Goal: Information Seeking & Learning: Learn about a topic

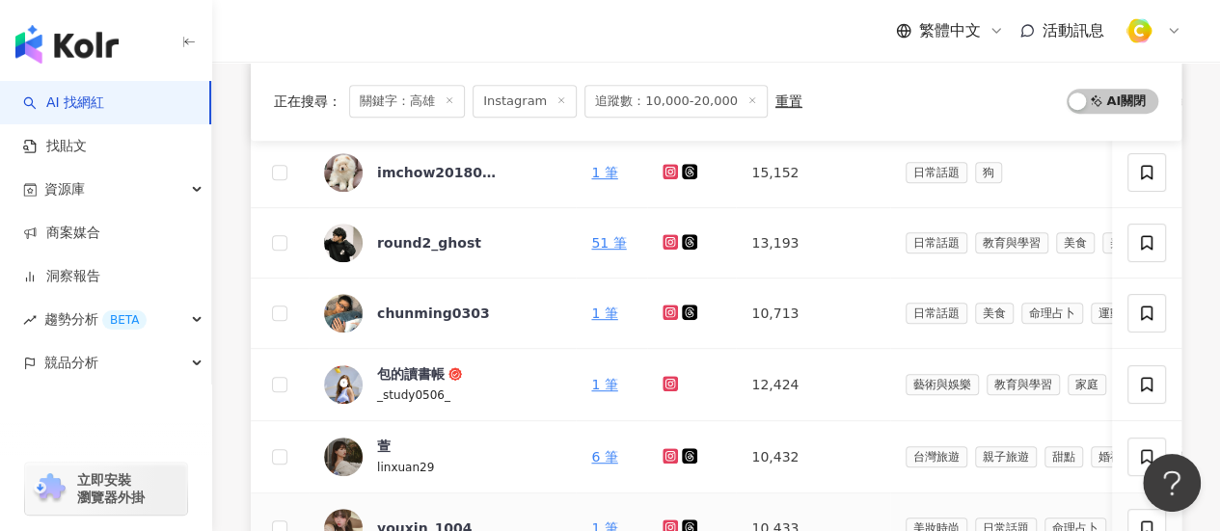
scroll to position [482, 0]
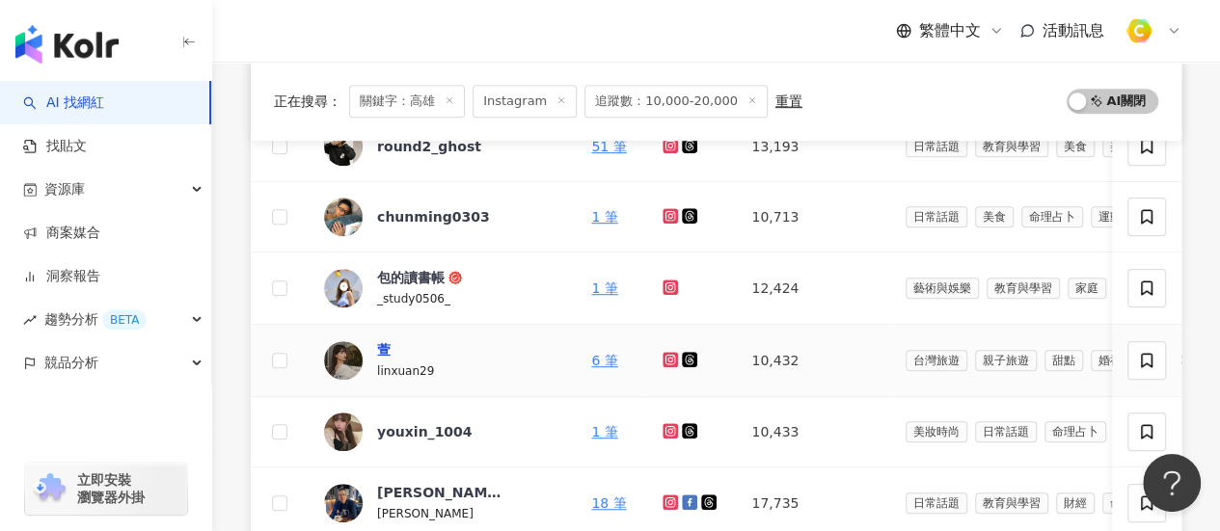
click at [382, 348] on div "萱" at bounding box center [383, 349] width 13 height 19
click at [664, 285] on icon at bounding box center [670, 287] width 13 height 12
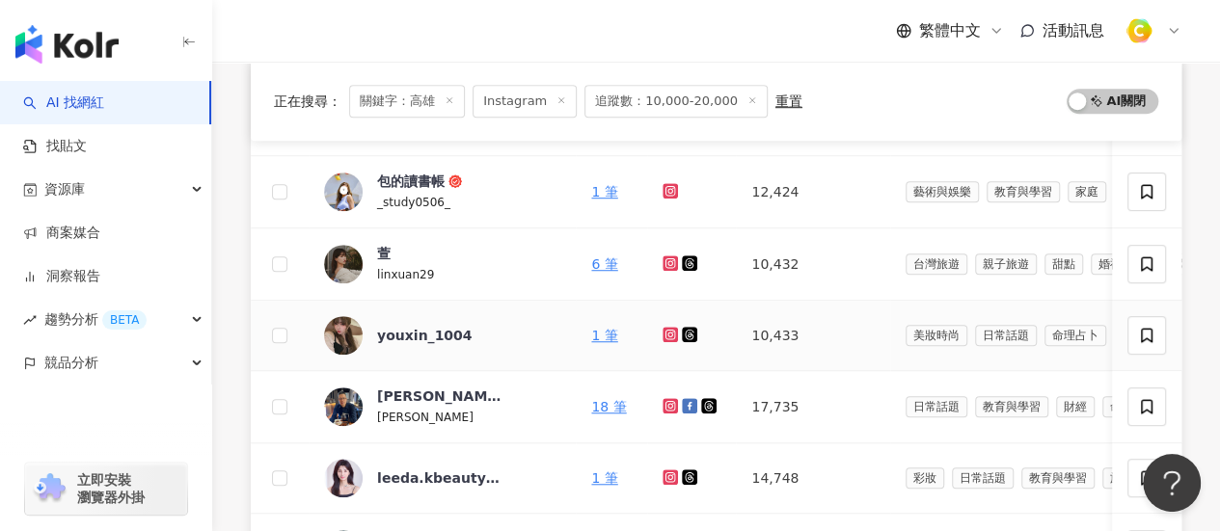
click at [664, 329] on icon at bounding box center [670, 335] width 13 height 12
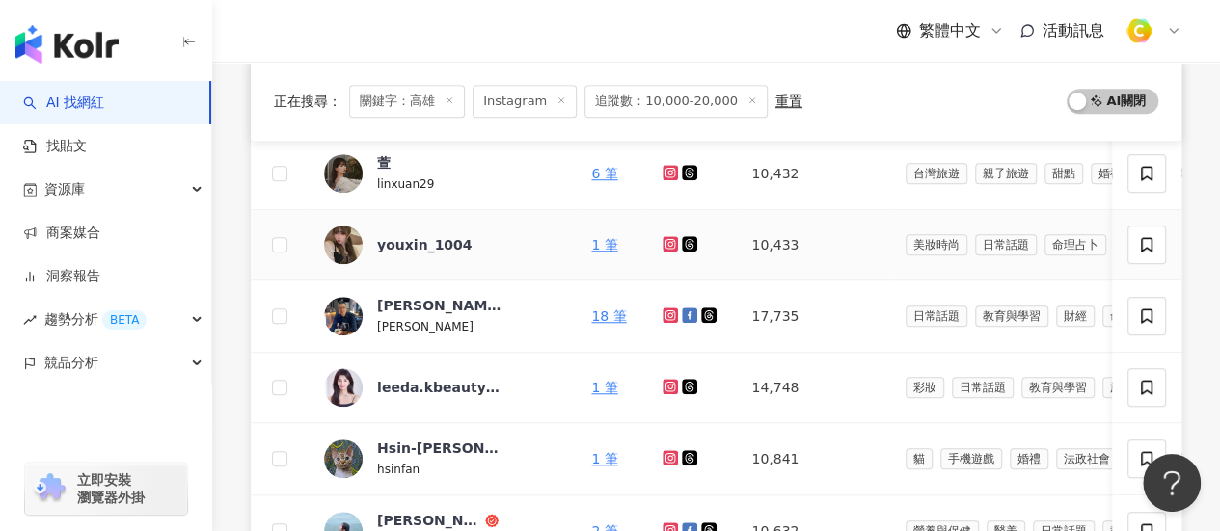
scroll to position [771, 0]
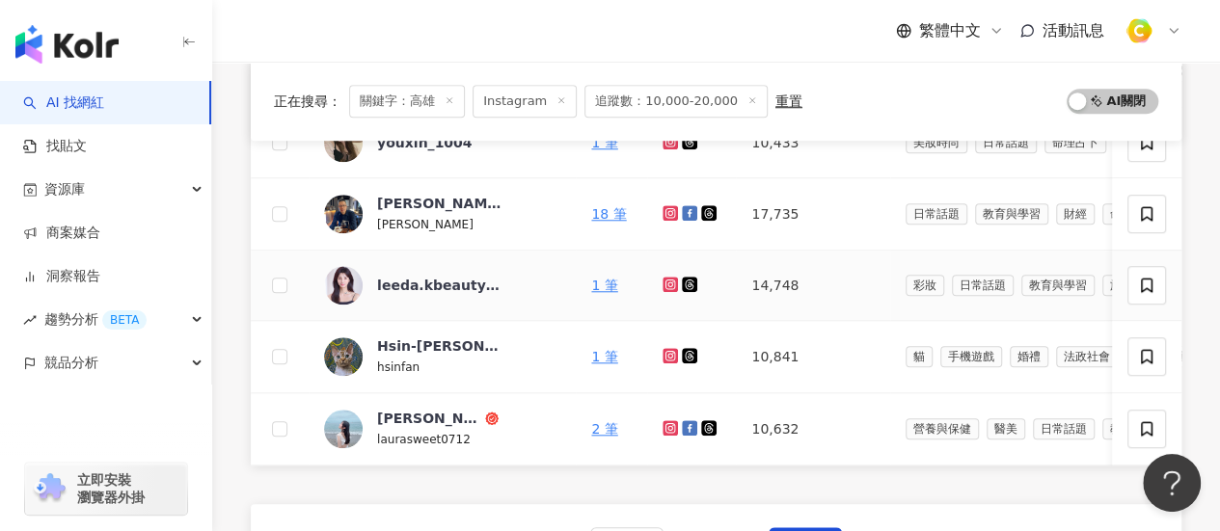
click at [664, 279] on icon at bounding box center [670, 285] width 13 height 12
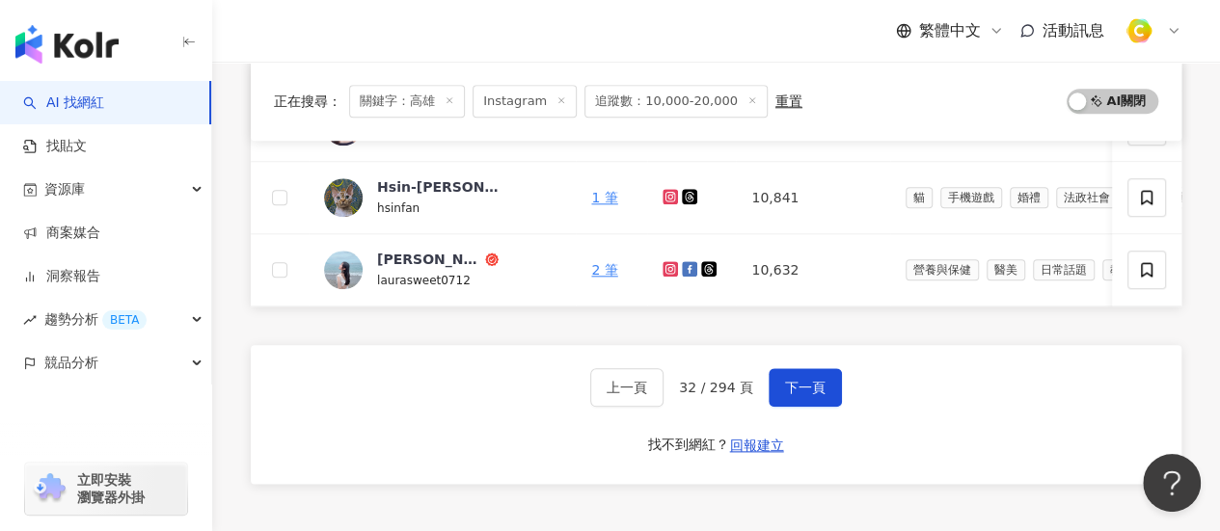
scroll to position [964, 0]
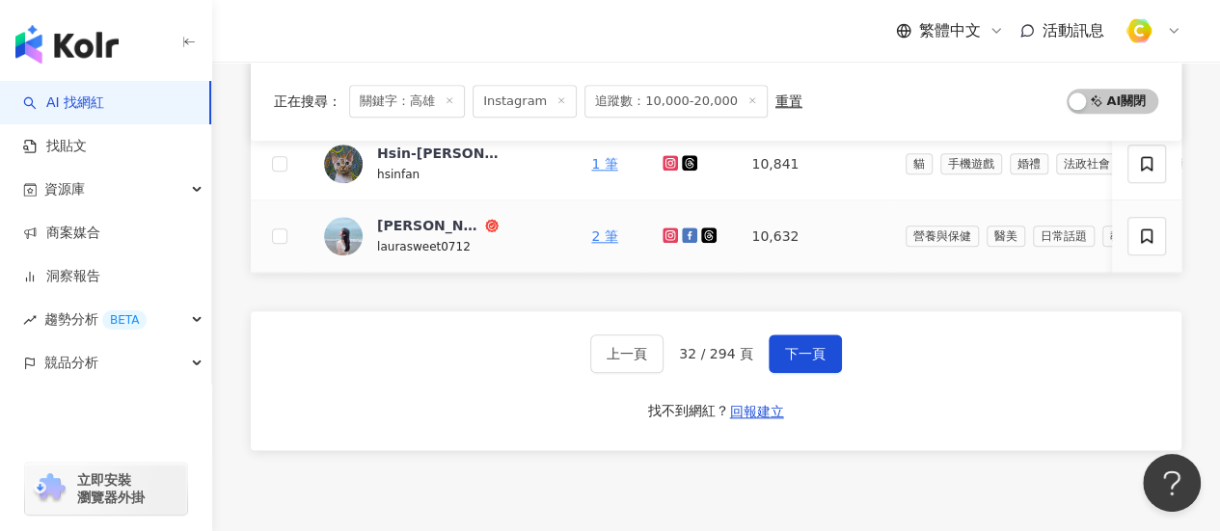
click at [664, 235] on icon at bounding box center [670, 235] width 13 height 12
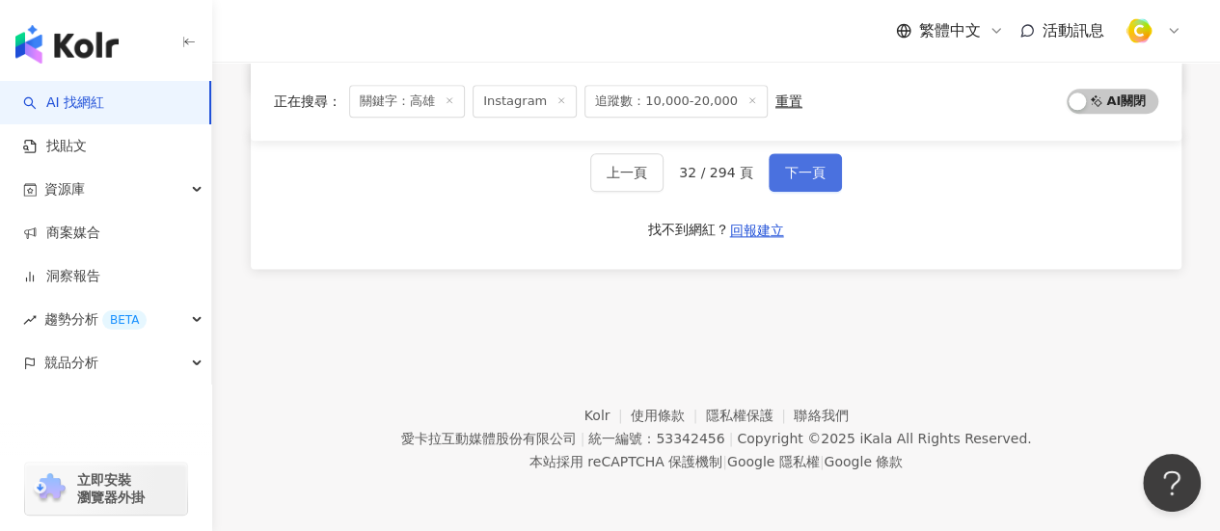
click at [799, 159] on button "下一頁" at bounding box center [804, 172] width 73 height 39
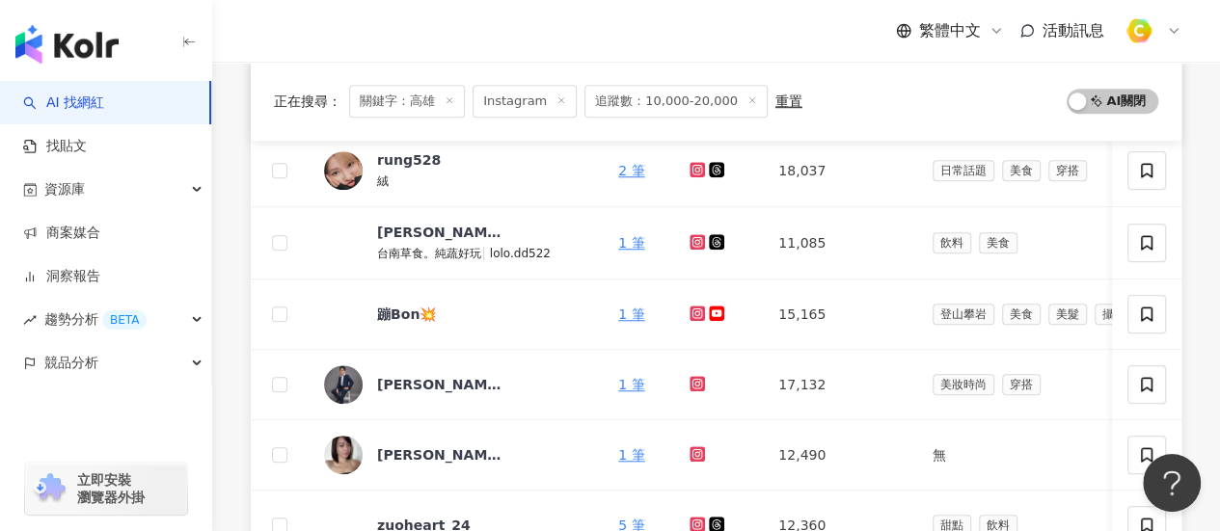
scroll to position [575, 0]
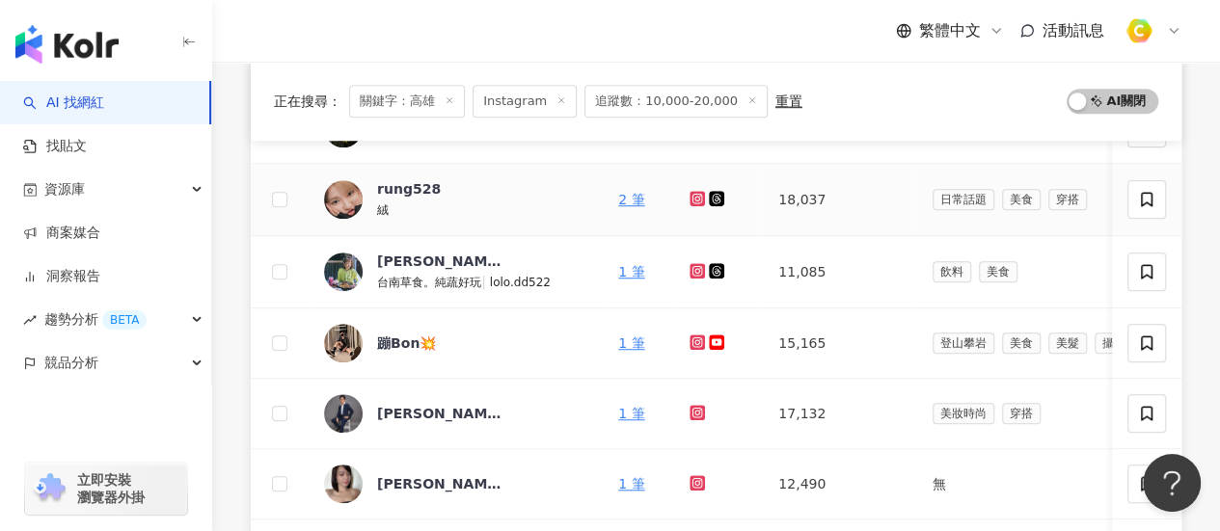
click at [705, 201] on icon at bounding box center [696, 198] width 15 height 15
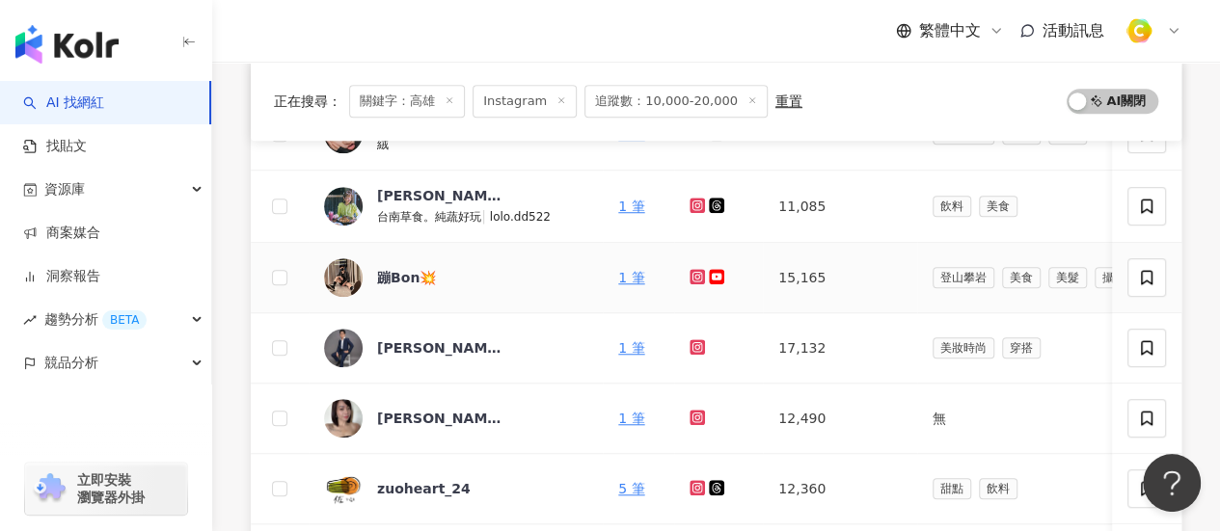
scroll to position [671, 0]
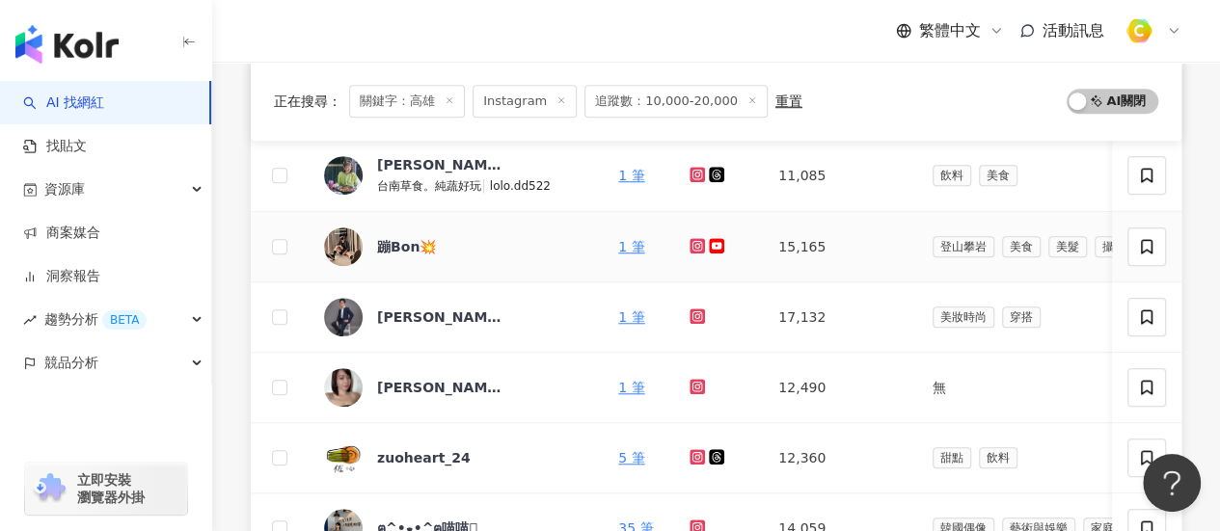
click at [698, 244] on icon at bounding box center [696, 245] width 3 height 3
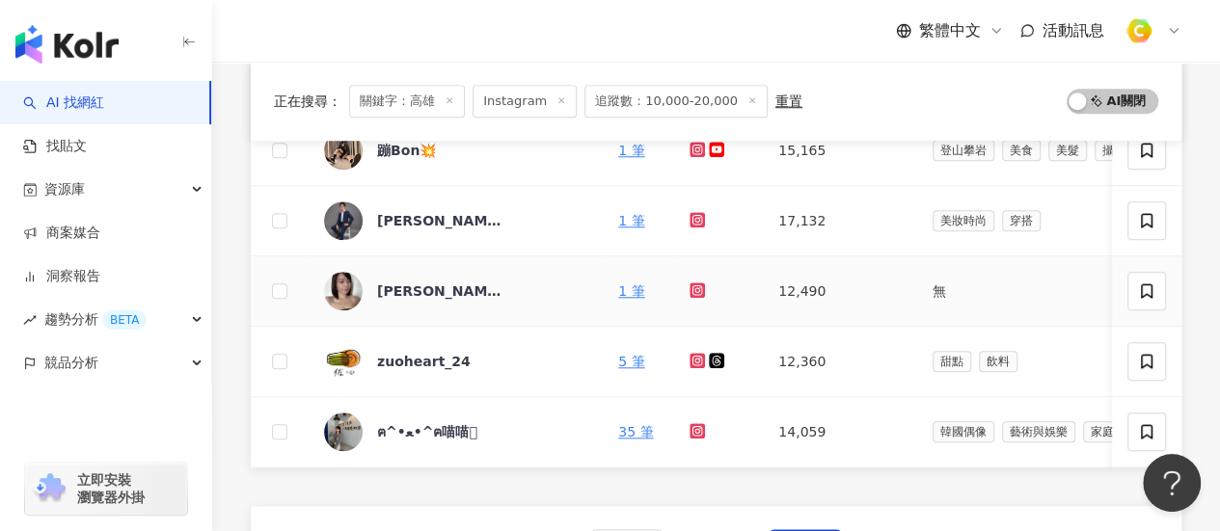
click at [698, 290] on icon at bounding box center [697, 290] width 8 height 8
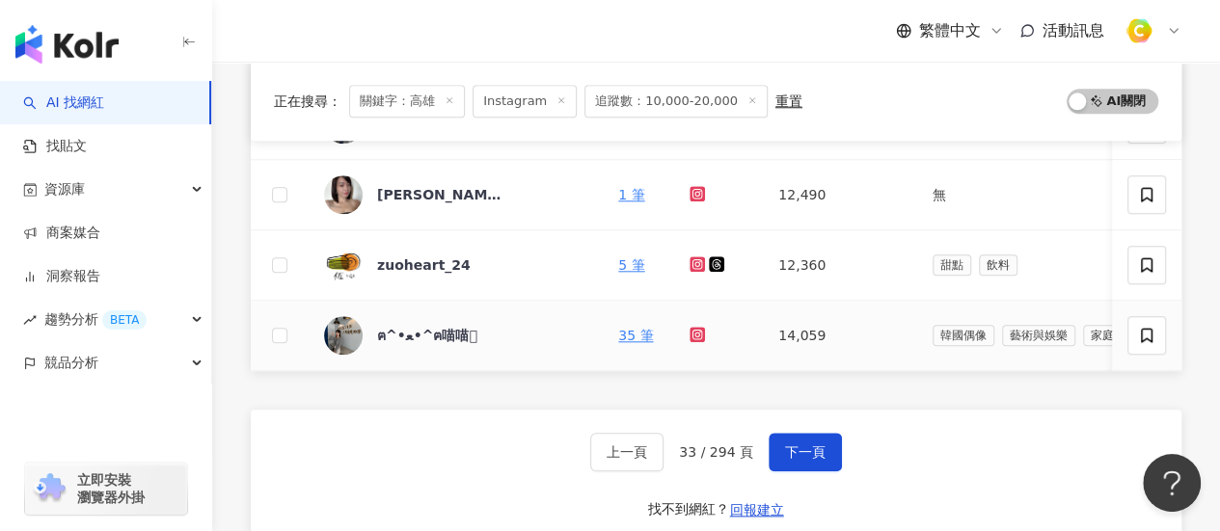
click at [700, 333] on icon at bounding box center [697, 335] width 8 height 8
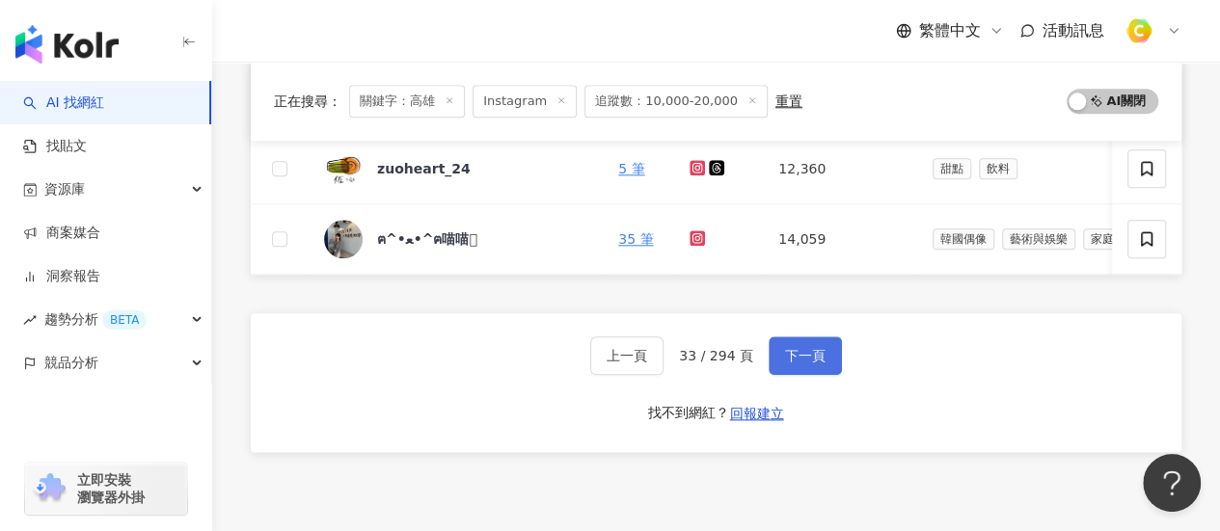
click at [785, 356] on span "下一頁" at bounding box center [805, 355] width 40 height 15
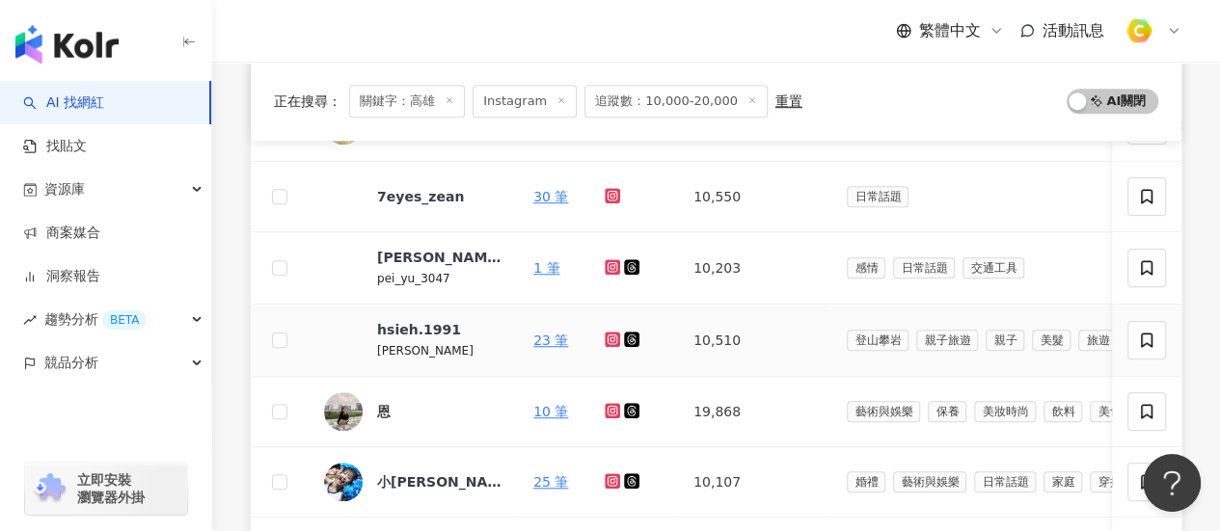
scroll to position [382, 0]
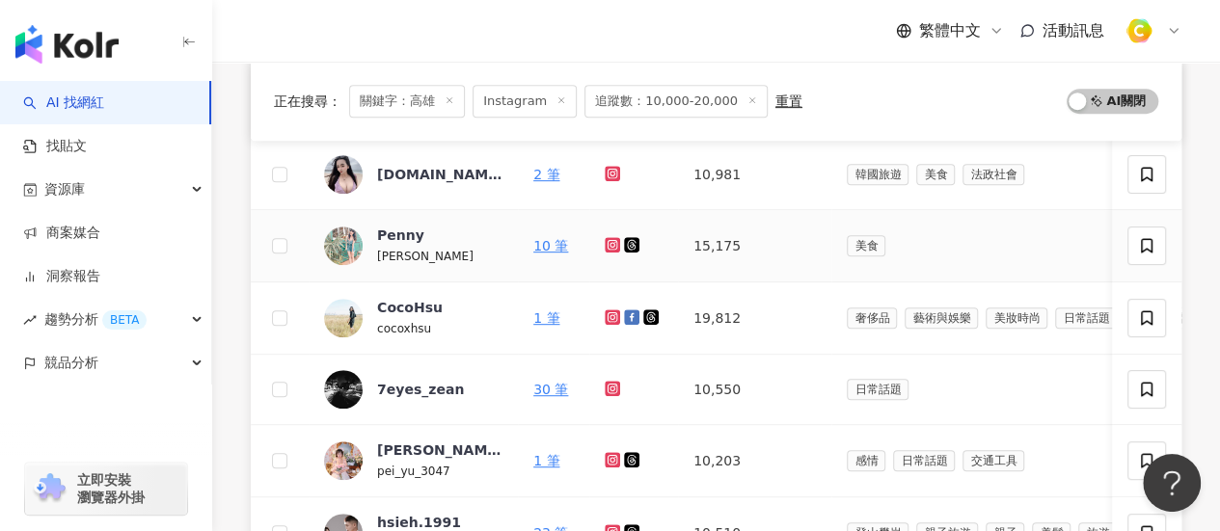
click at [613, 246] on icon at bounding box center [612, 245] width 8 height 8
click at [607, 320] on icon at bounding box center [611, 316] width 15 height 15
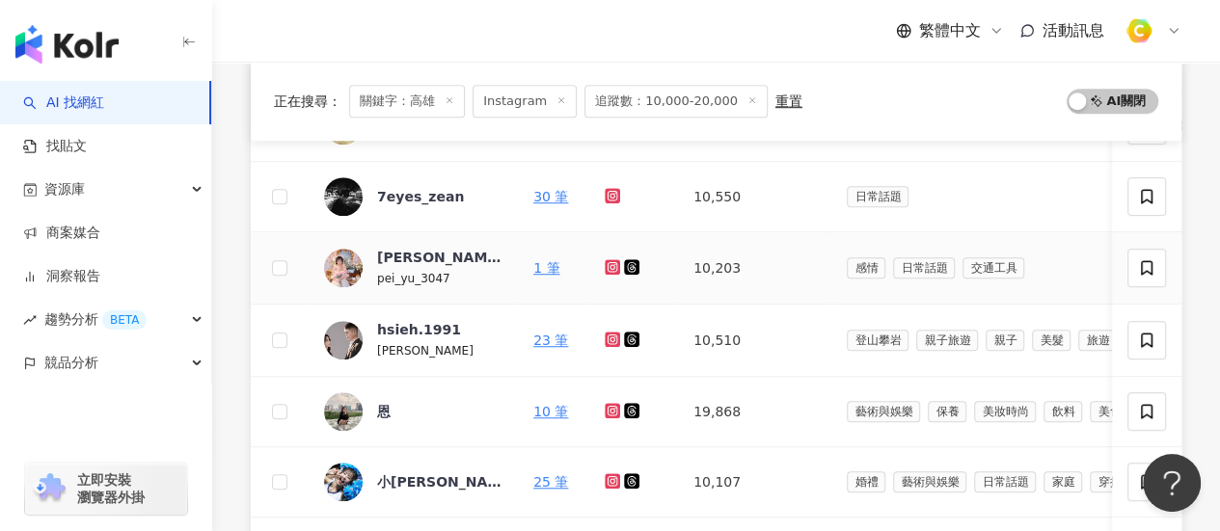
click at [607, 265] on icon at bounding box center [612, 267] width 13 height 12
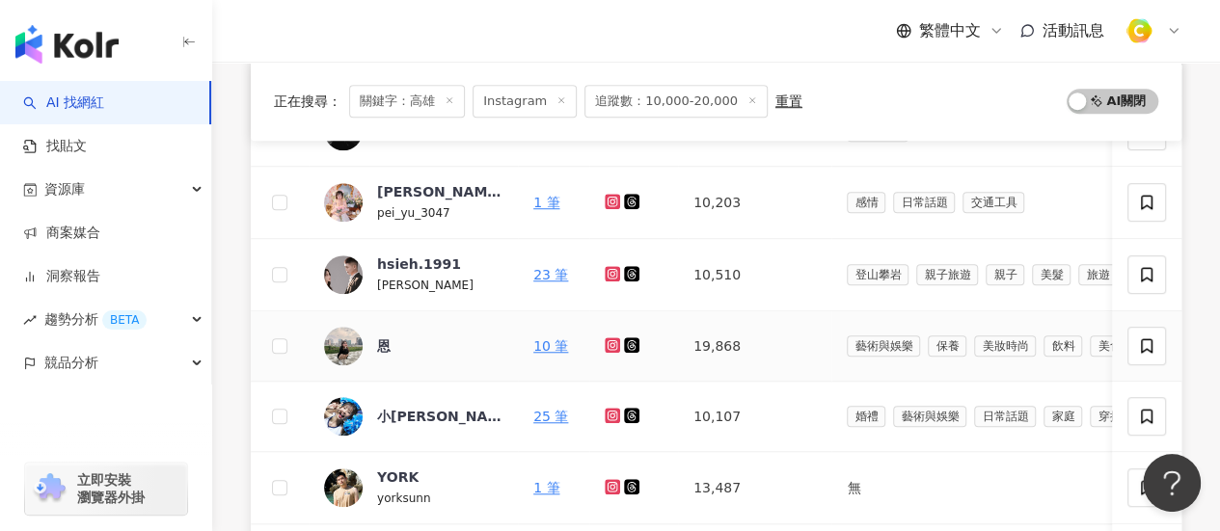
scroll to position [671, 0]
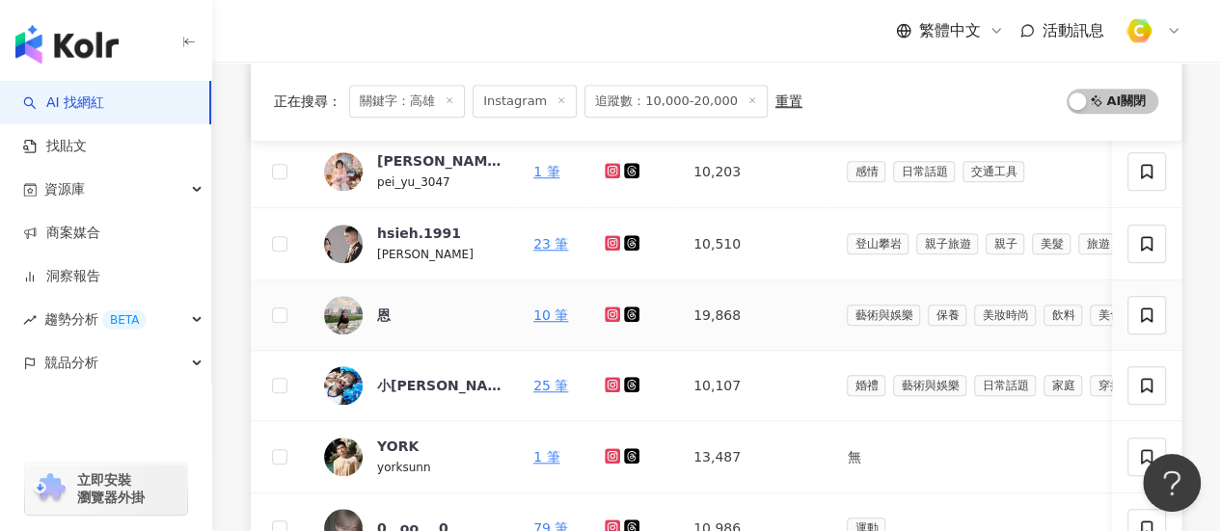
click at [609, 314] on icon at bounding box center [612, 314] width 8 height 8
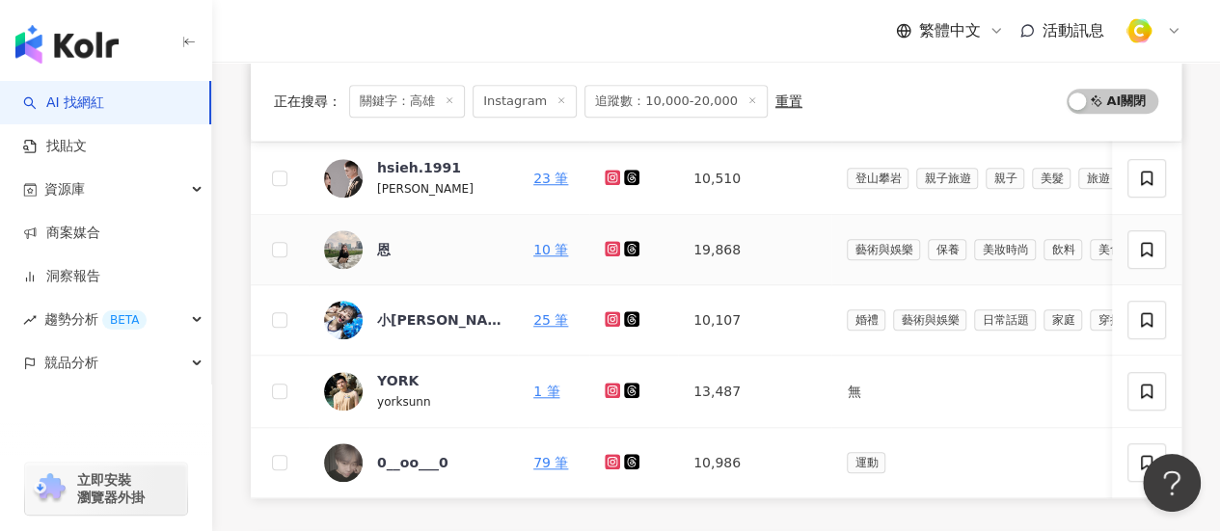
scroll to position [767, 0]
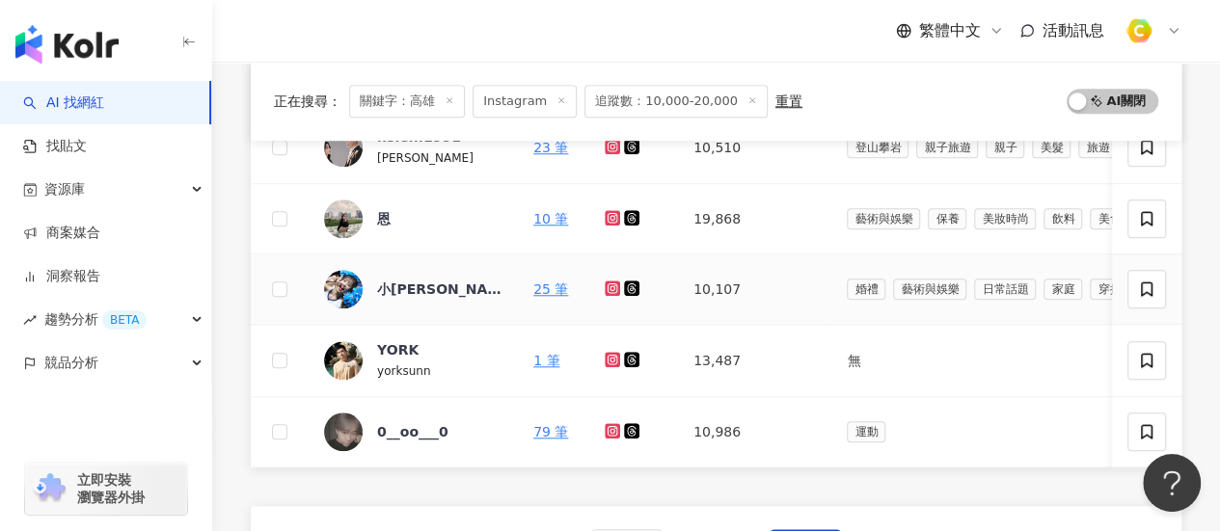
click at [612, 281] on icon at bounding box center [611, 288] width 15 height 15
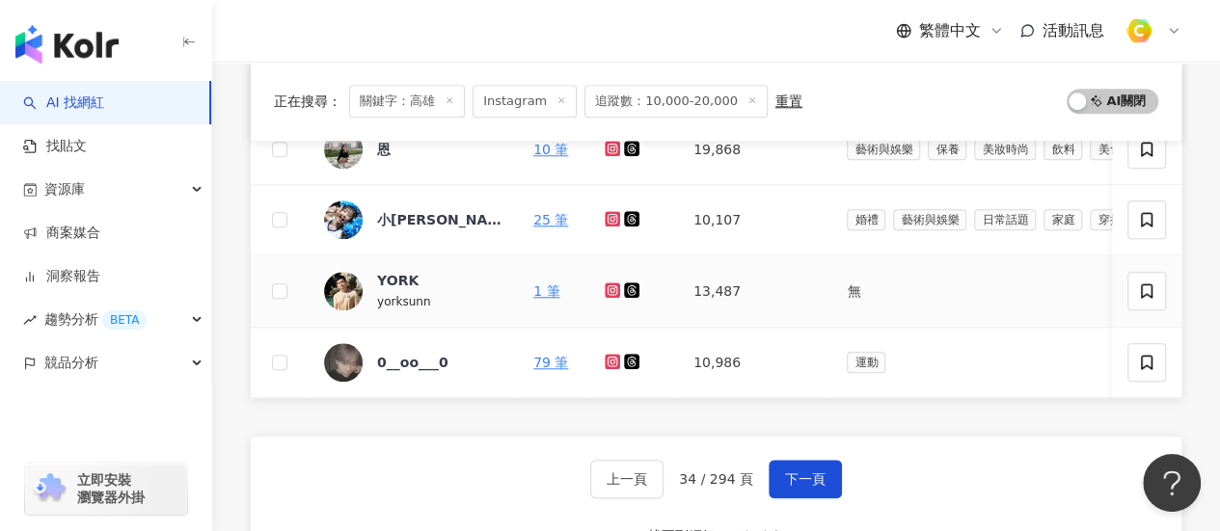
scroll to position [864, 0]
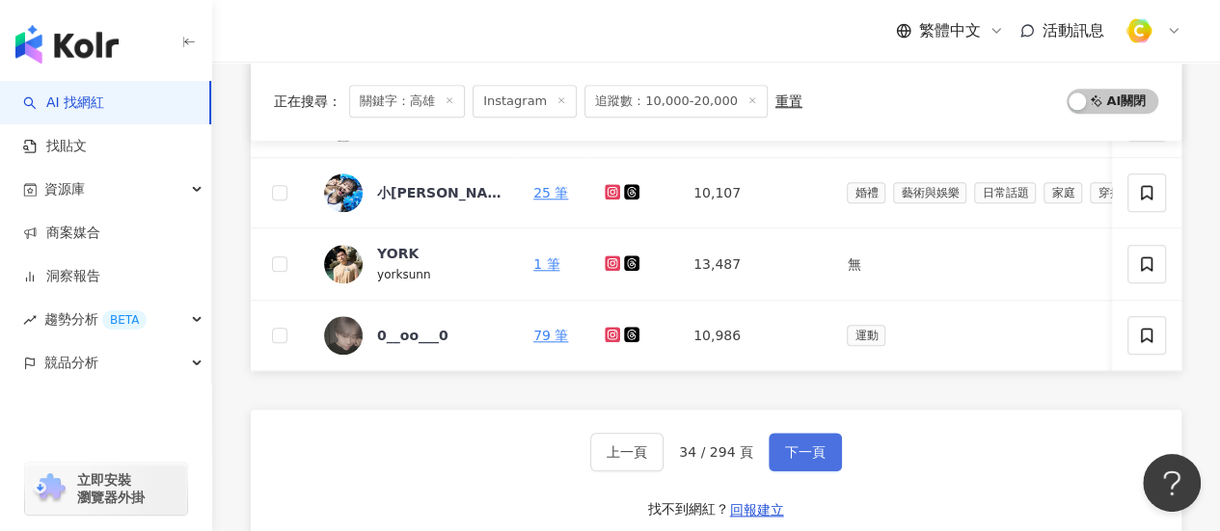
click at [810, 460] on span "下一頁" at bounding box center [805, 451] width 40 height 15
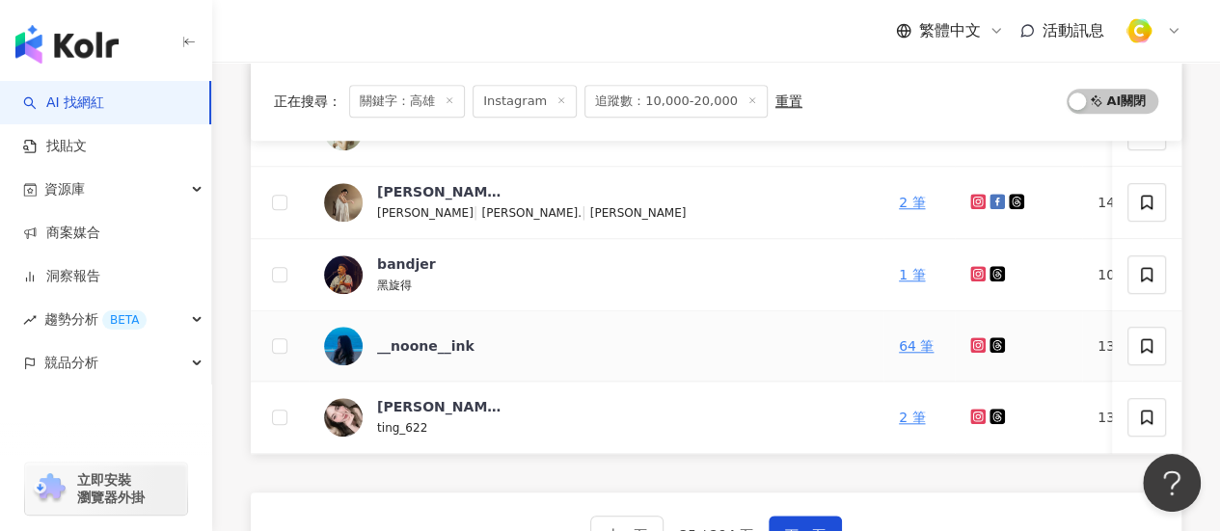
scroll to position [767, 0]
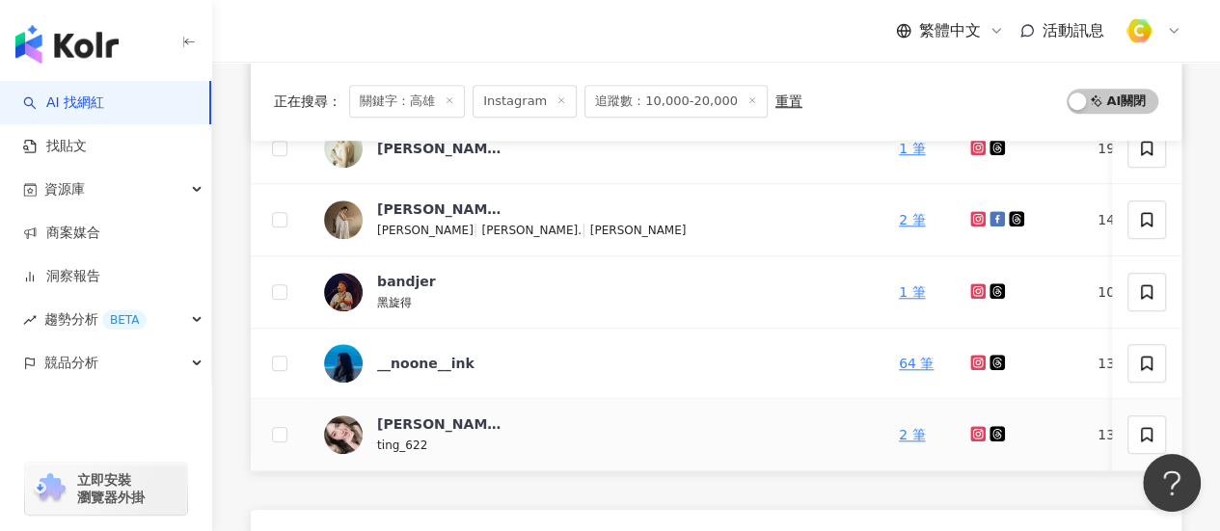
click at [970, 426] on icon at bounding box center [977, 433] width 15 height 15
click at [974, 215] on icon at bounding box center [978, 219] width 8 height 8
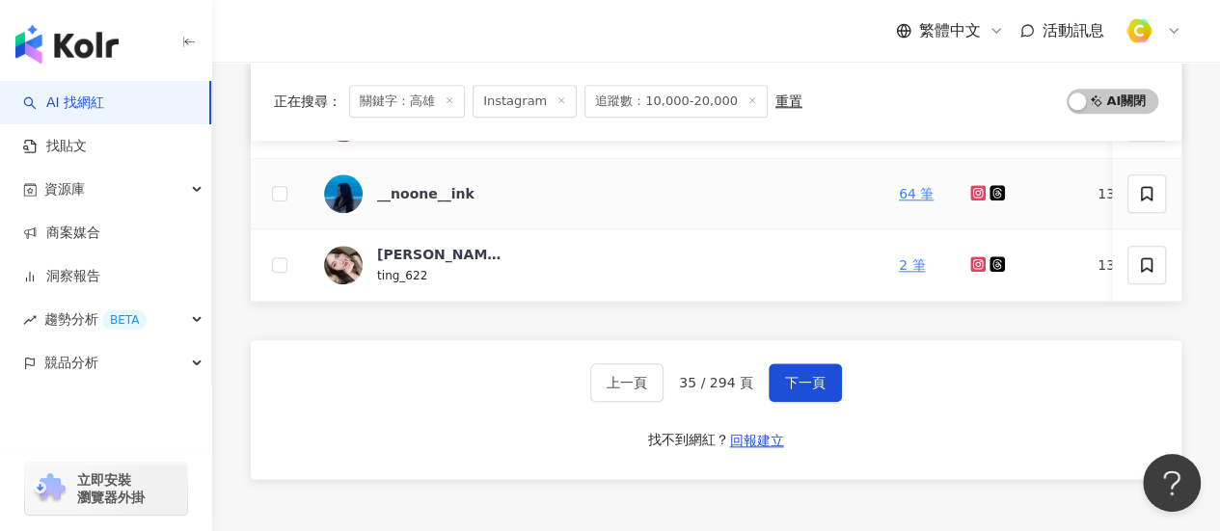
scroll to position [960, 0]
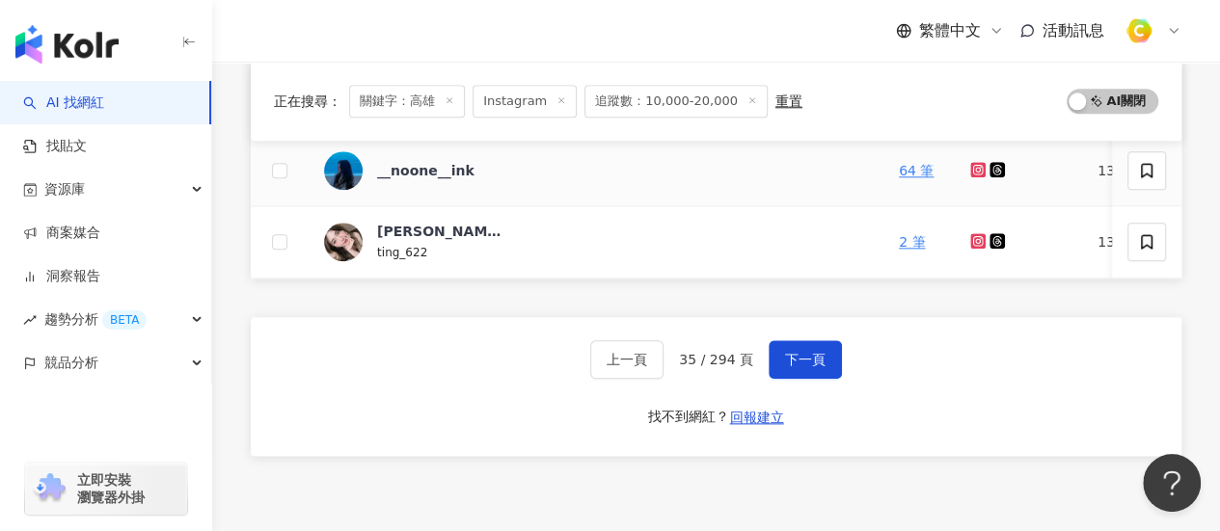
click at [974, 169] on icon at bounding box center [978, 170] width 8 height 8
click at [974, 237] on icon at bounding box center [978, 241] width 8 height 8
click at [794, 358] on button "下一頁" at bounding box center [804, 359] width 73 height 39
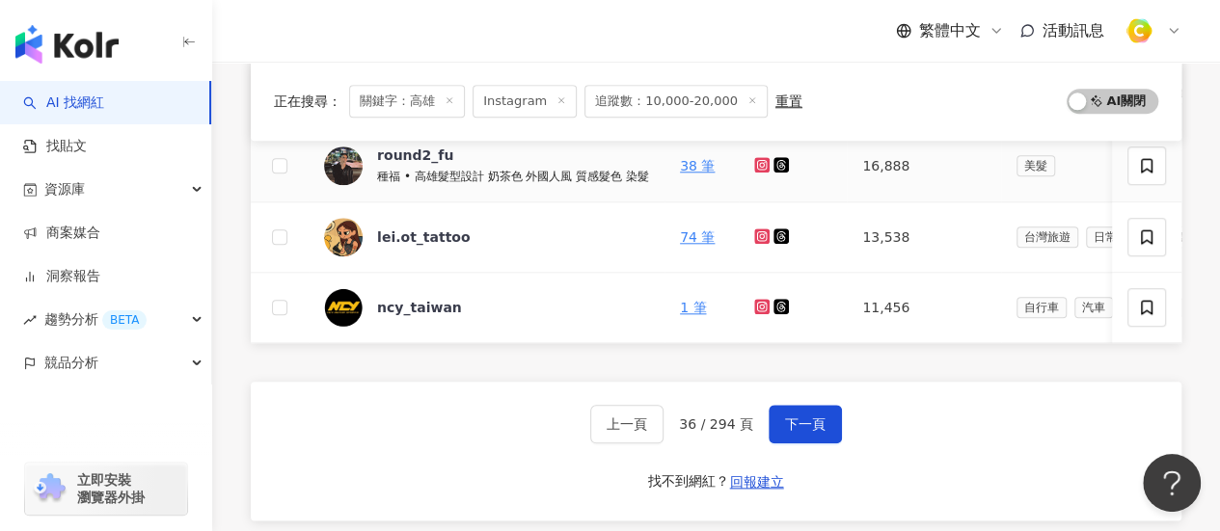
scroll to position [1151, 0]
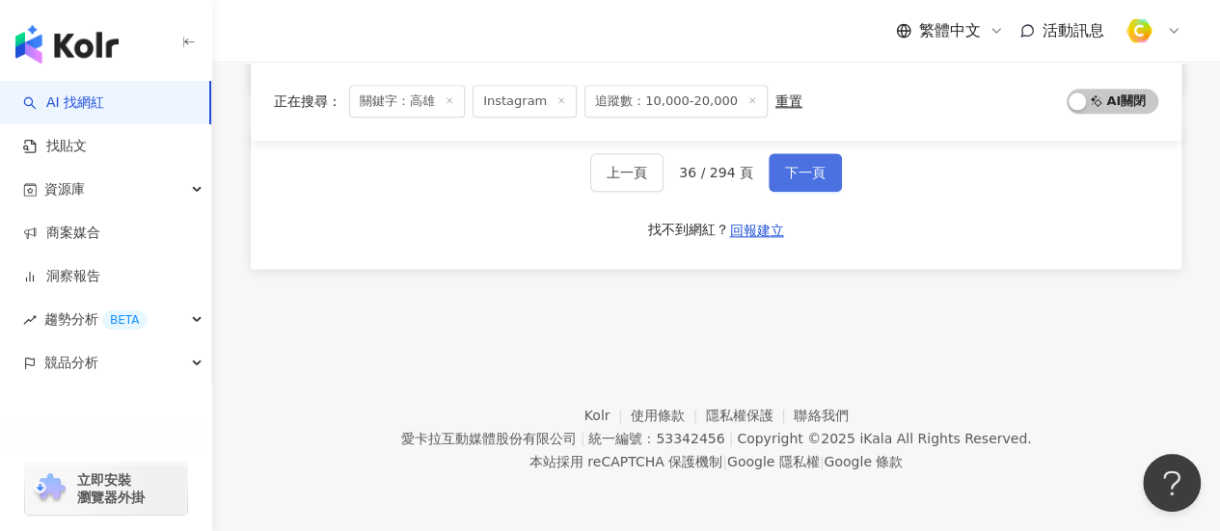
click at [798, 185] on button "下一頁" at bounding box center [804, 172] width 73 height 39
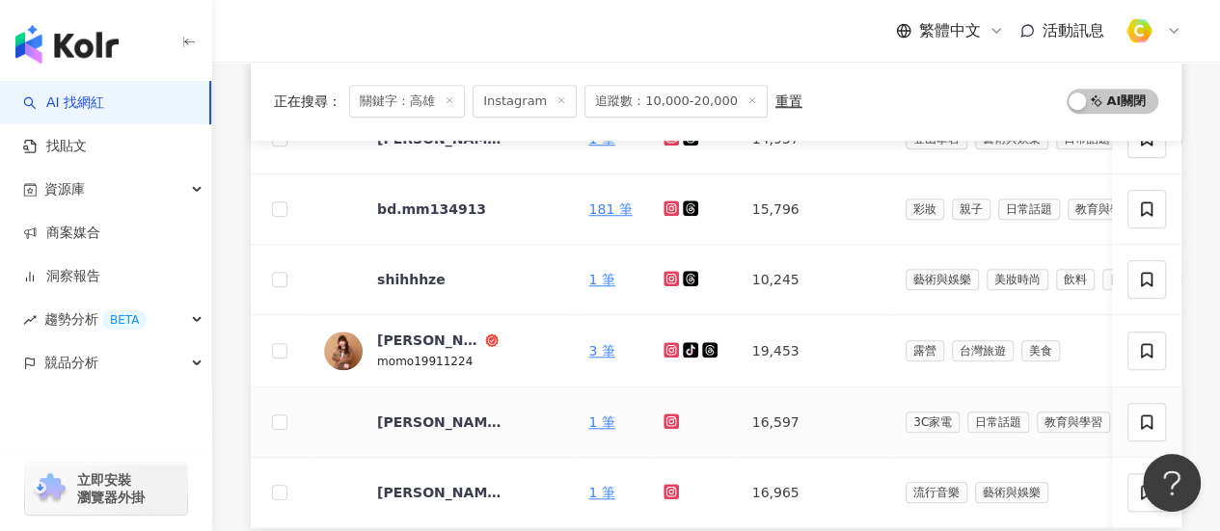
scroll to position [667, 0]
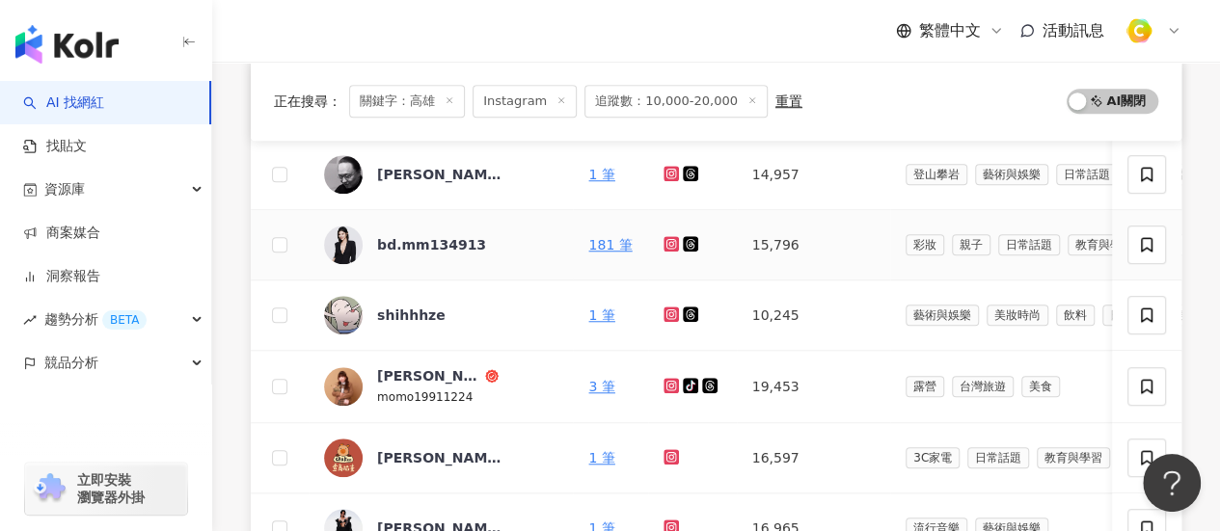
click at [663, 247] on icon at bounding box center [670, 243] width 15 height 15
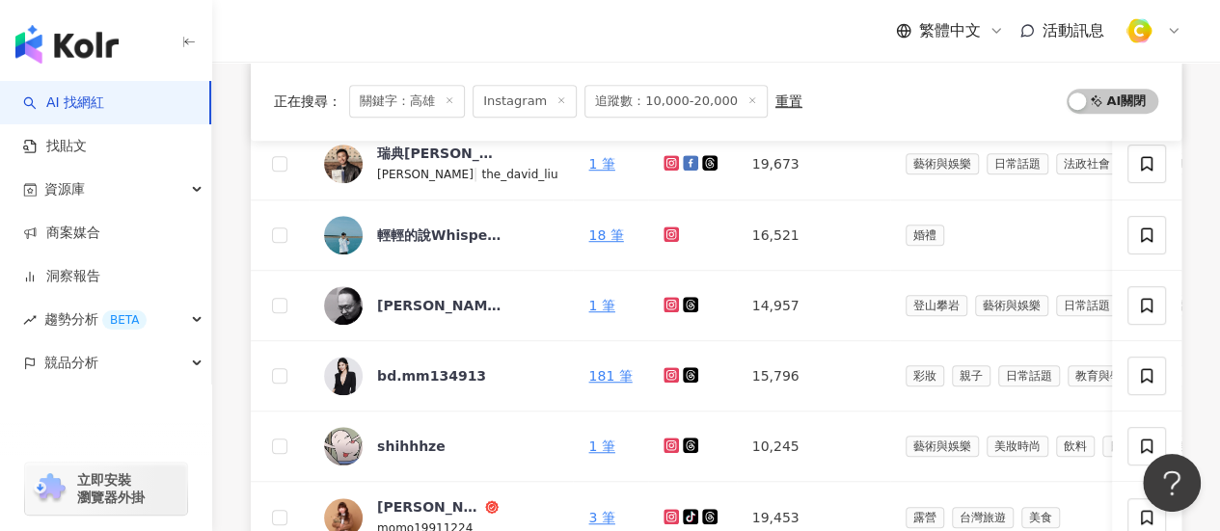
scroll to position [860, 0]
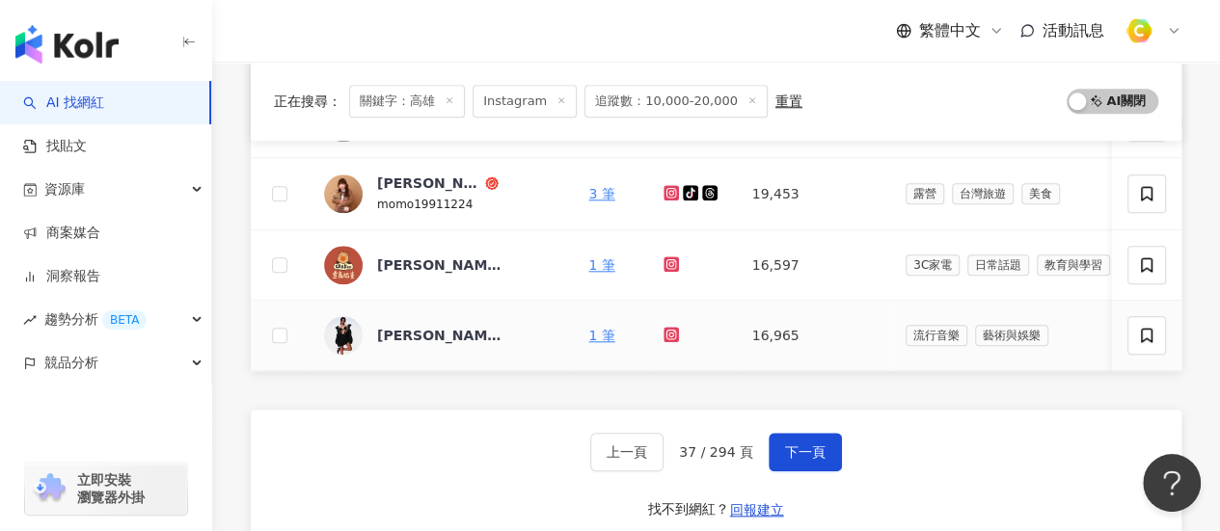
click at [663, 330] on icon at bounding box center [670, 334] width 15 height 15
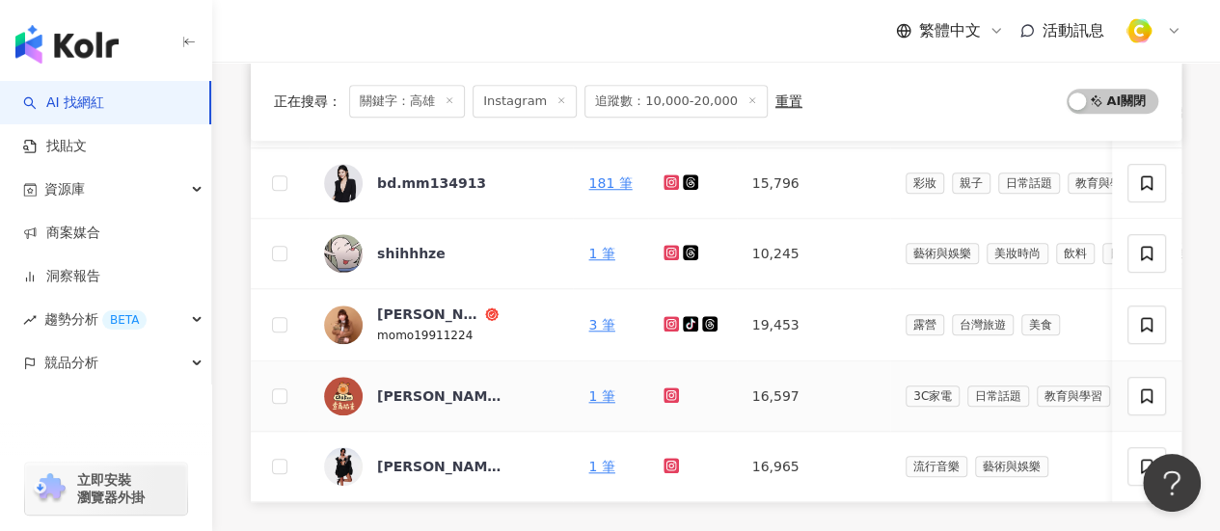
scroll to position [667, 0]
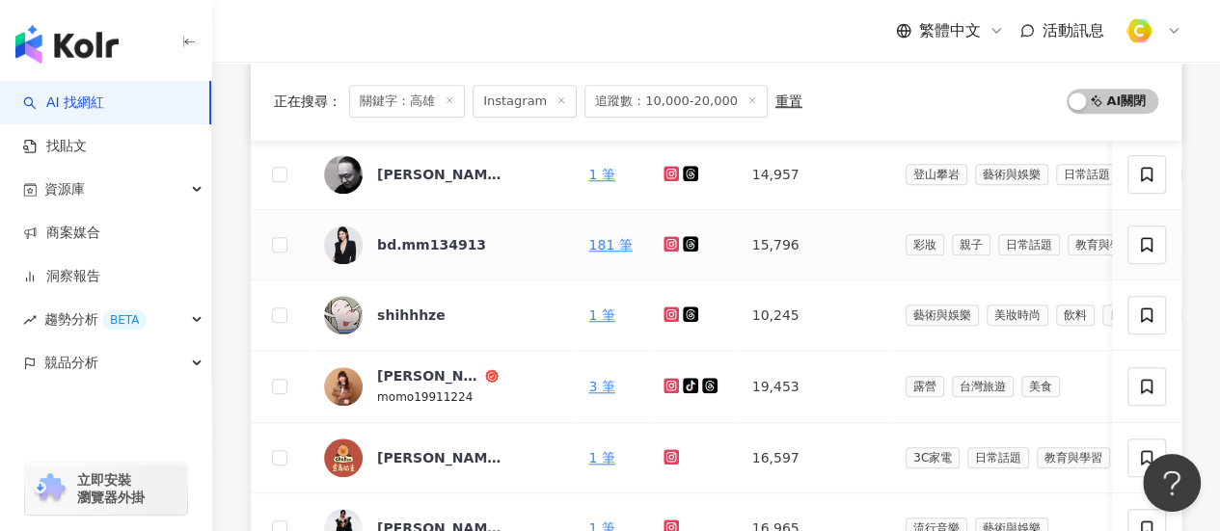
click at [665, 240] on icon at bounding box center [671, 244] width 13 height 12
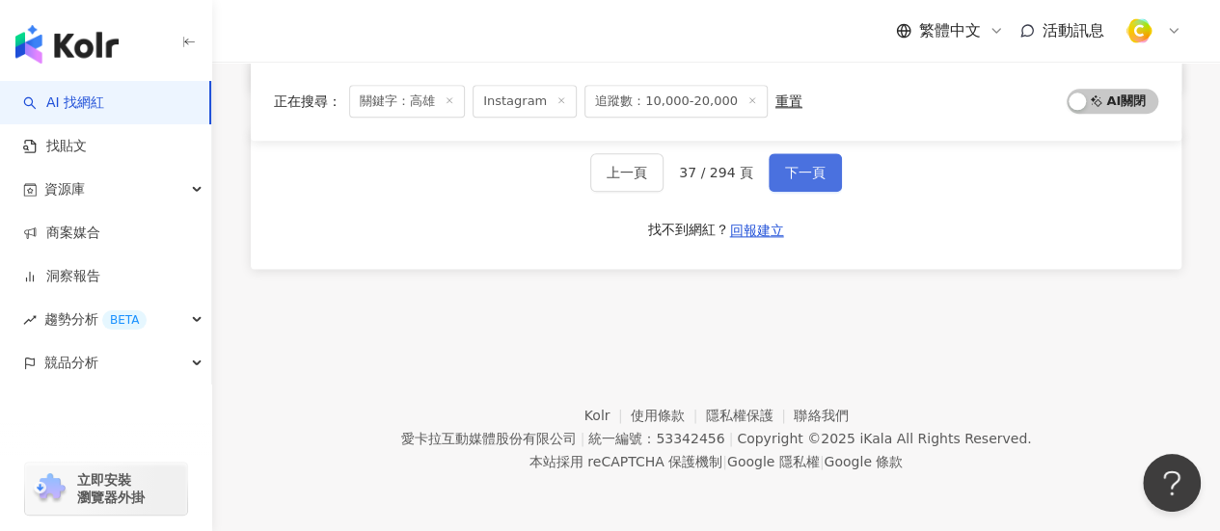
click at [796, 185] on button "下一頁" at bounding box center [804, 172] width 73 height 39
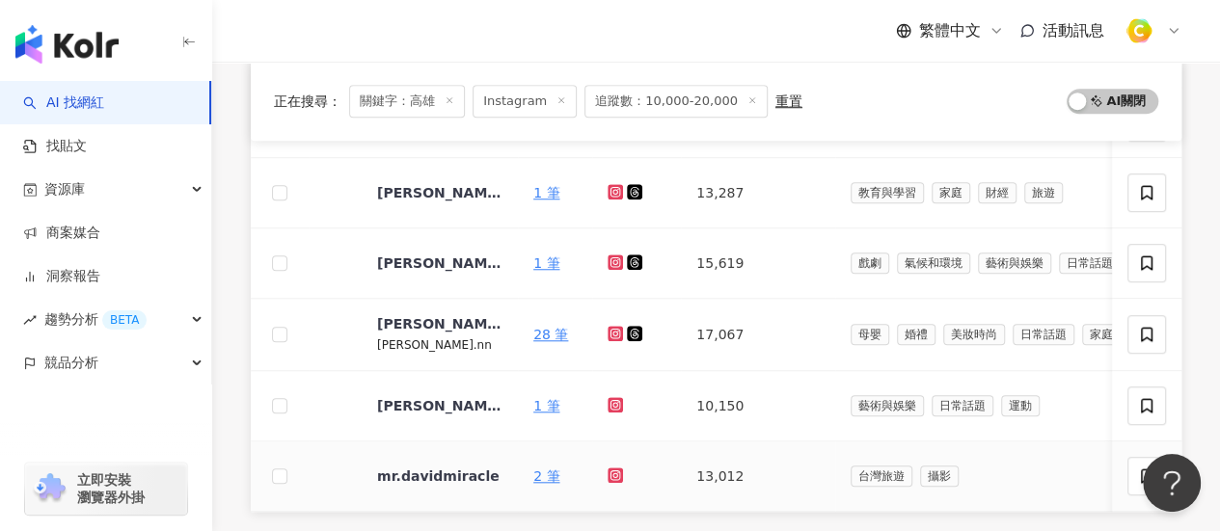
scroll to position [571, 0]
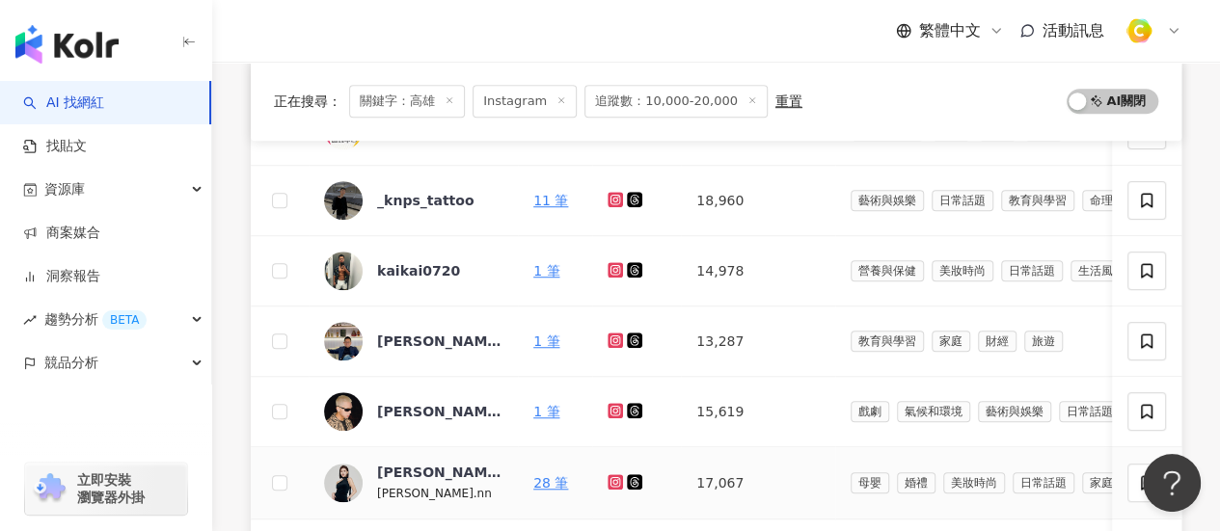
click at [607, 479] on icon at bounding box center [614, 481] width 15 height 15
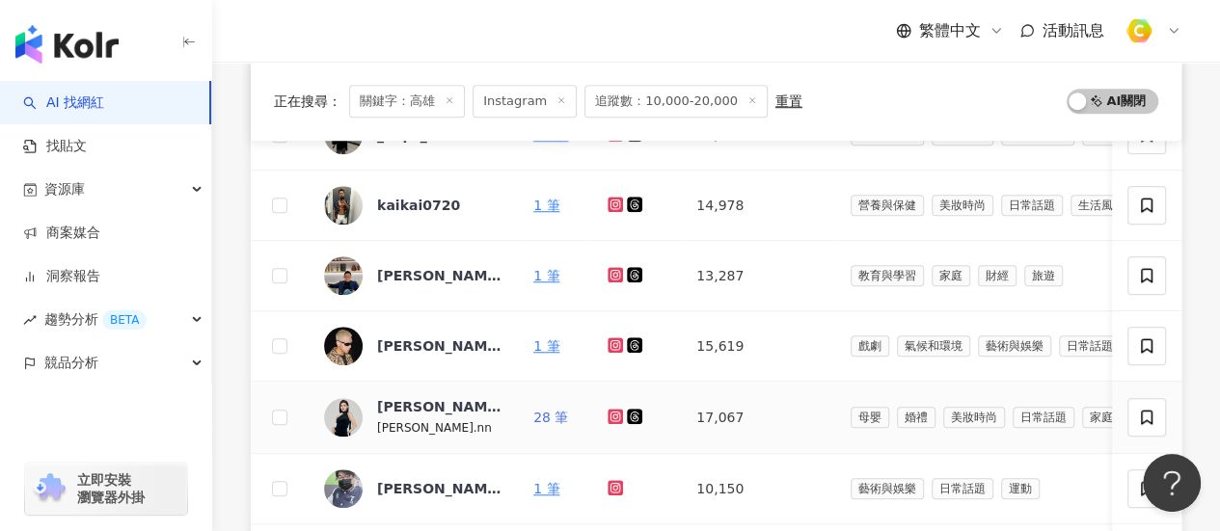
scroll to position [667, 0]
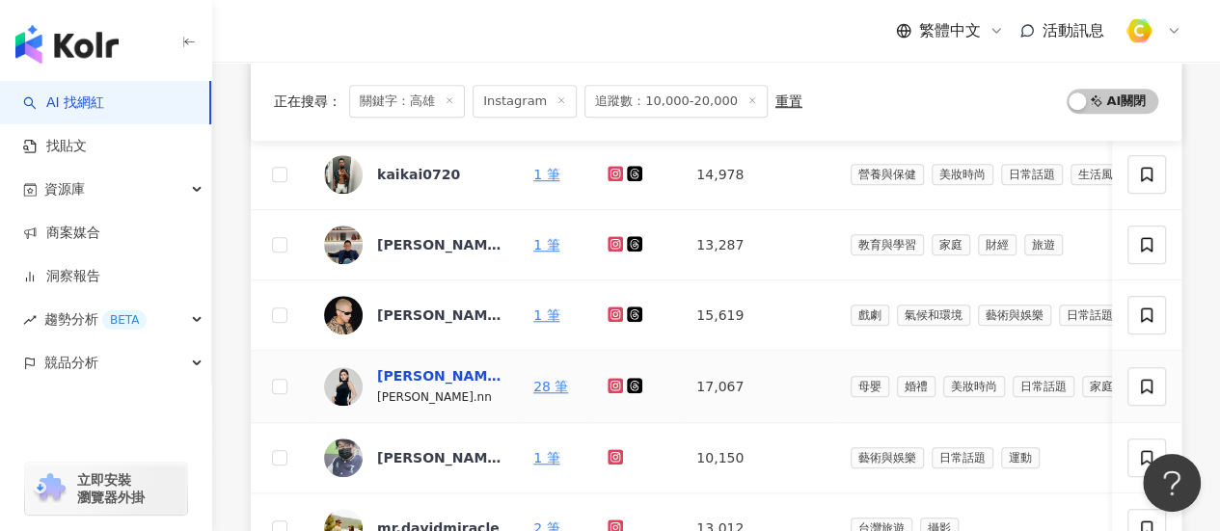
click at [417, 373] on div "Phoebe 菲比" at bounding box center [439, 375] width 125 height 19
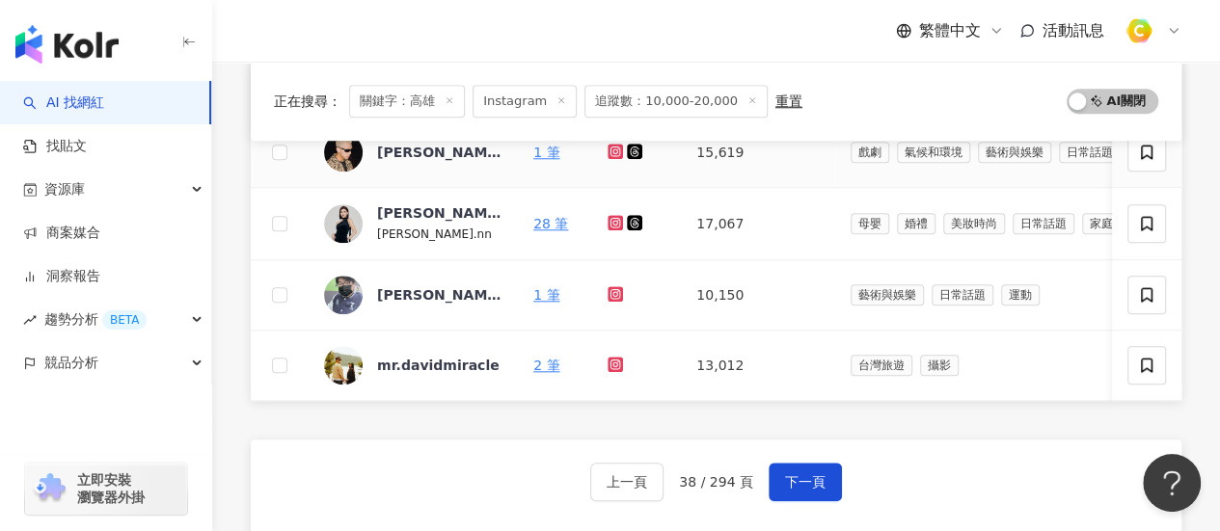
scroll to position [860, 0]
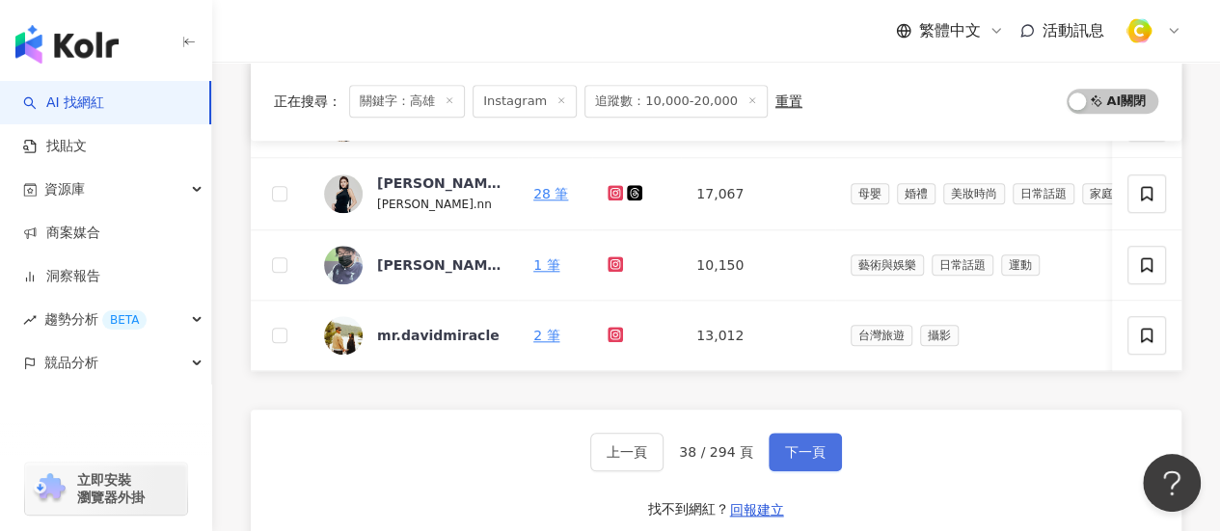
click at [791, 460] on span "下一頁" at bounding box center [805, 451] width 40 height 15
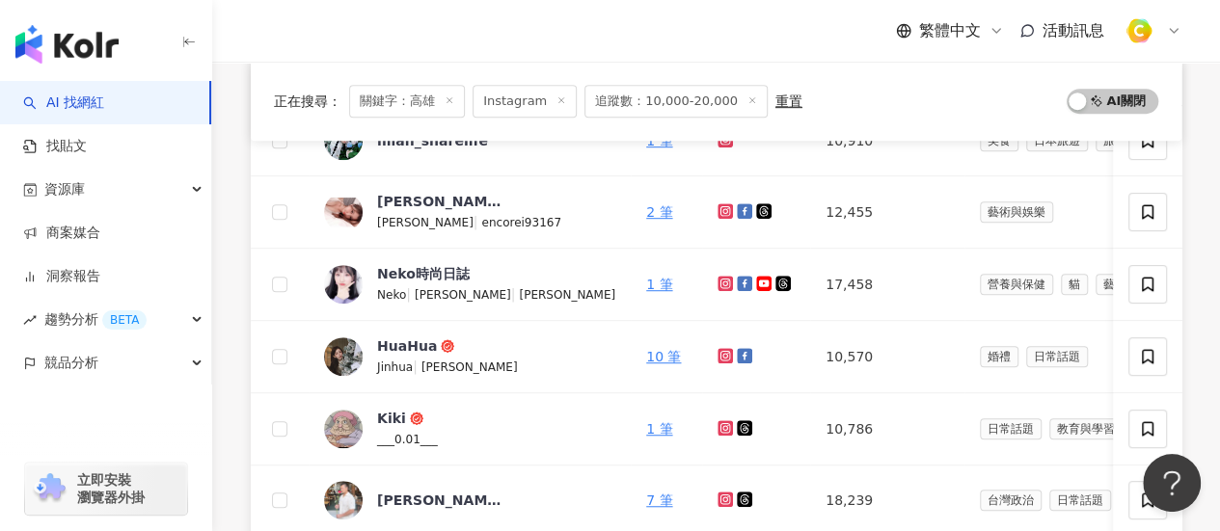
scroll to position [482, 0]
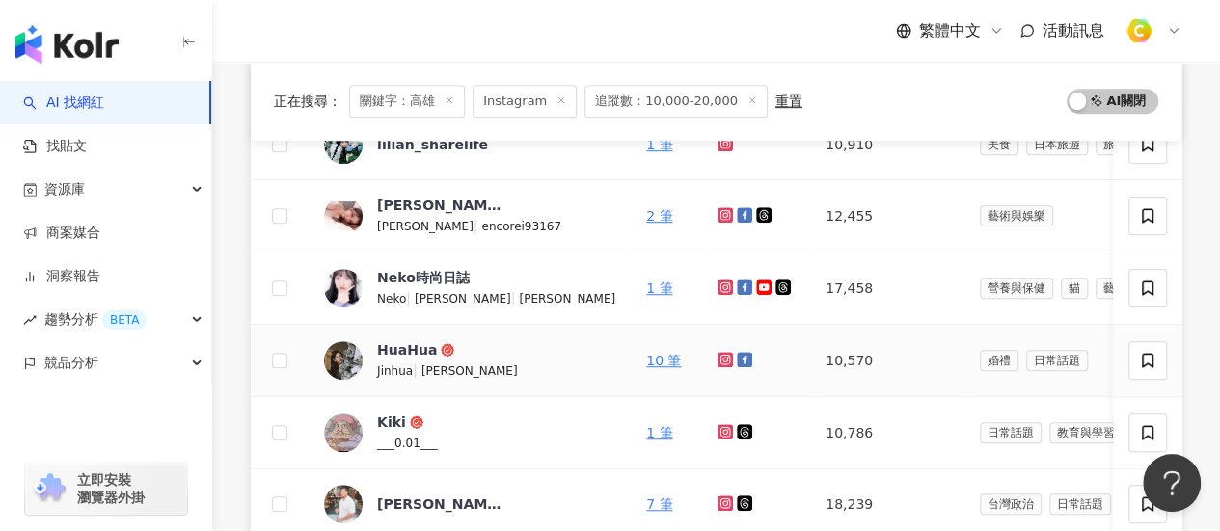
click at [717, 356] on icon at bounding box center [724, 359] width 15 height 15
click at [721, 360] on icon at bounding box center [725, 360] width 8 height 8
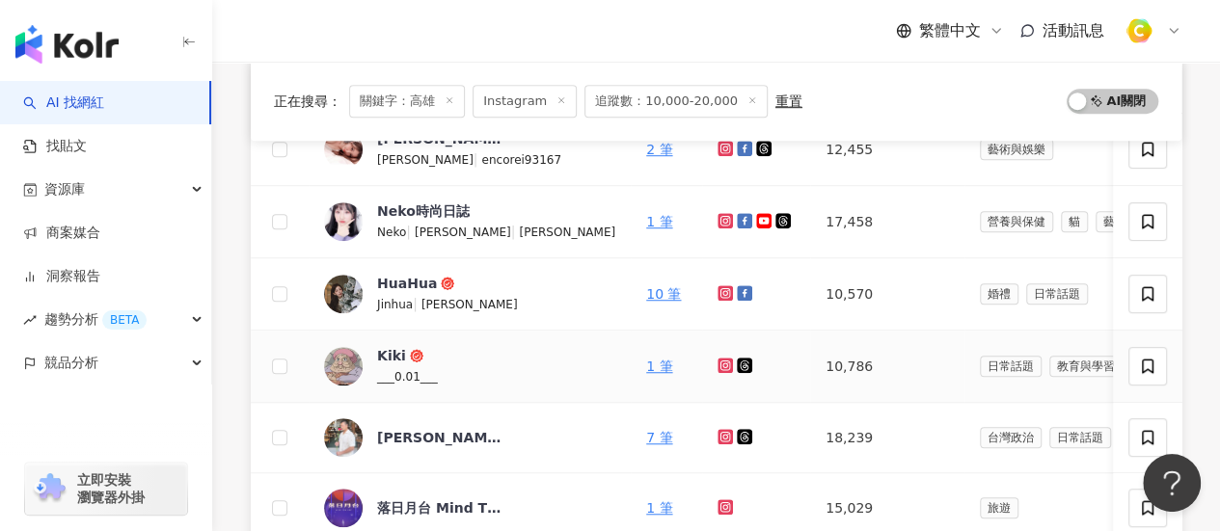
scroll to position [578, 0]
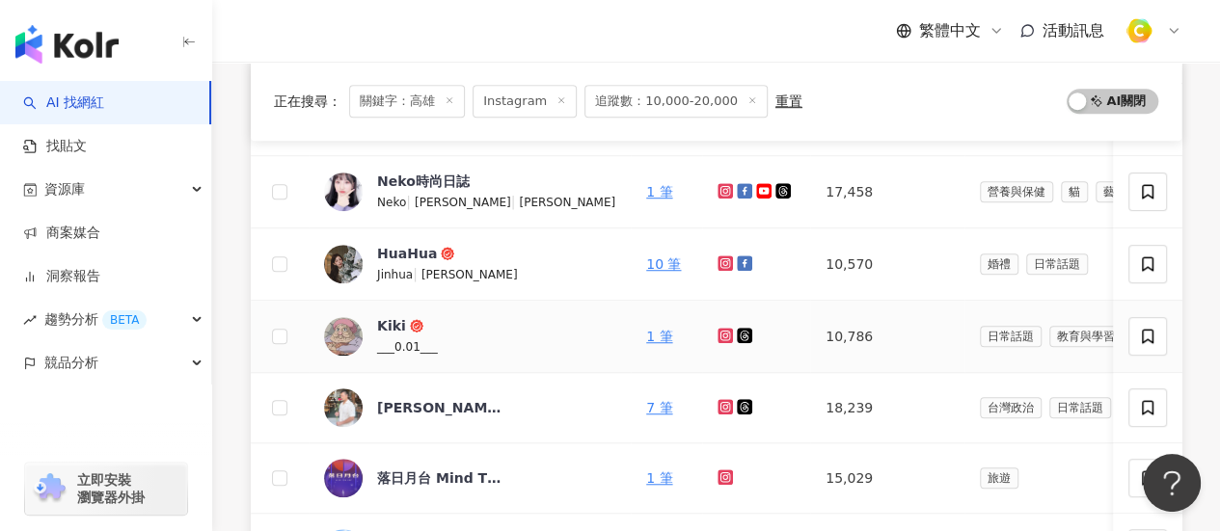
click at [717, 331] on icon at bounding box center [724, 335] width 15 height 15
click at [410, 321] on icon at bounding box center [416, 325] width 13 height 13
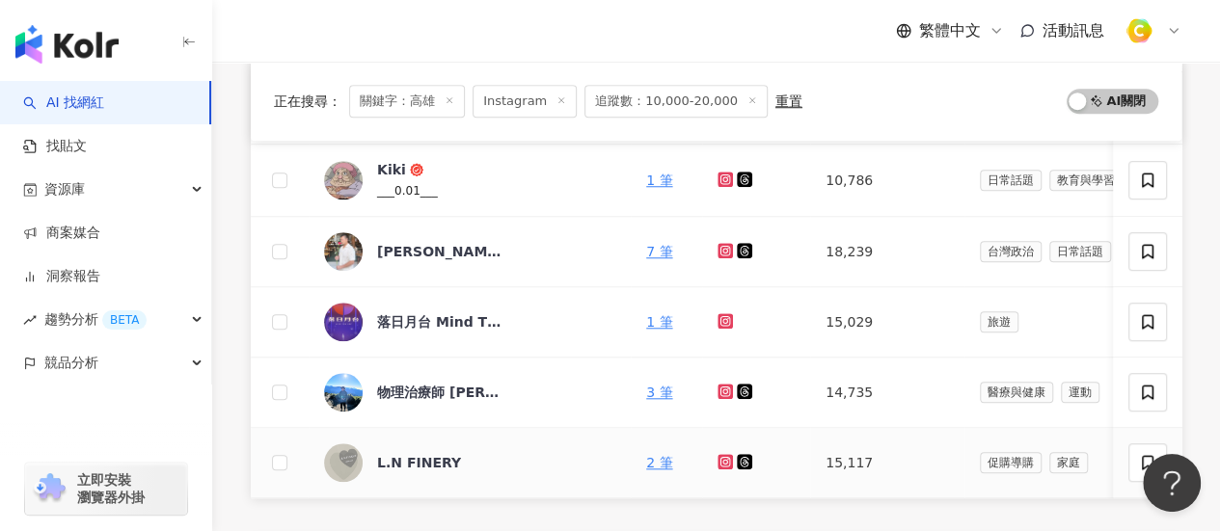
scroll to position [868, 0]
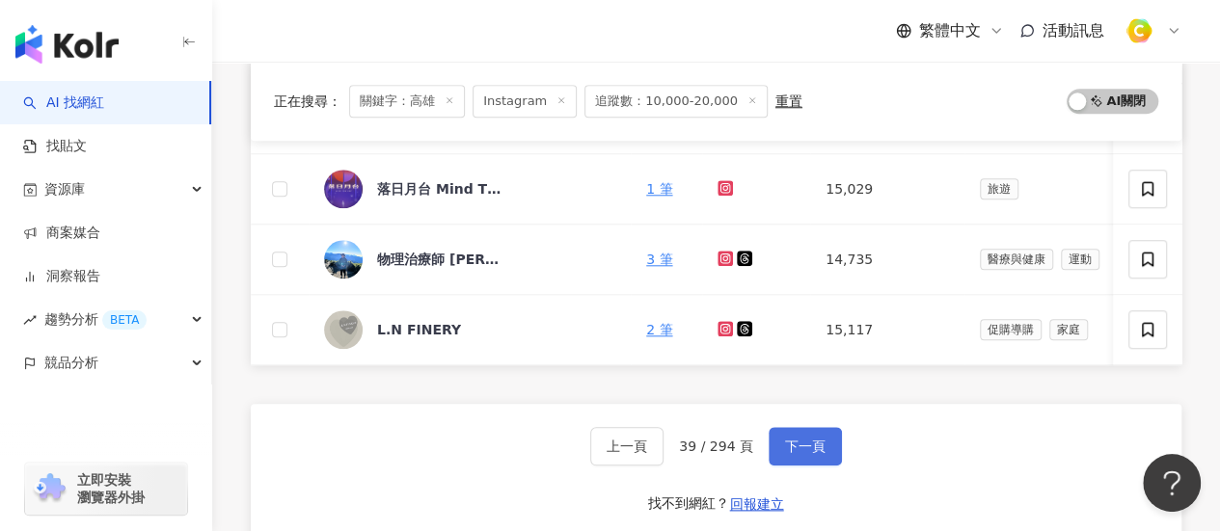
click at [821, 449] on button "下一頁" at bounding box center [804, 446] width 73 height 39
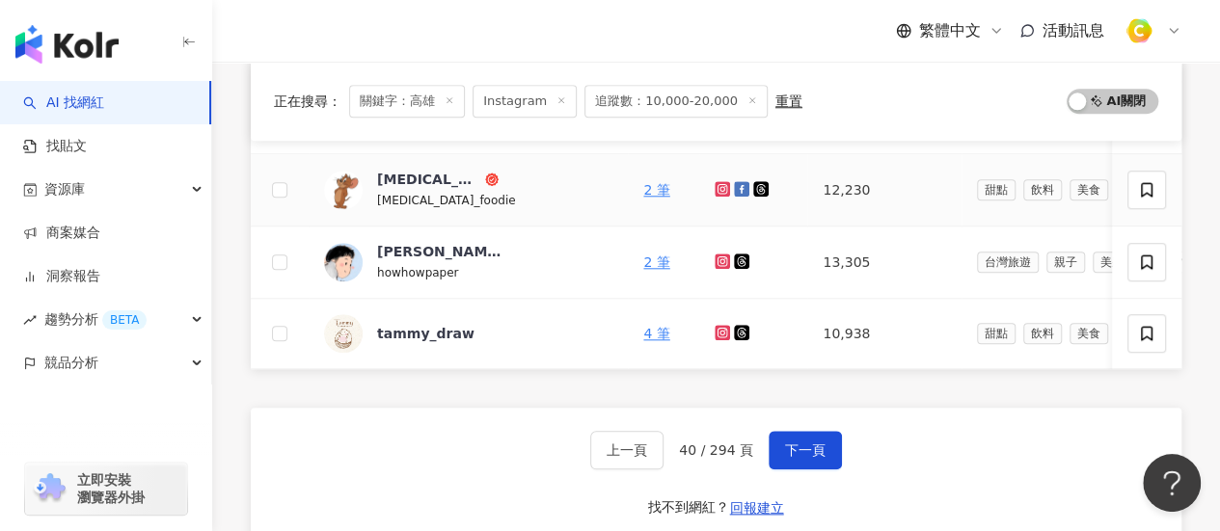
click at [718, 187] on icon at bounding box center [722, 189] width 8 height 8
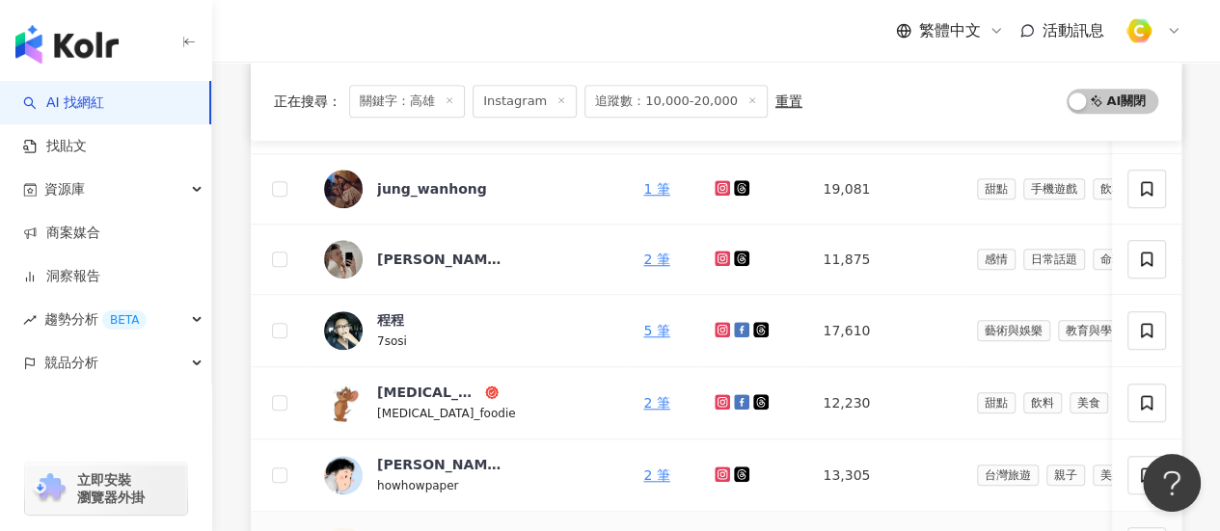
scroll to position [482, 0]
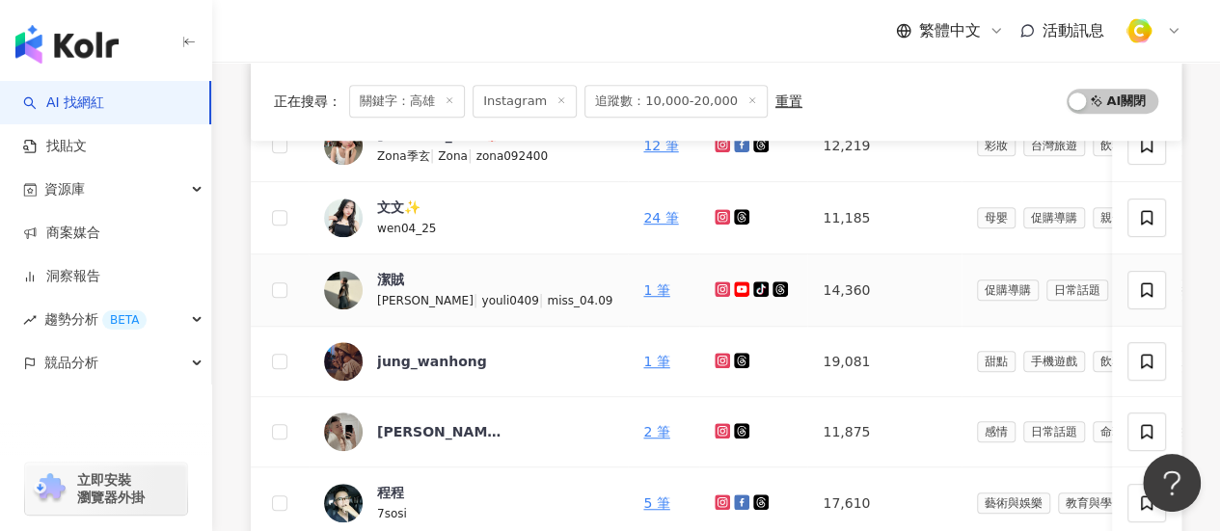
click at [721, 287] on icon at bounding box center [722, 288] width 3 height 3
click at [718, 217] on icon at bounding box center [722, 217] width 8 height 8
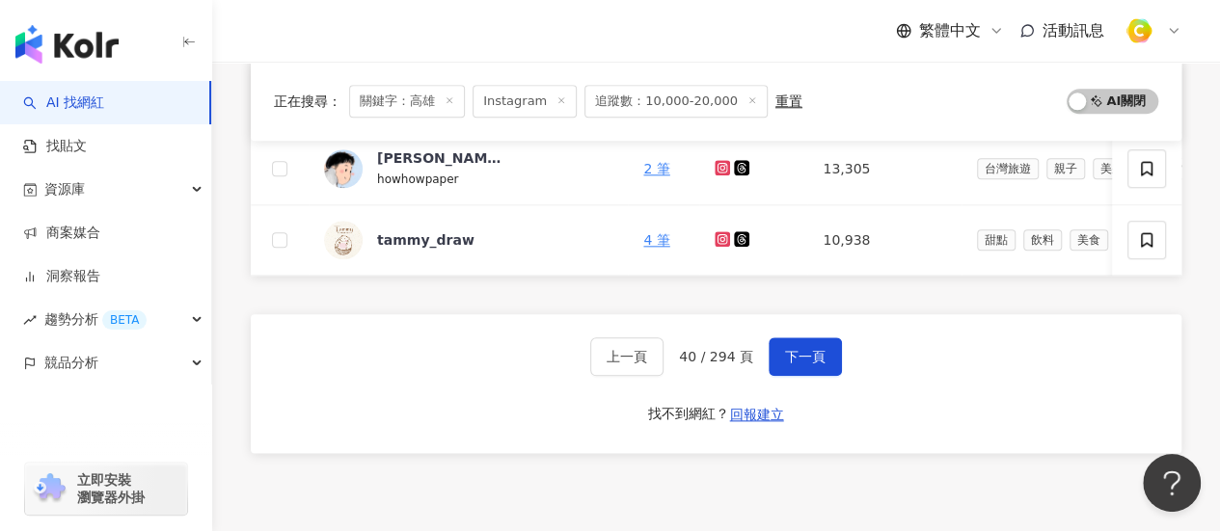
scroll to position [1060, 0]
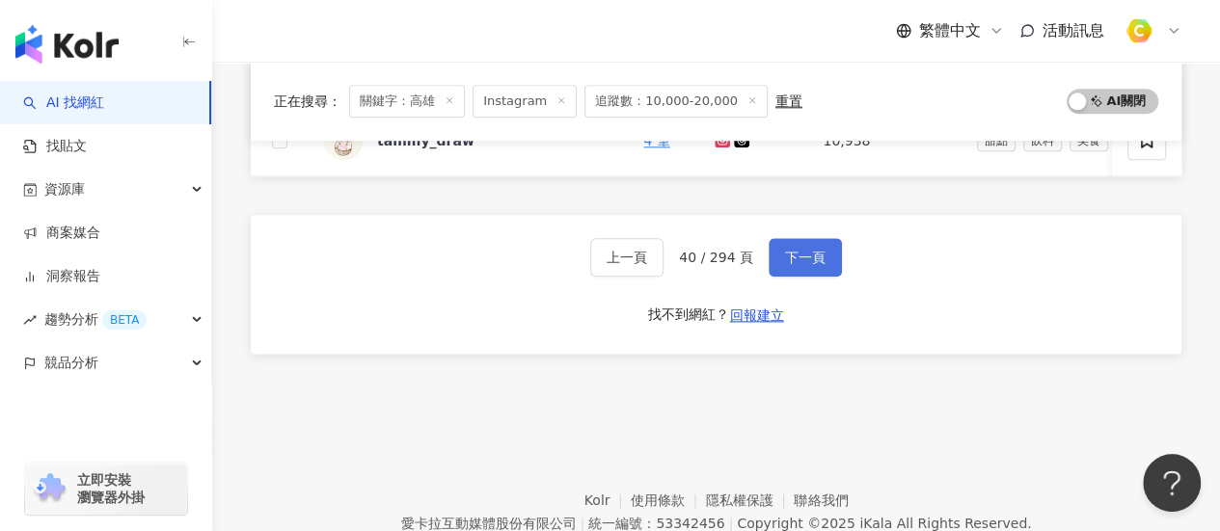
drag, startPoint x: 837, startPoint y: 263, endPoint x: 826, endPoint y: 273, distance: 14.3
click at [837, 263] on div "上一頁 40 / 294 頁 下一頁 找不到網紅？ 回報建立" at bounding box center [716, 284] width 930 height 139
click at [826, 273] on button "下一頁" at bounding box center [804, 257] width 73 height 39
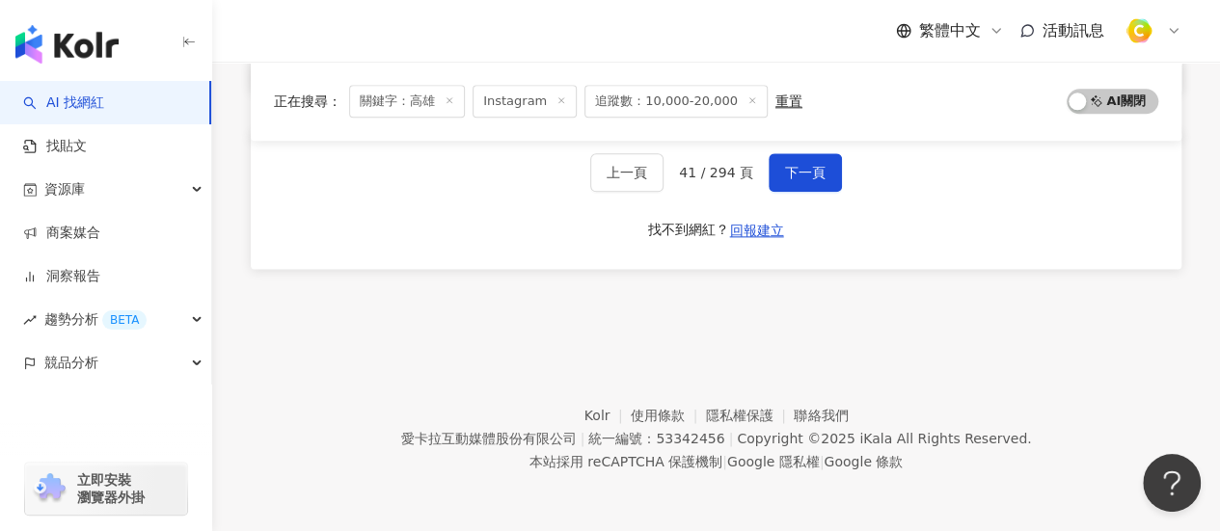
scroll to position [764, 0]
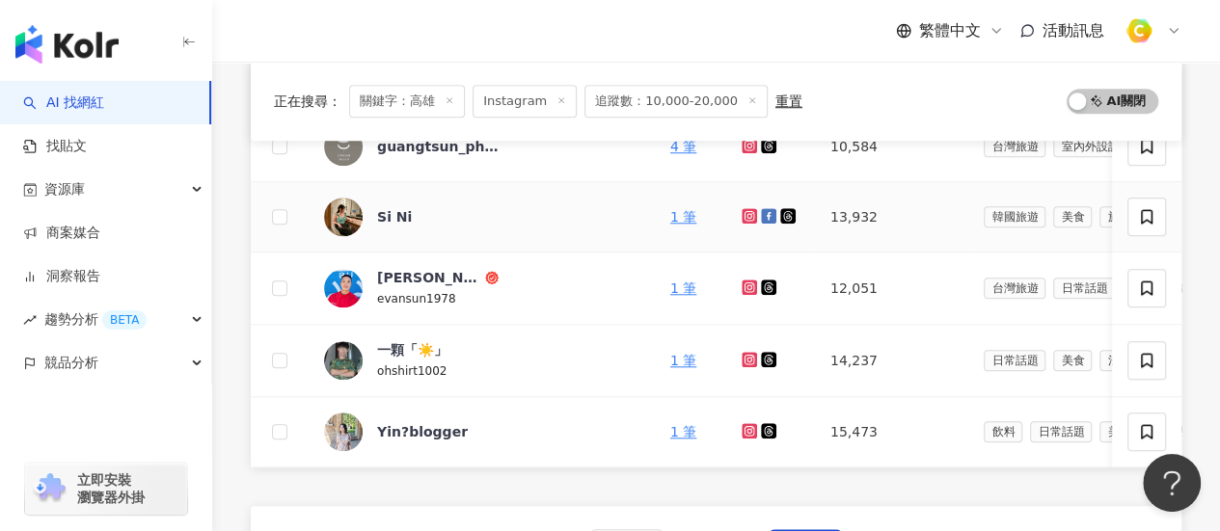
click at [744, 213] on icon at bounding box center [748, 215] width 15 height 15
click at [745, 427] on icon at bounding box center [749, 431] width 8 height 8
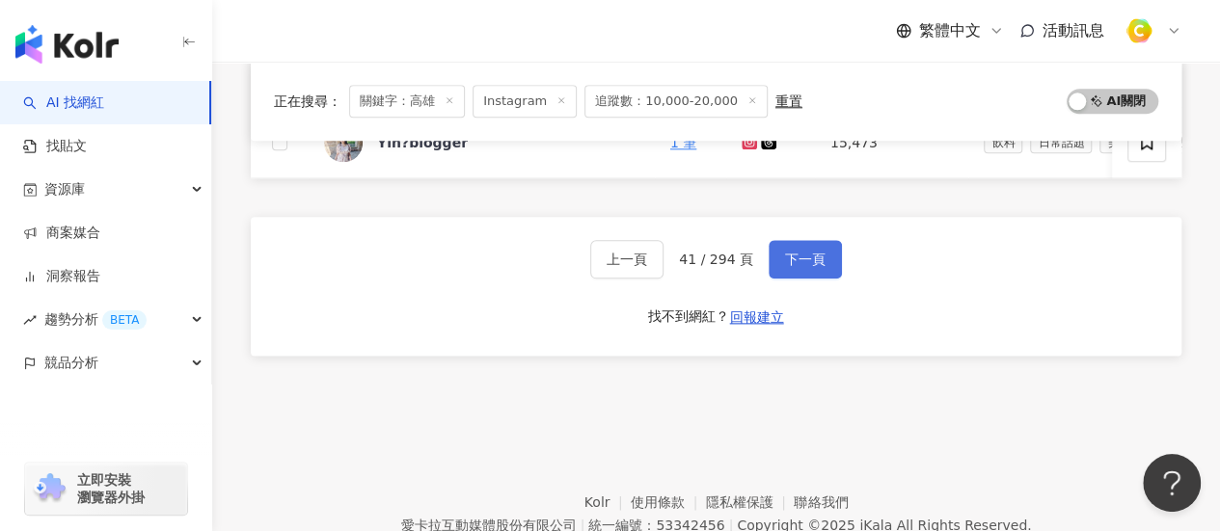
click at [785, 267] on span "下一頁" at bounding box center [805, 259] width 40 height 15
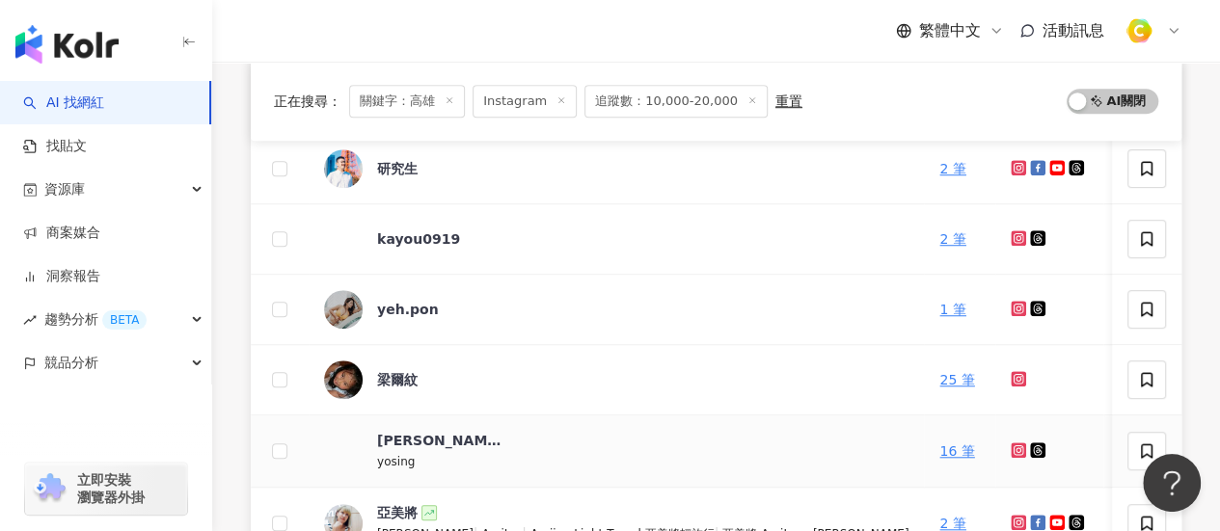
scroll to position [571, 0]
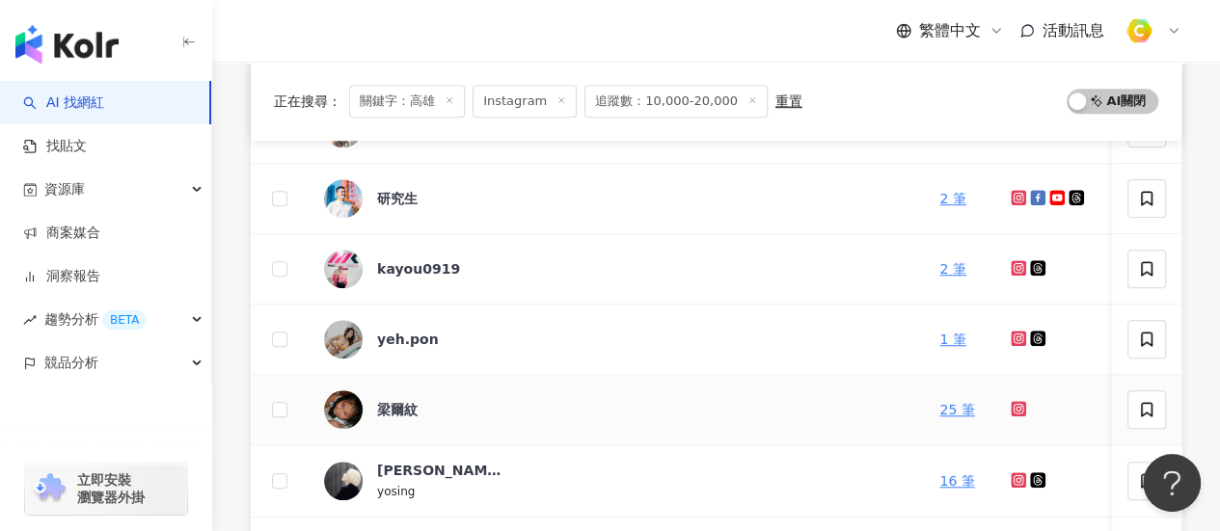
click at [1014, 408] on icon at bounding box center [1018, 409] width 8 height 8
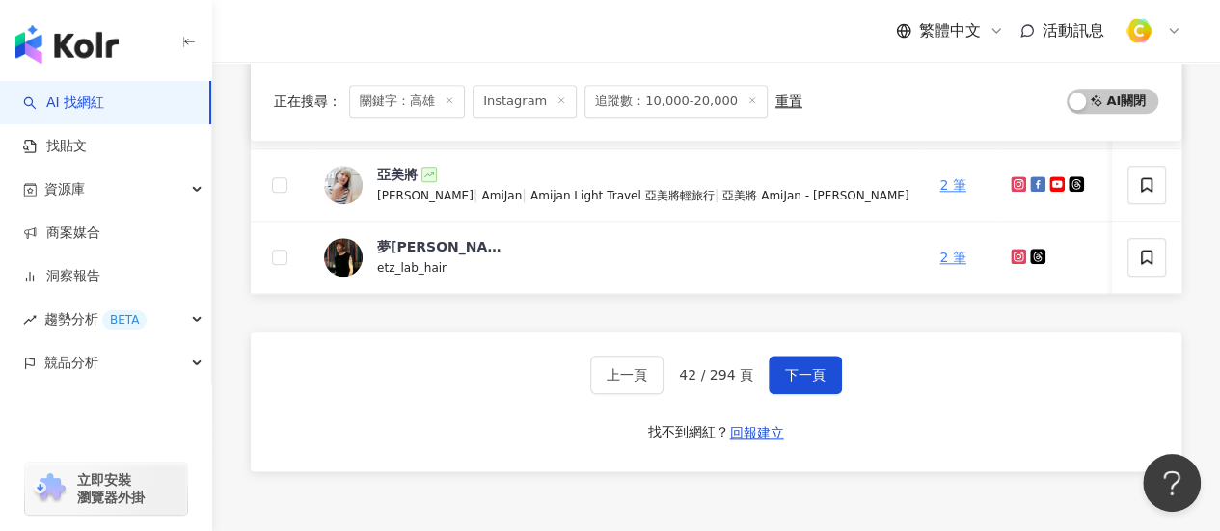
scroll to position [956, 0]
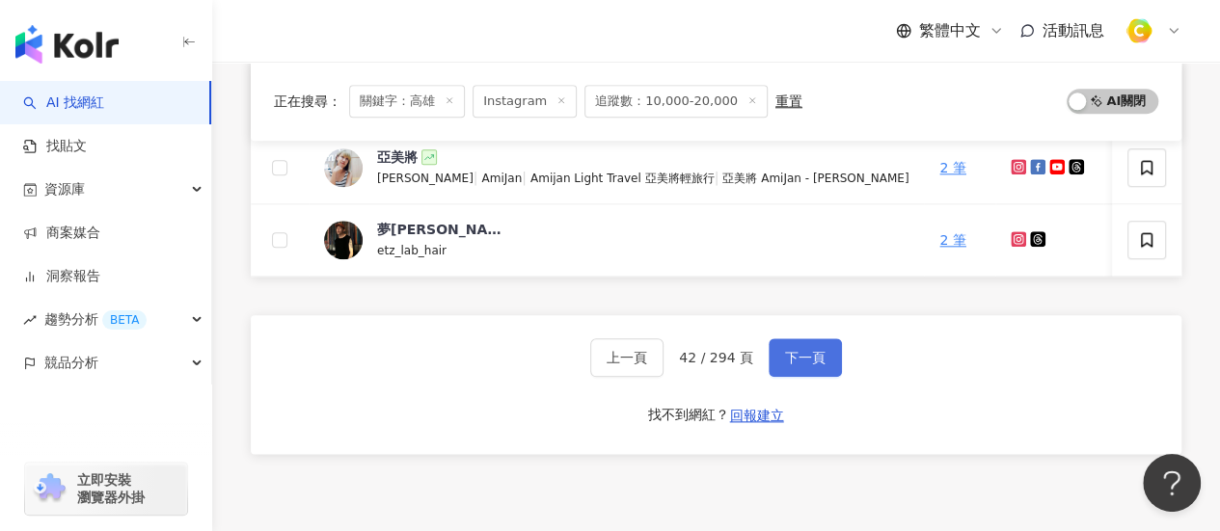
click at [810, 365] on span "下一頁" at bounding box center [805, 357] width 40 height 15
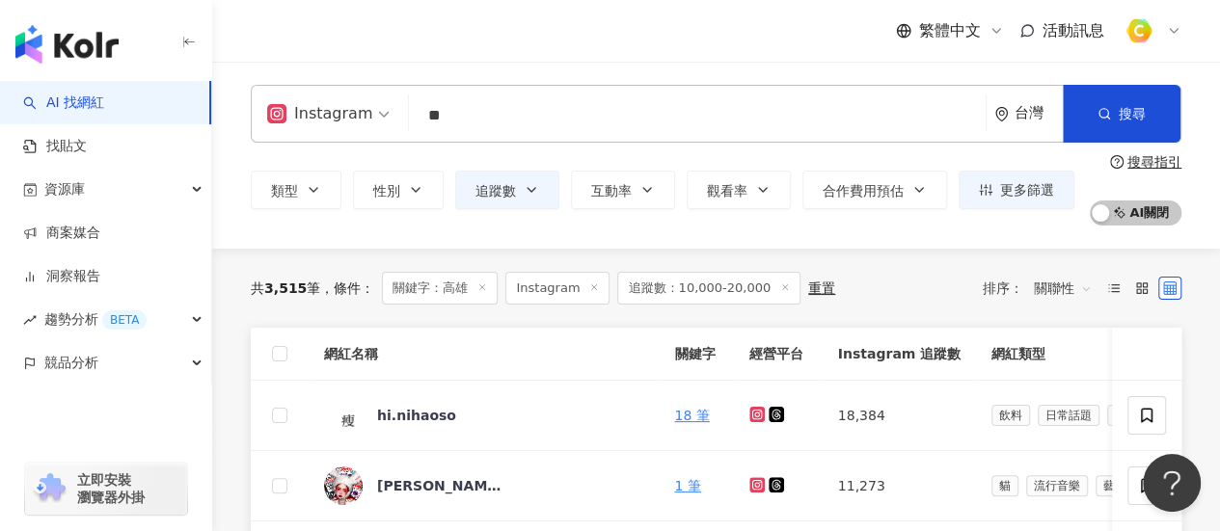
scroll to position [289, 0]
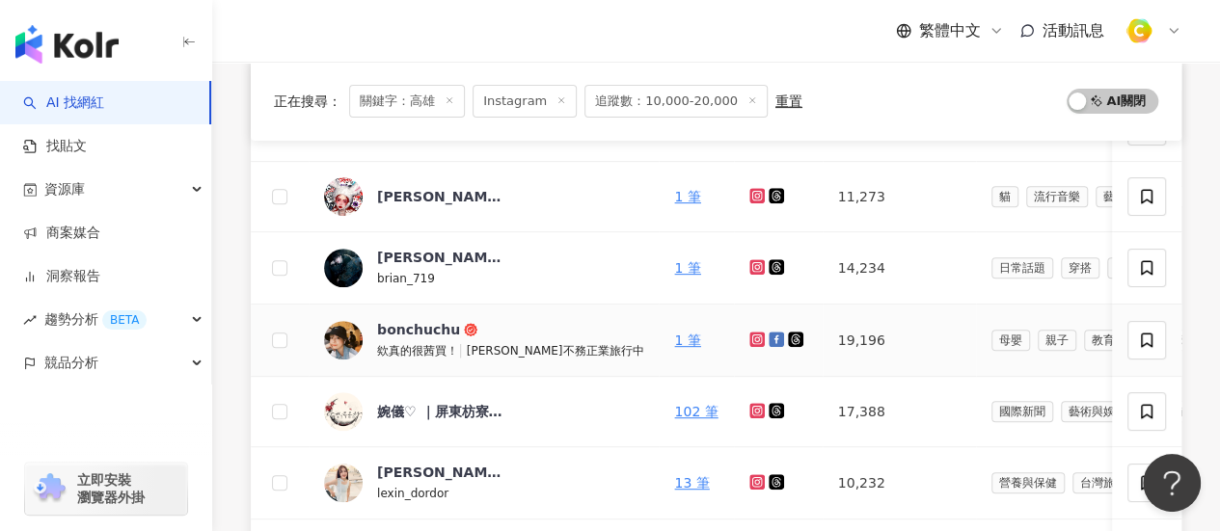
click at [752, 335] on icon at bounding box center [756, 339] width 8 height 8
click at [394, 321] on div "bonchuchu" at bounding box center [418, 329] width 83 height 19
click at [749, 335] on link at bounding box center [758, 340] width 19 height 15
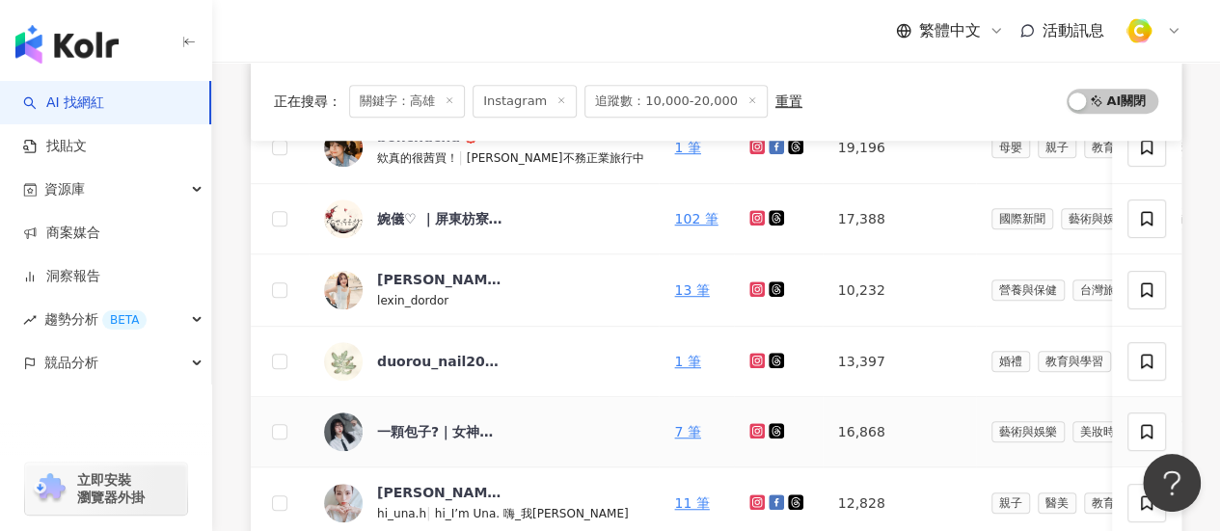
scroll to position [675, 0]
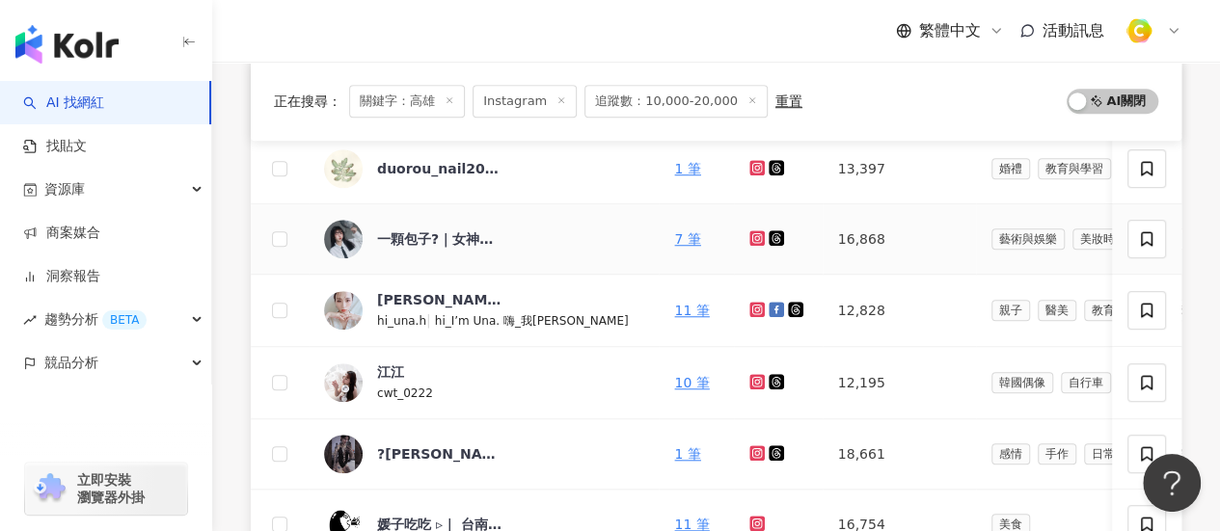
click at [749, 230] on icon at bounding box center [756, 237] width 15 height 15
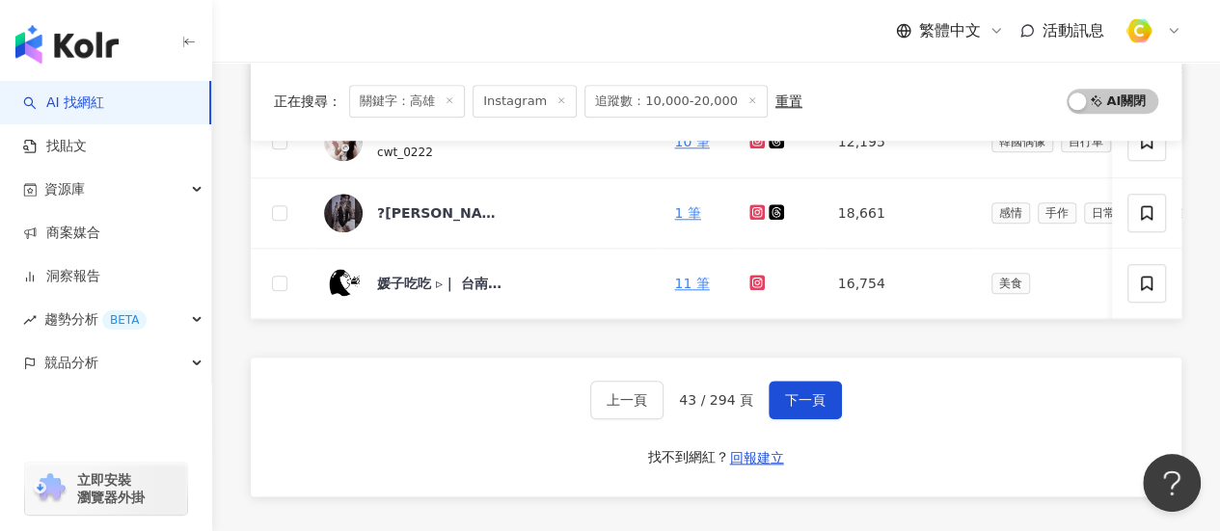
scroll to position [964, 0]
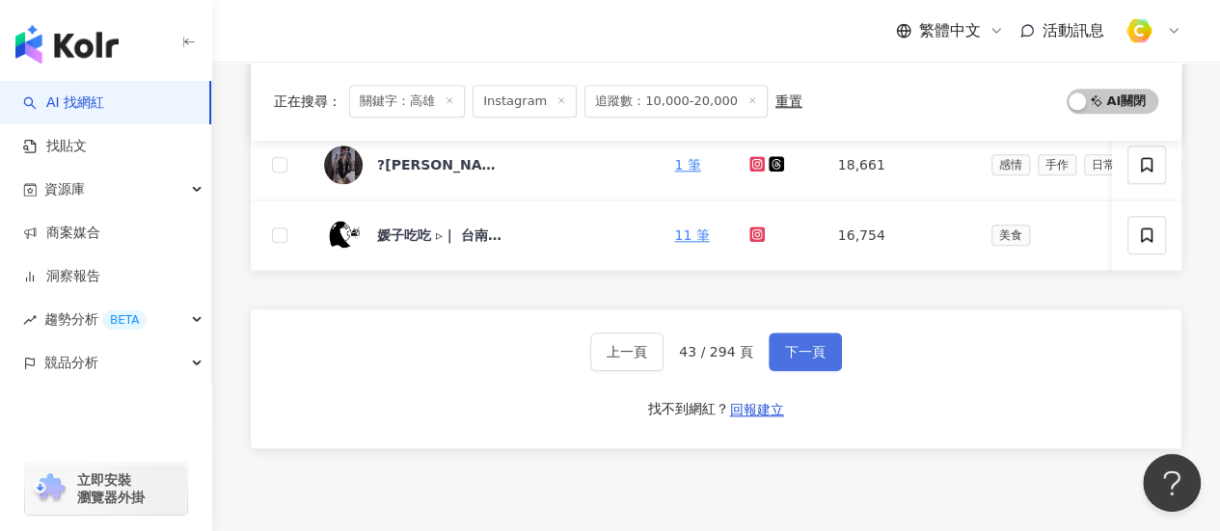
click at [818, 371] on button "下一頁" at bounding box center [804, 352] width 73 height 39
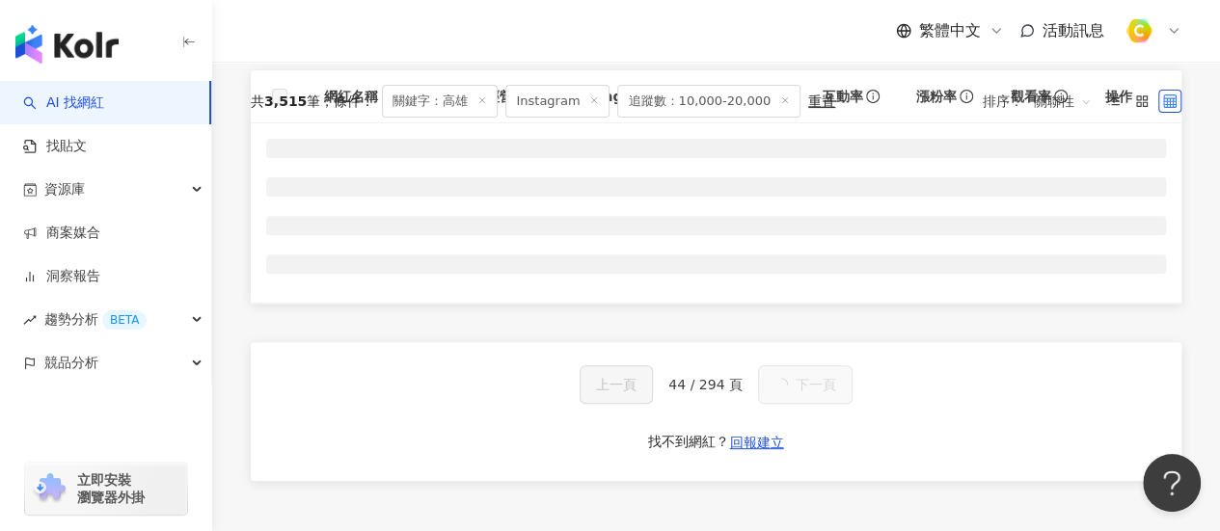
scroll to position [96, 0]
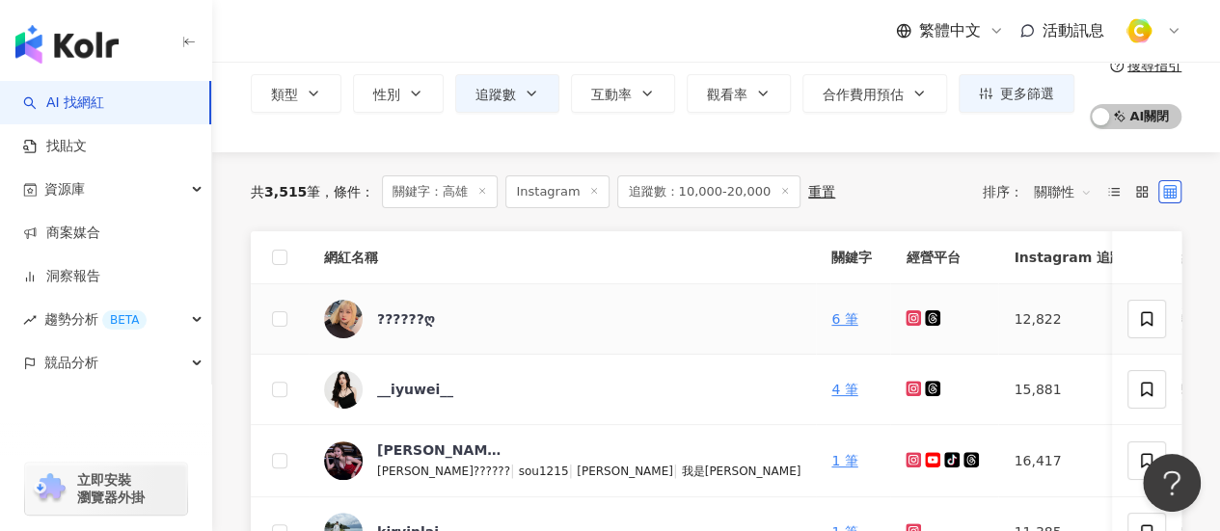
click at [907, 315] on icon at bounding box center [913, 318] width 13 height 12
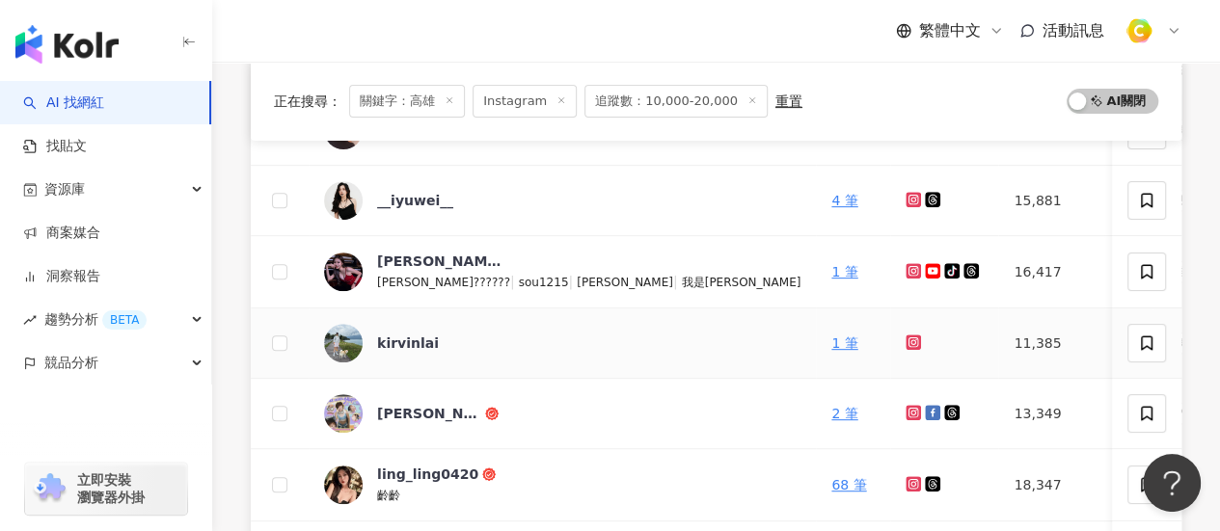
scroll to position [482, 0]
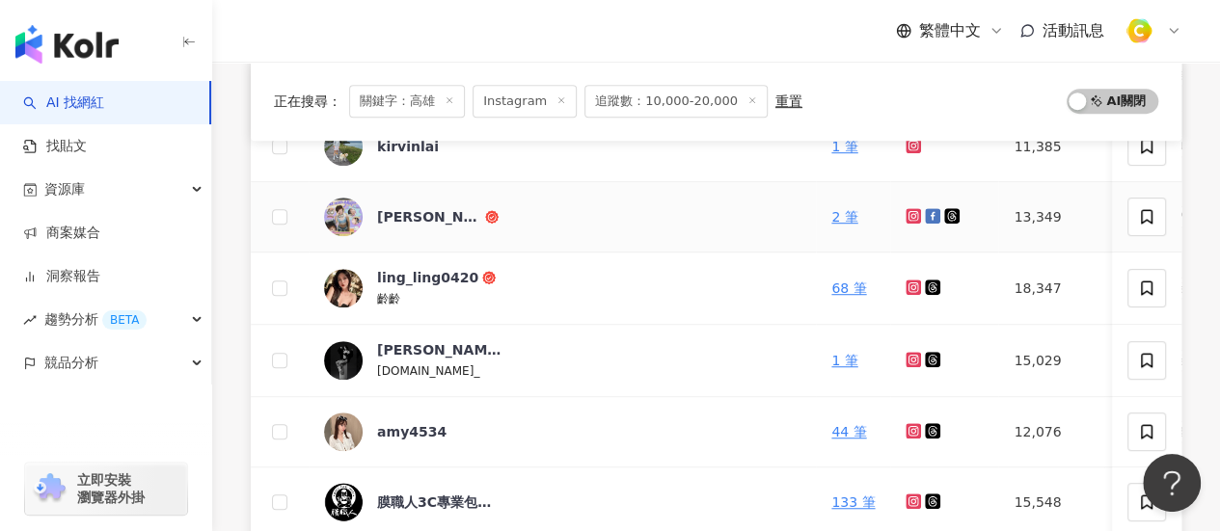
click at [909, 217] on icon at bounding box center [913, 216] width 8 height 8
click at [909, 429] on icon at bounding box center [913, 431] width 8 height 8
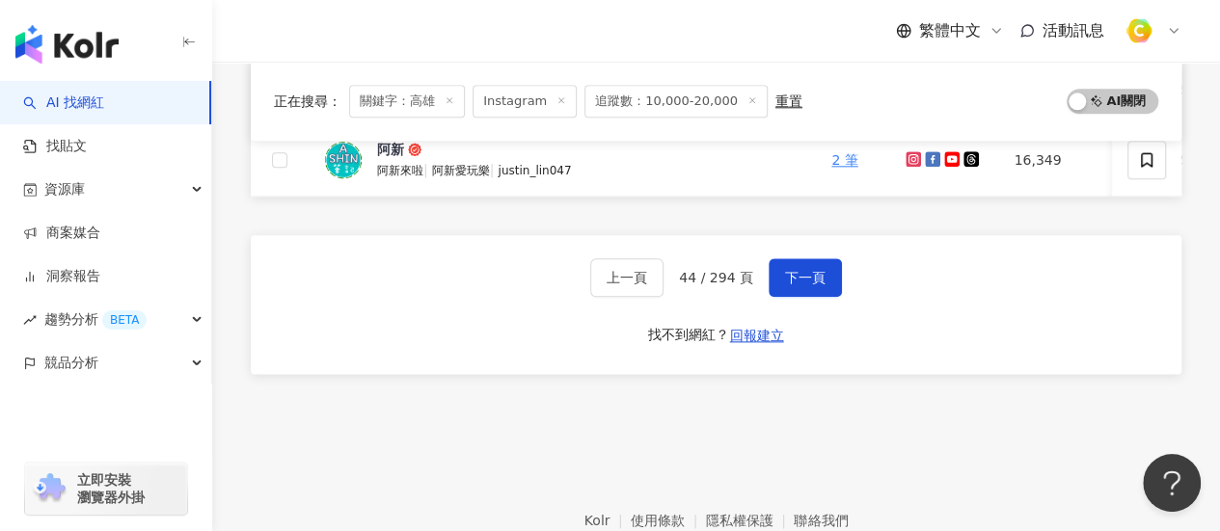
scroll to position [1060, 0]
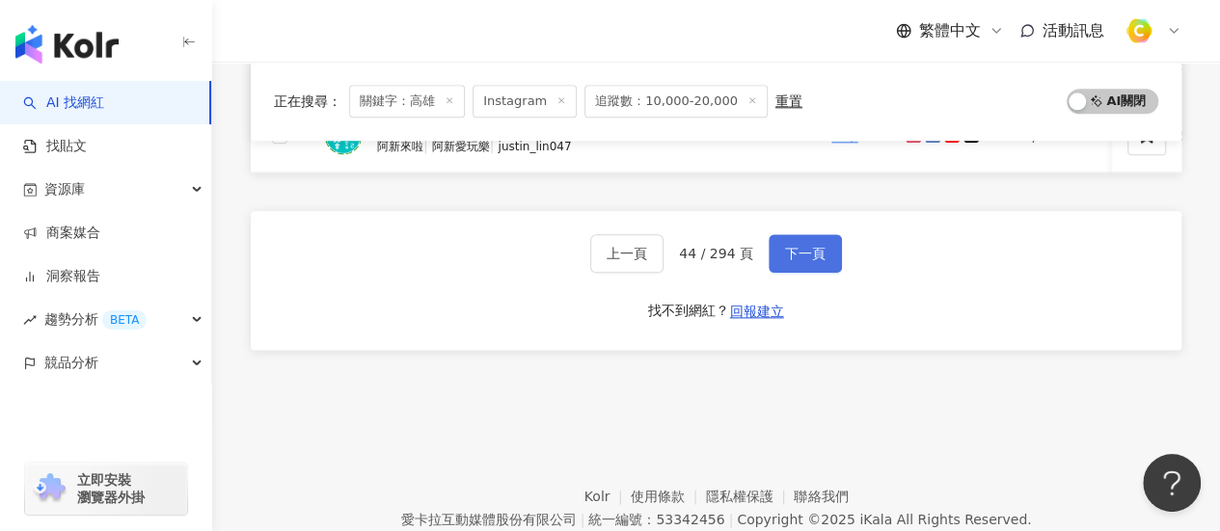
click at [806, 259] on span "下一頁" at bounding box center [805, 253] width 40 height 15
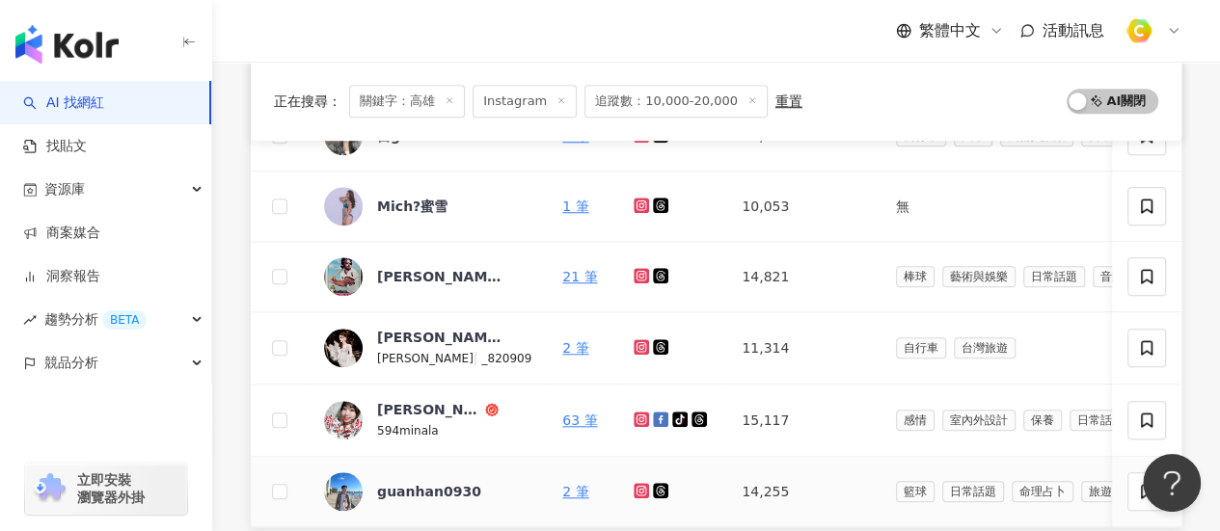
scroll to position [675, 0]
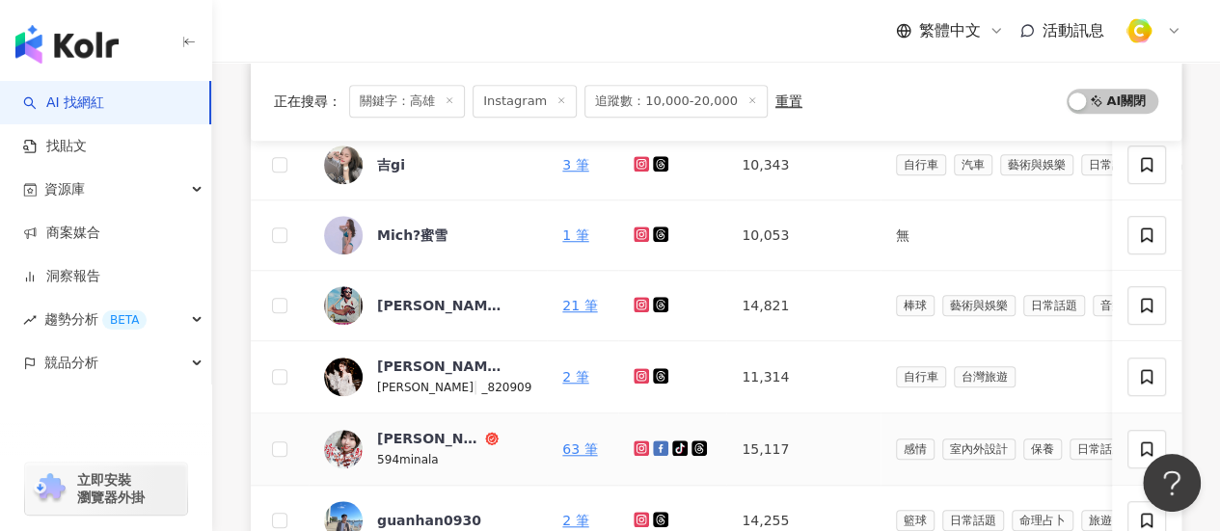
click at [633, 442] on icon at bounding box center [640, 448] width 15 height 15
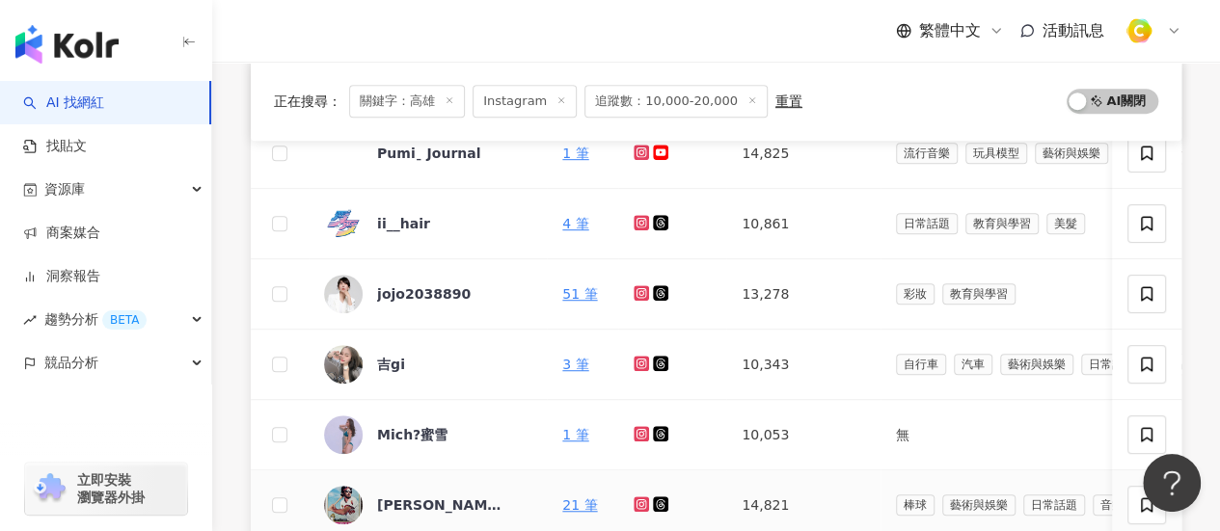
scroll to position [386, 0]
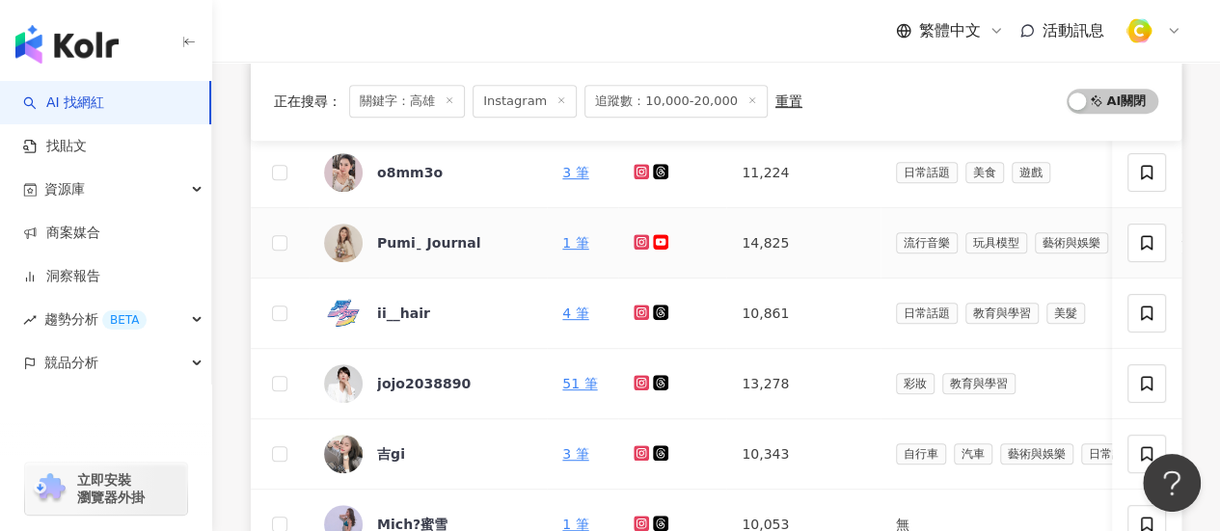
click at [635, 238] on icon at bounding box center [641, 242] width 13 height 12
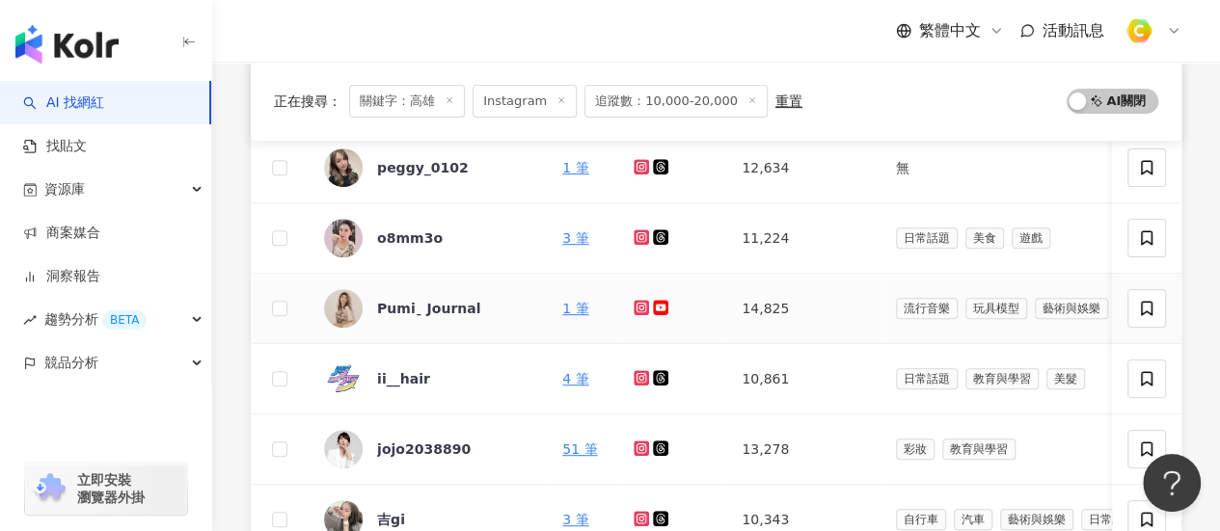
scroll to position [289, 0]
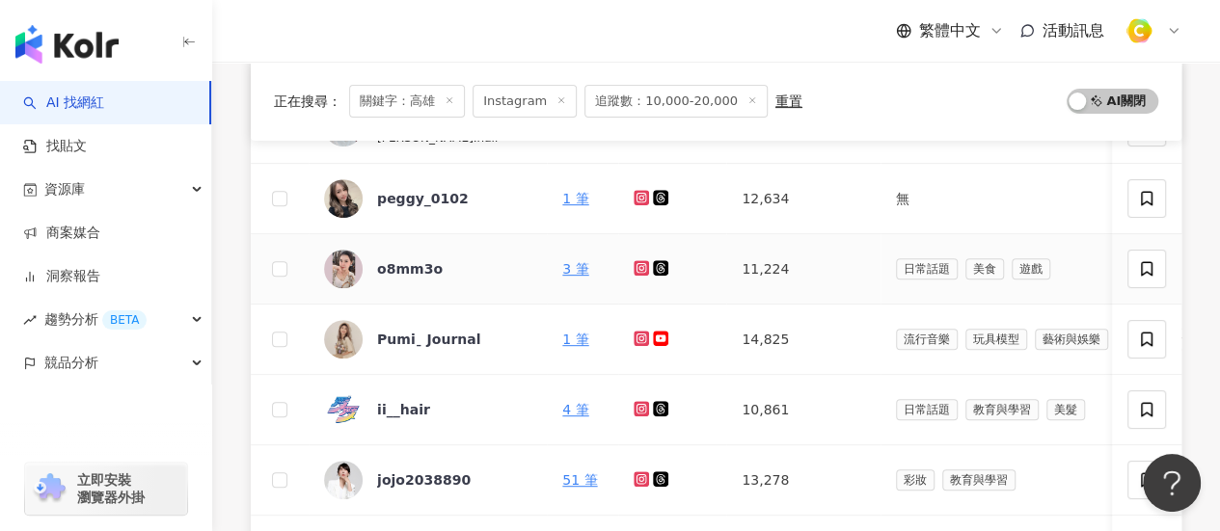
click at [637, 266] on icon at bounding box center [641, 268] width 8 height 8
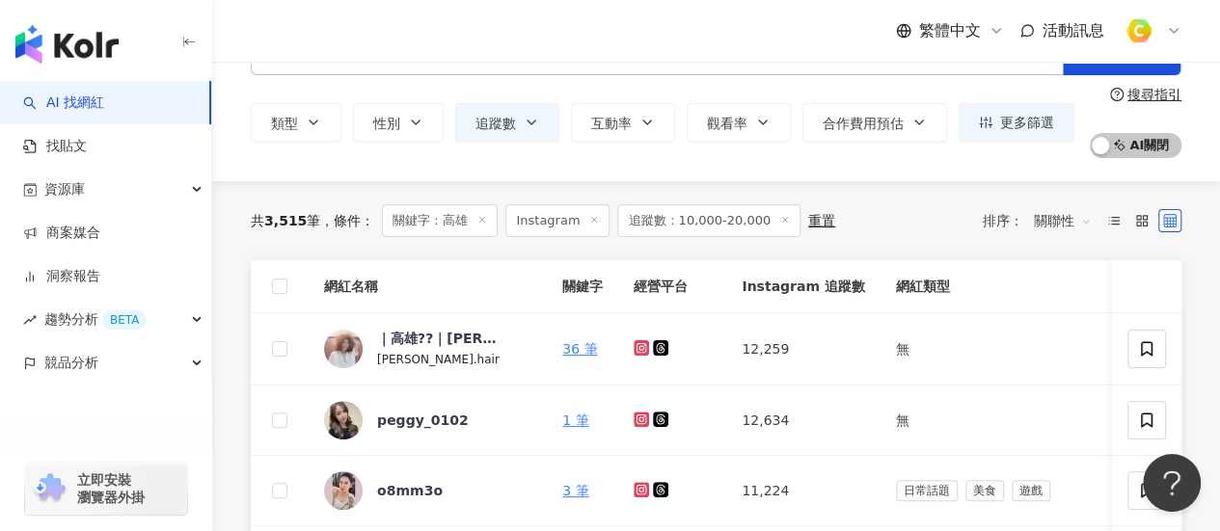
scroll to position [96, 0]
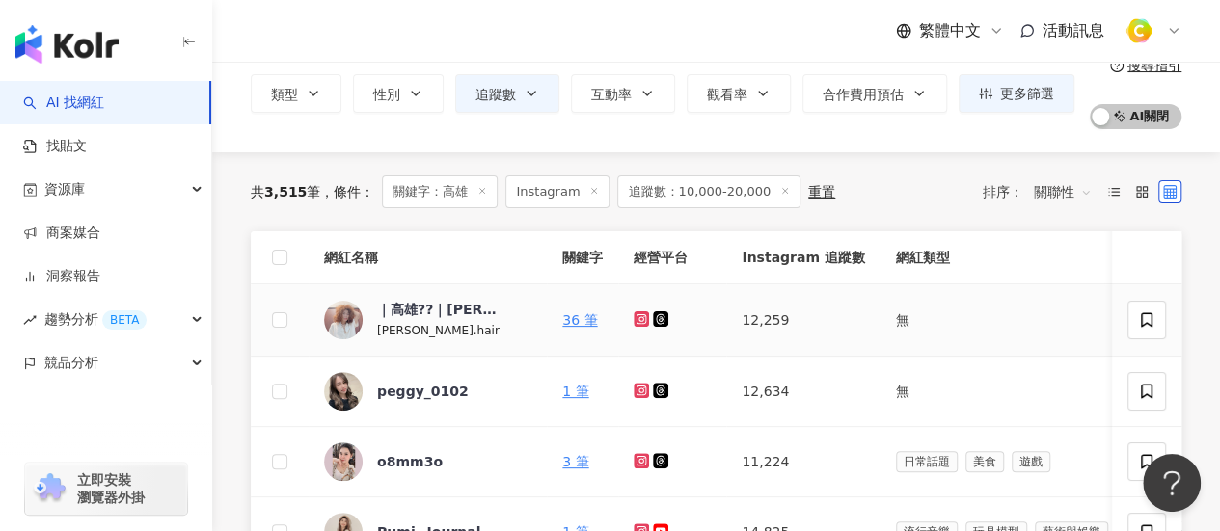
click at [637, 321] on icon at bounding box center [641, 319] width 8 height 8
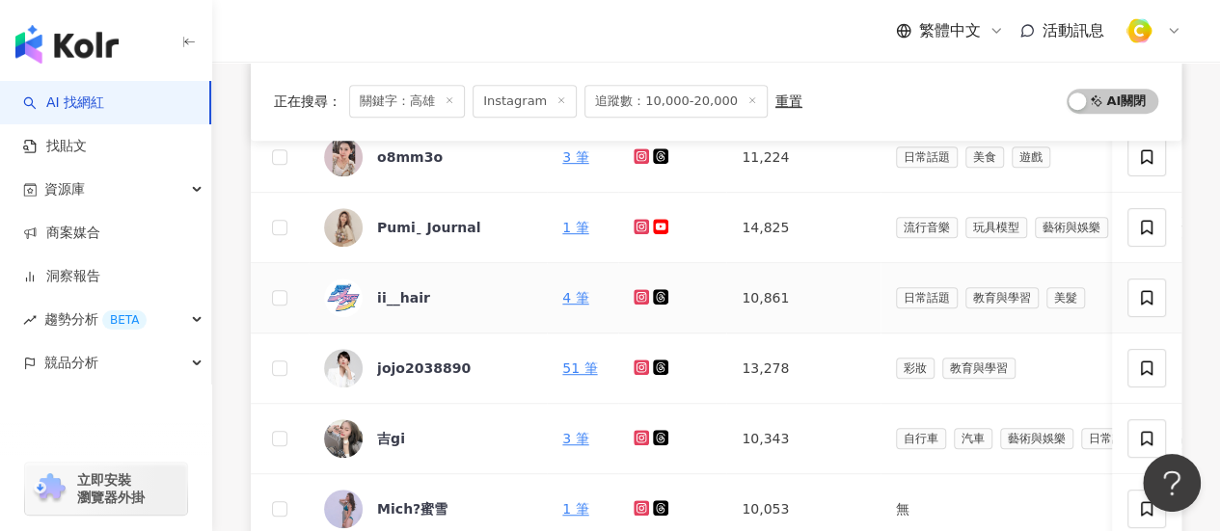
scroll to position [482, 0]
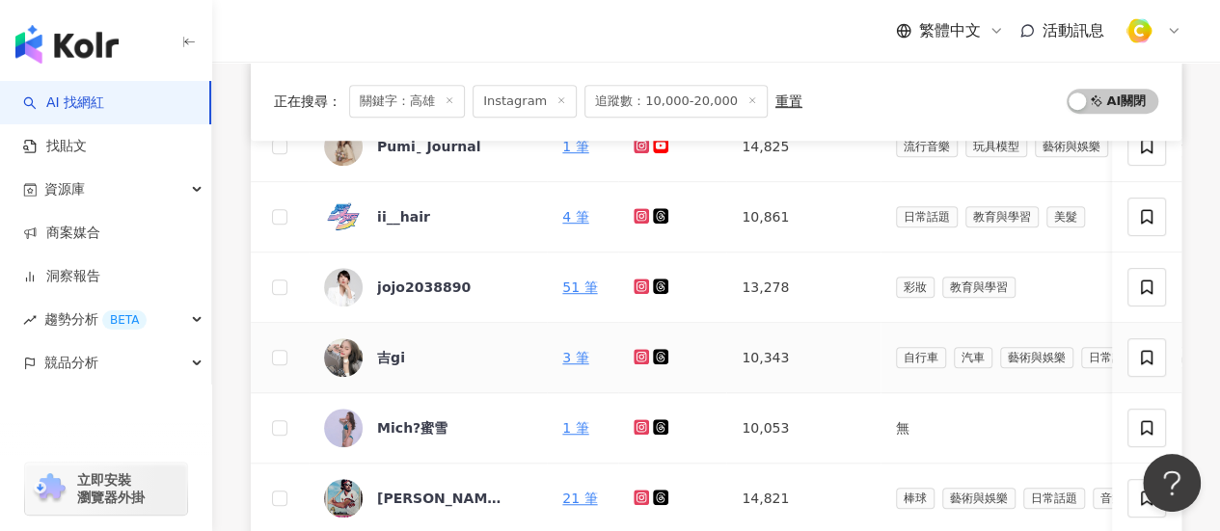
click at [635, 355] on icon at bounding box center [641, 357] width 13 height 12
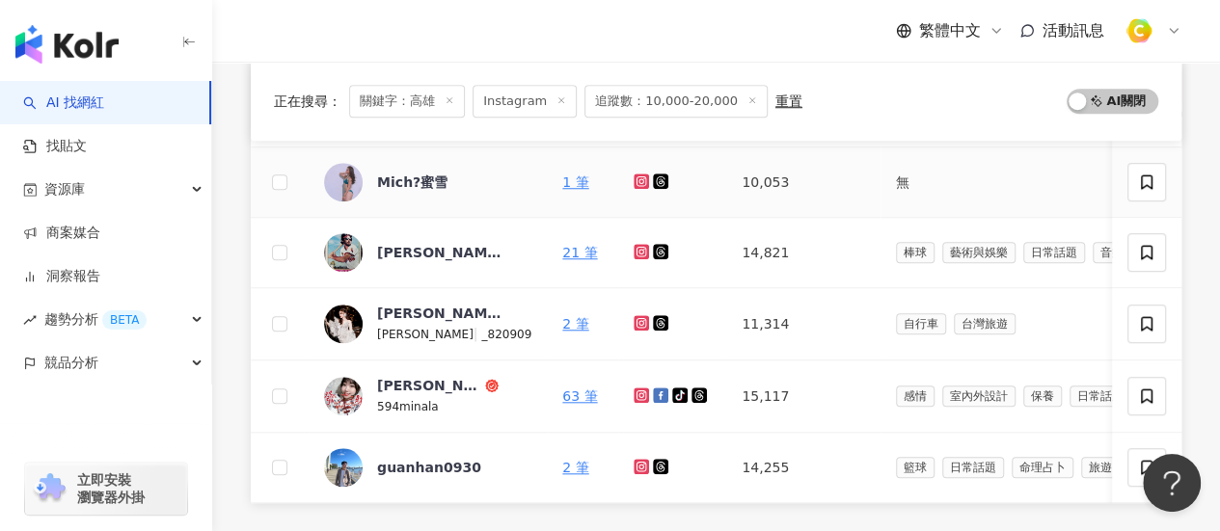
scroll to position [771, 0]
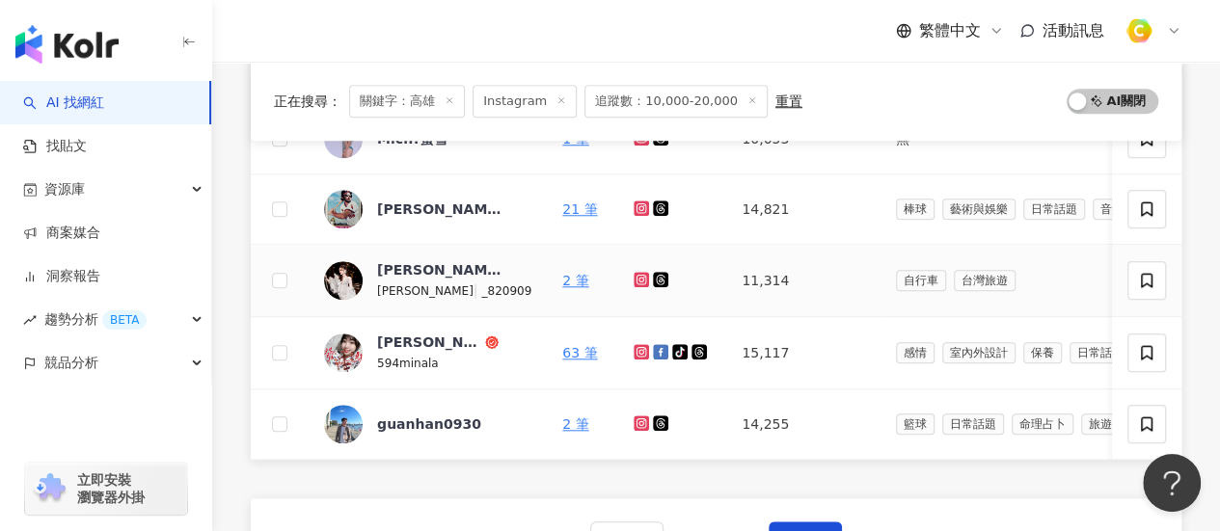
click at [635, 277] on icon at bounding box center [641, 280] width 13 height 12
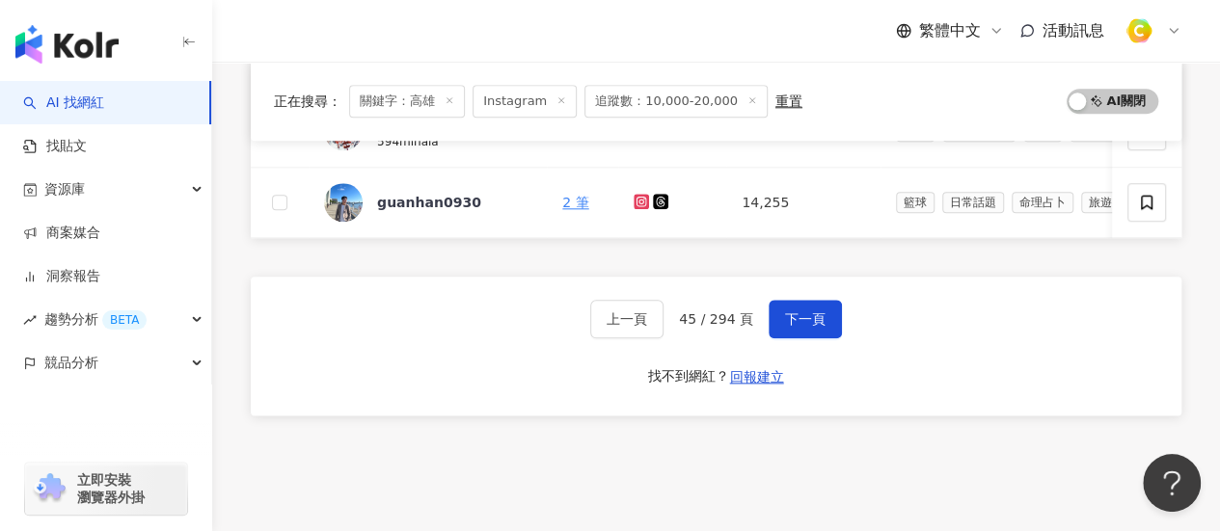
scroll to position [1149, 0]
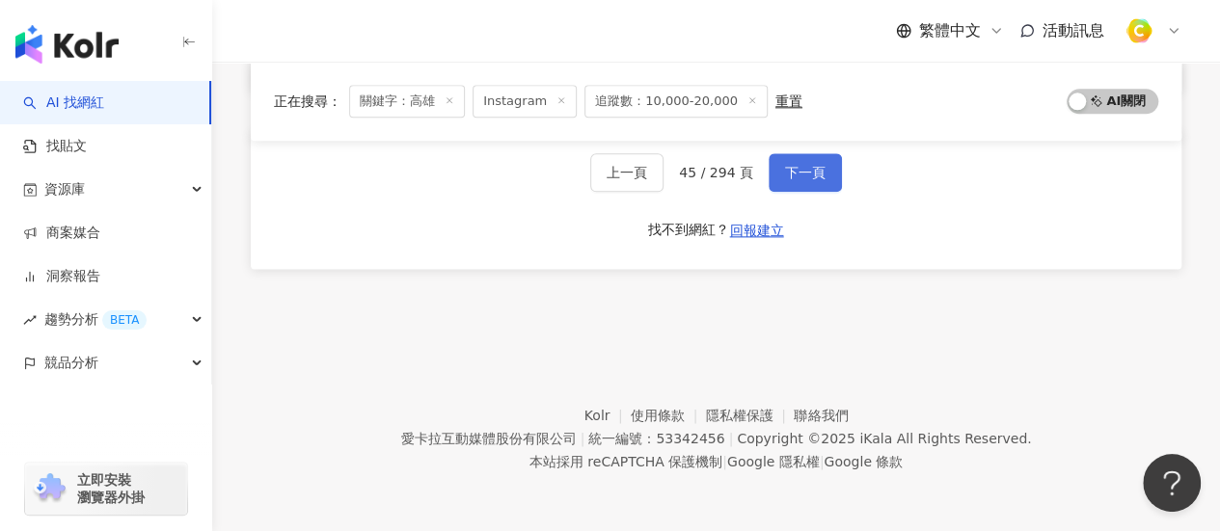
click at [827, 169] on button "下一頁" at bounding box center [804, 172] width 73 height 39
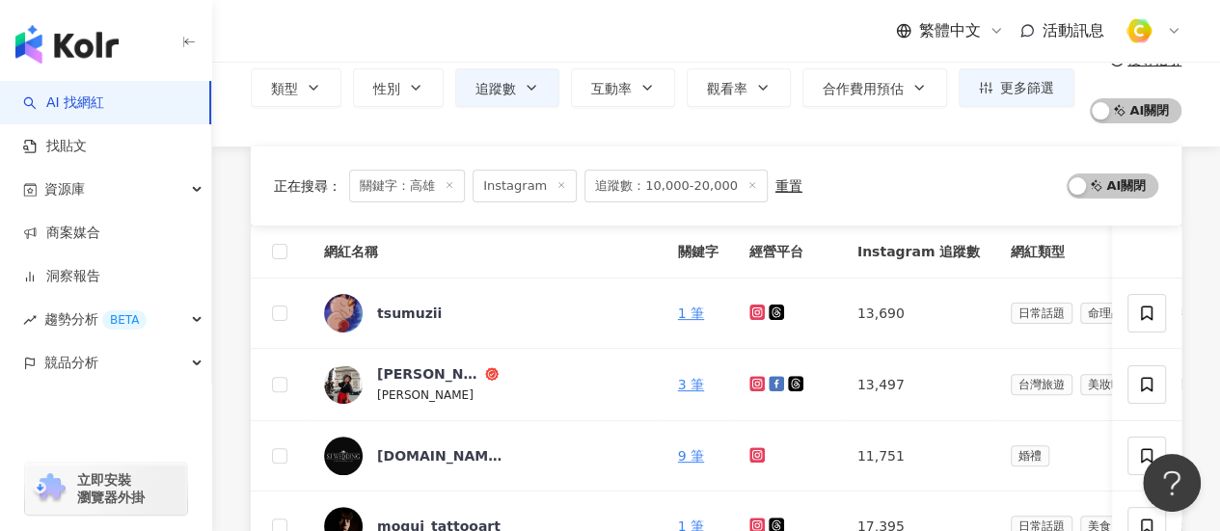
scroll to position [89, 0]
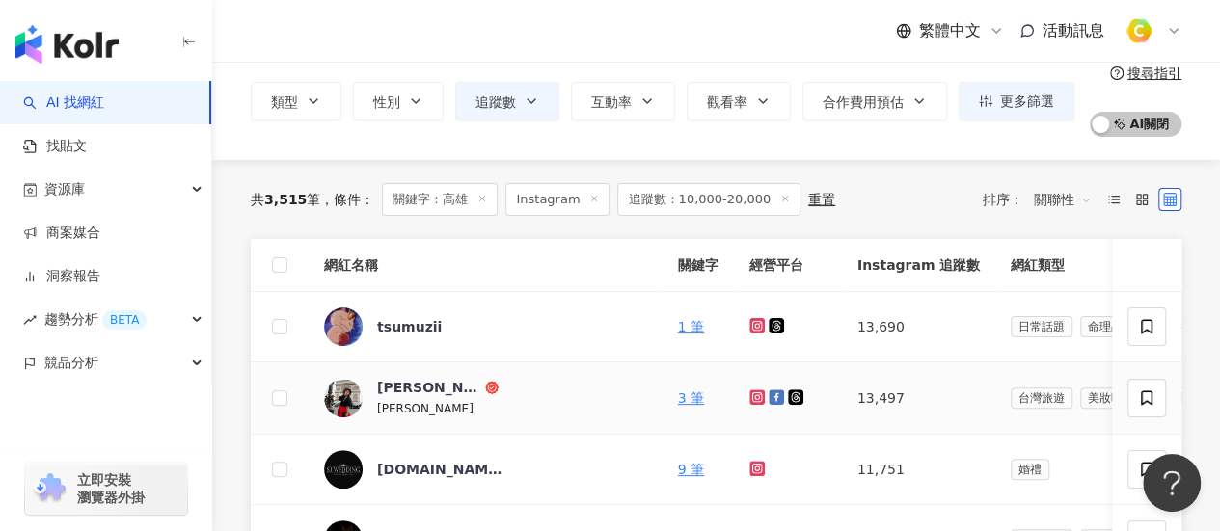
click at [751, 396] on icon at bounding box center [757, 397] width 13 height 12
click at [432, 389] on div "[PERSON_NAME]" at bounding box center [429, 387] width 104 height 19
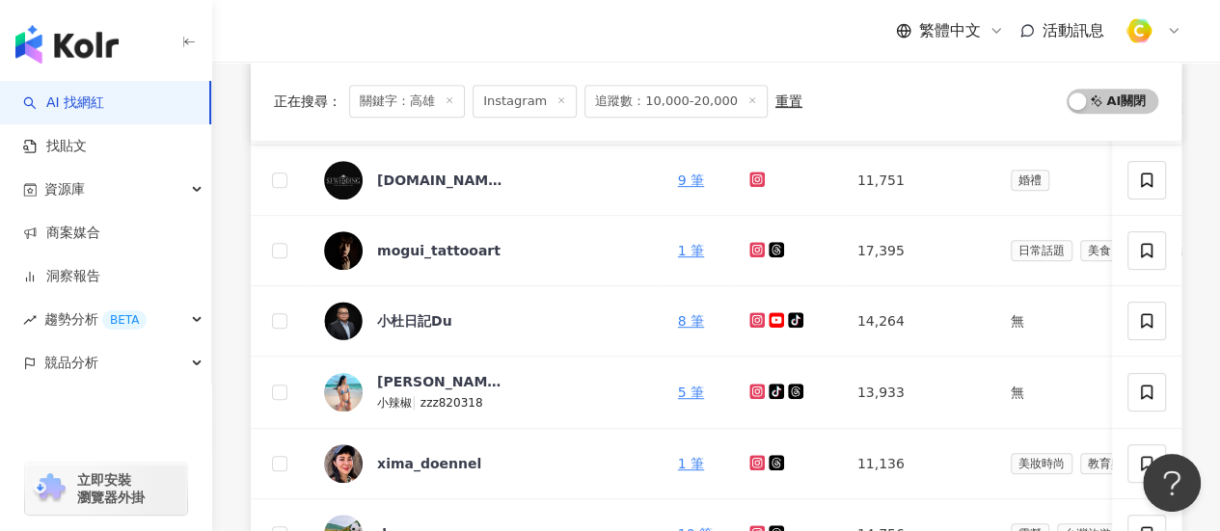
click at [906, 99] on div "正在搜尋 ： 關鍵字：高雄 Instagram 追蹤數：10,000-20,000 重置 AI 開啟 AI 關閉" at bounding box center [716, 101] width 884 height 33
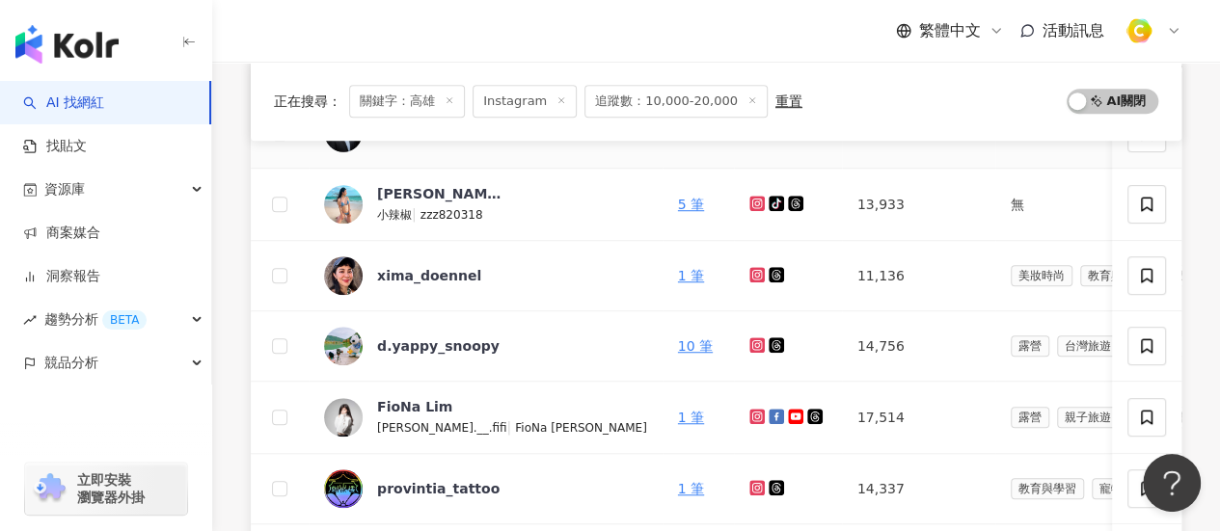
scroll to position [571, 0]
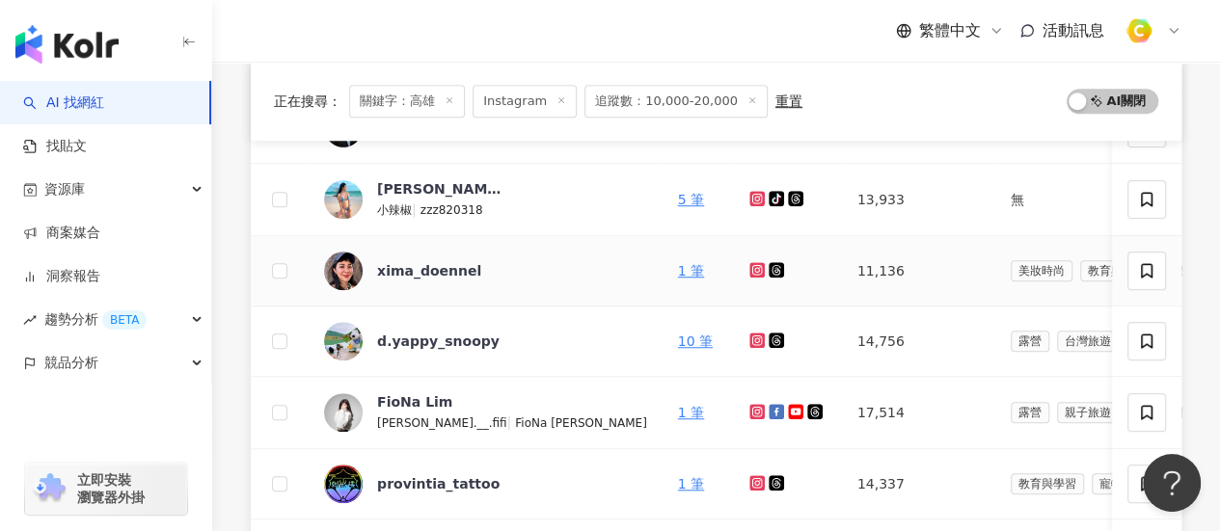
click at [749, 267] on icon at bounding box center [756, 269] width 15 height 15
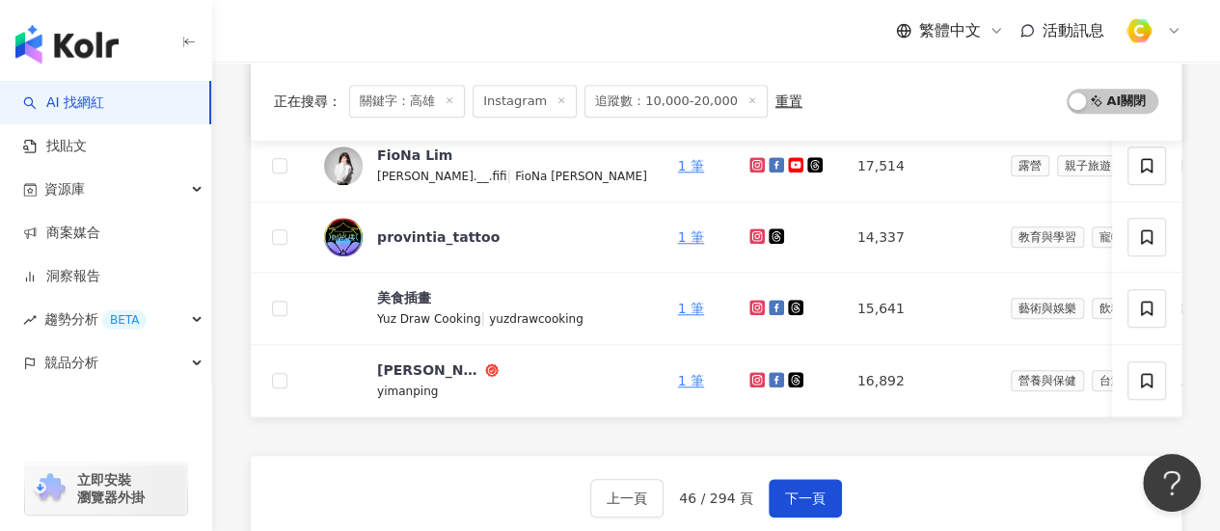
scroll to position [860, 0]
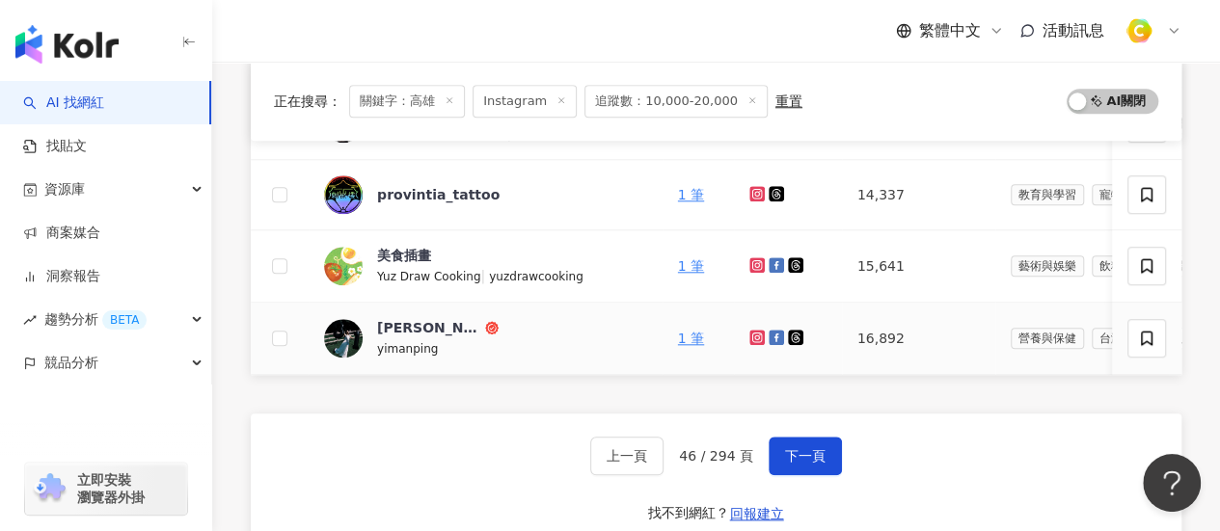
click at [755, 335] on icon at bounding box center [756, 336] width 3 height 3
click at [802, 464] on span "下一頁" at bounding box center [805, 455] width 40 height 15
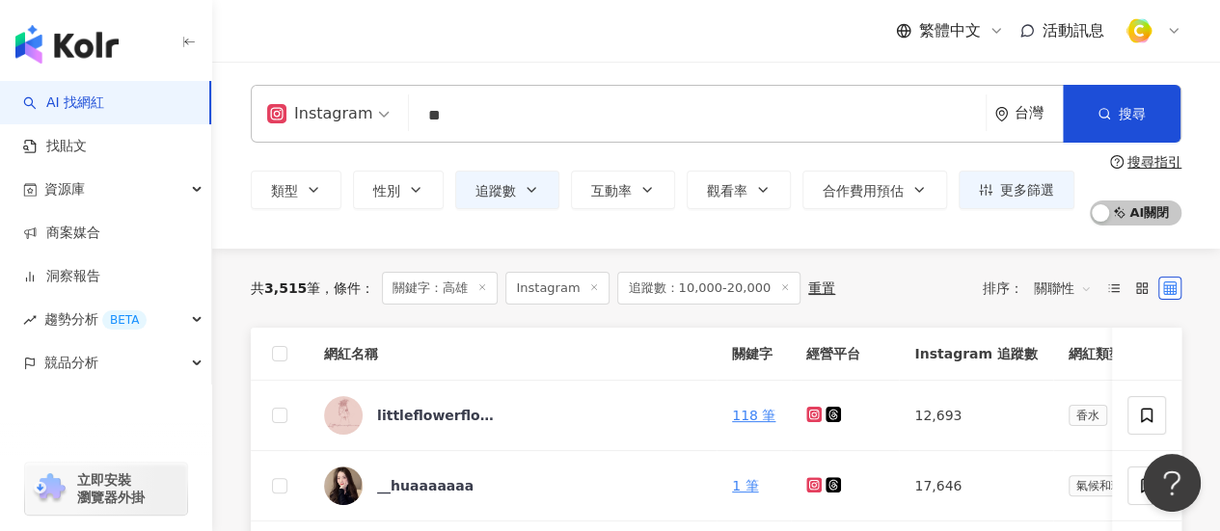
scroll to position [193, 0]
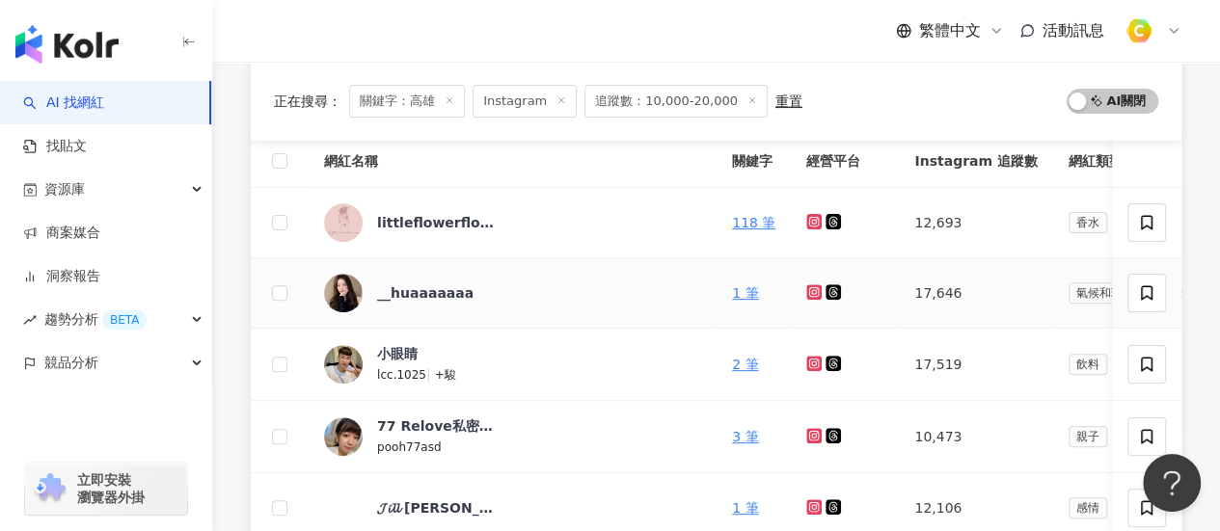
click at [808, 292] on icon at bounding box center [814, 292] width 13 height 12
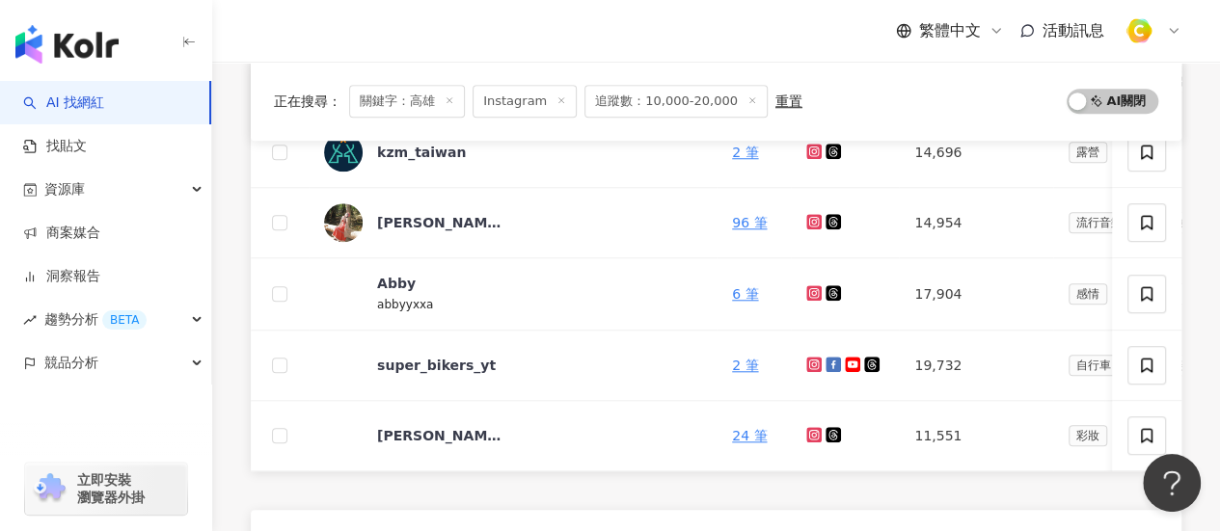
scroll to position [771, 0]
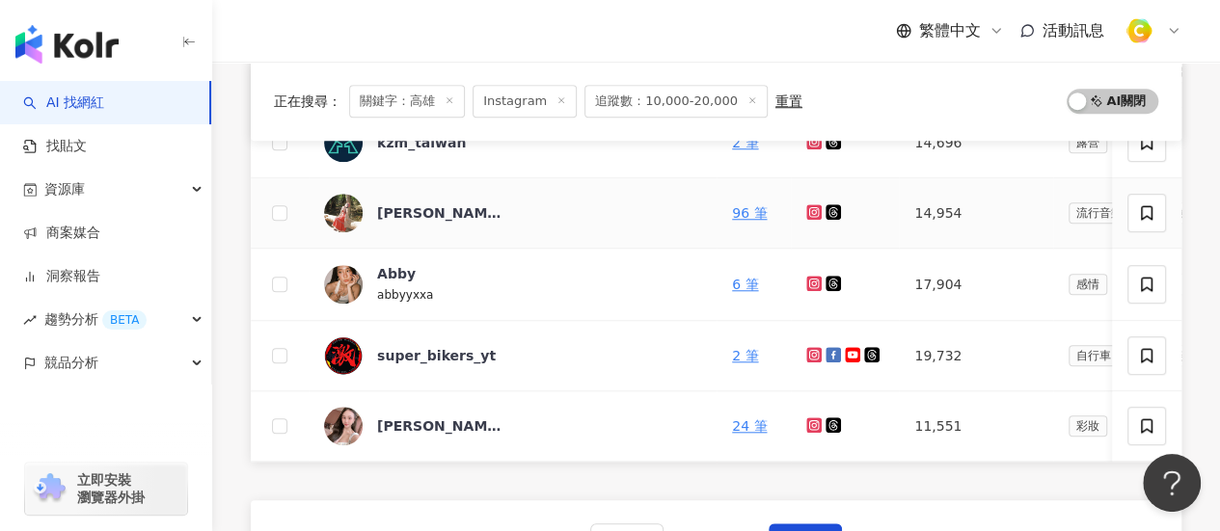
click at [806, 215] on icon at bounding box center [813, 211] width 15 height 15
click at [806, 282] on icon at bounding box center [813, 283] width 15 height 15
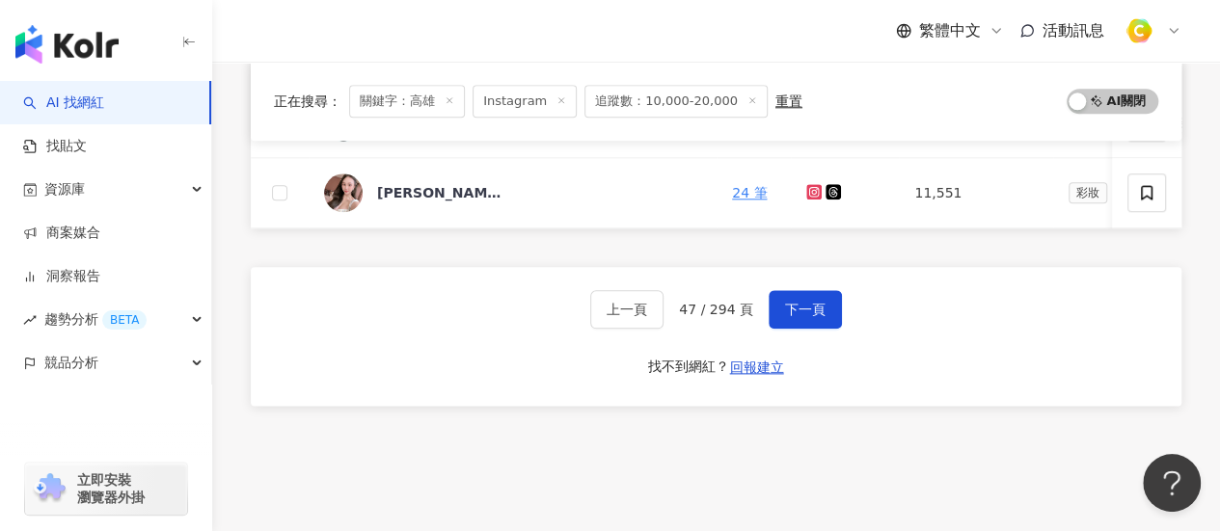
scroll to position [1151, 0]
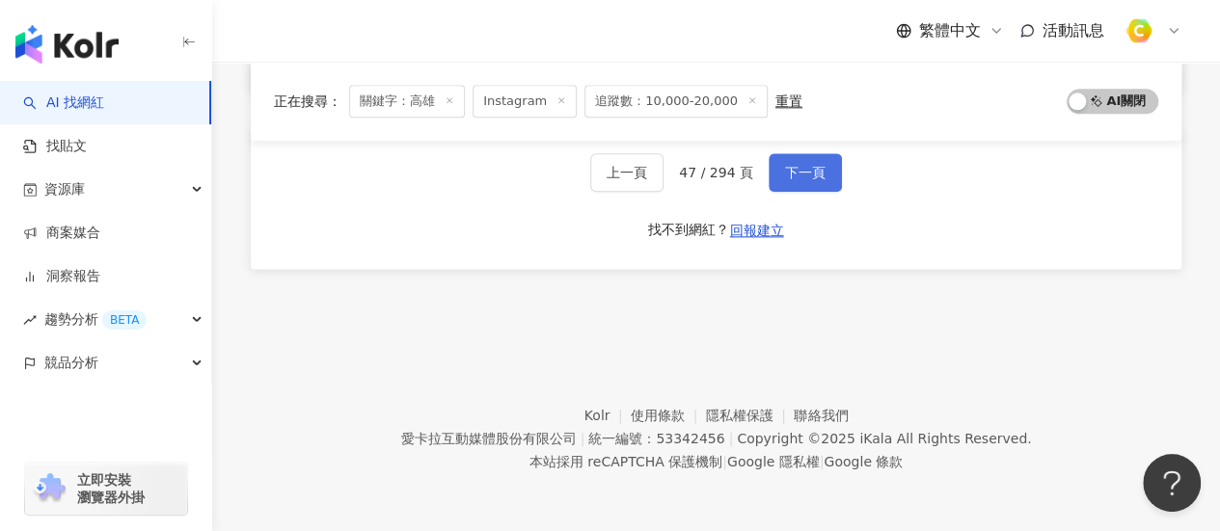
click at [817, 180] on span "下一頁" at bounding box center [805, 172] width 40 height 15
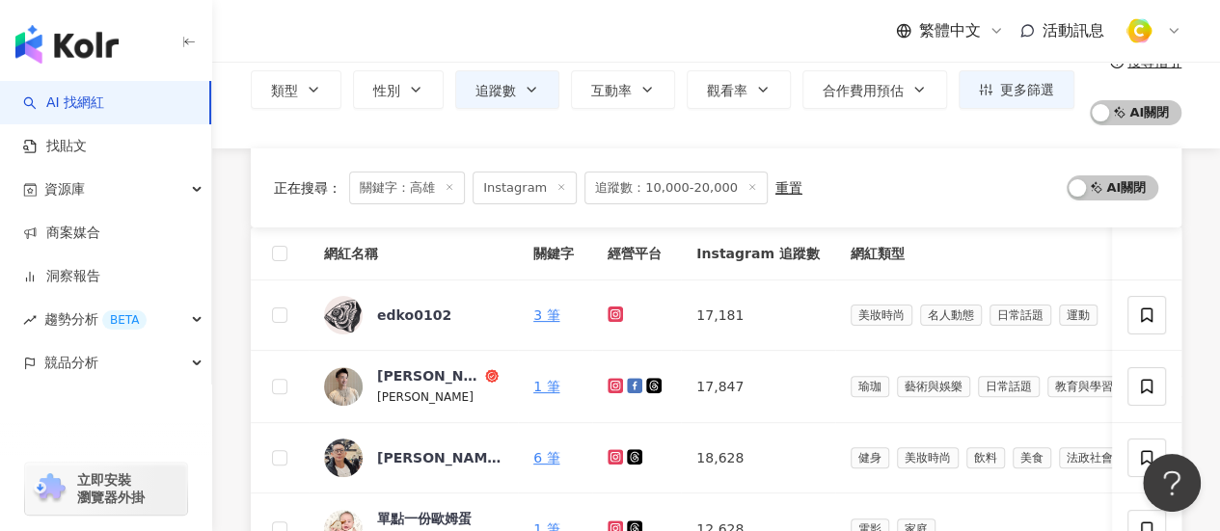
scroll to position [289, 0]
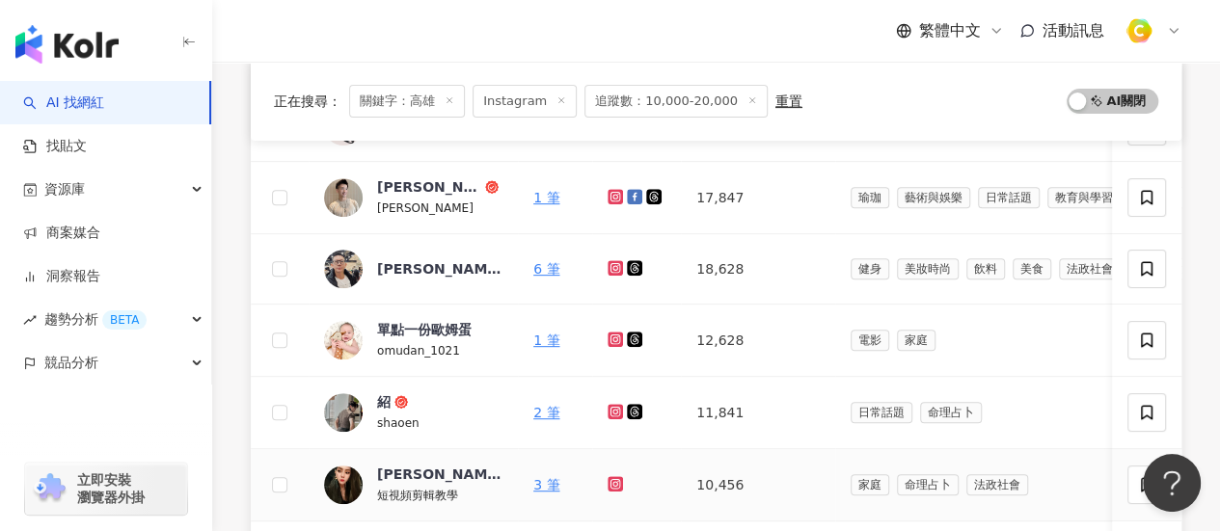
click at [615, 485] on icon at bounding box center [615, 484] width 8 height 8
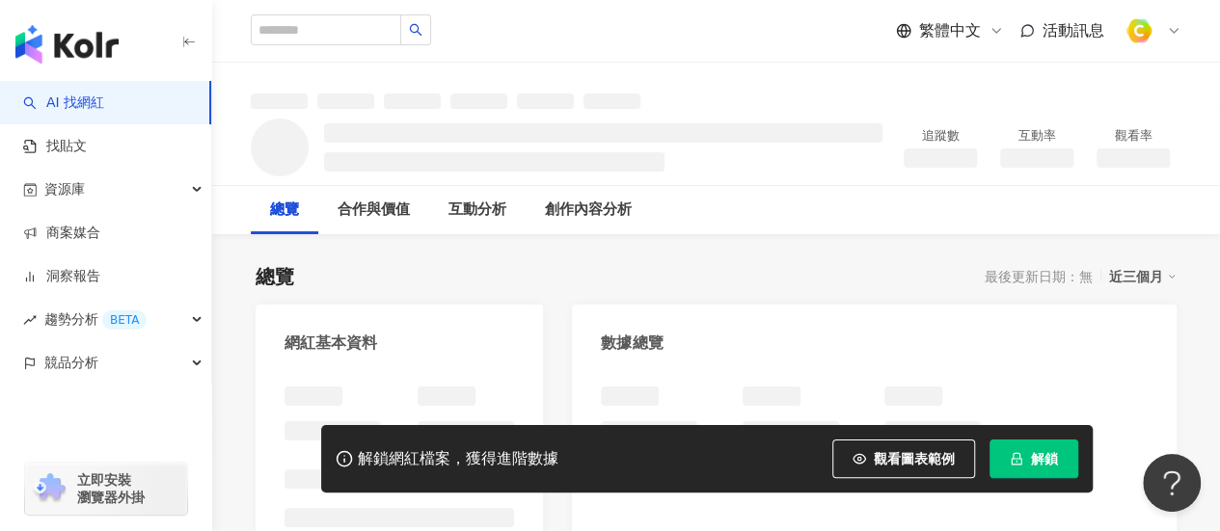
click at [1047, 464] on span "解鎖" at bounding box center [1044, 458] width 27 height 15
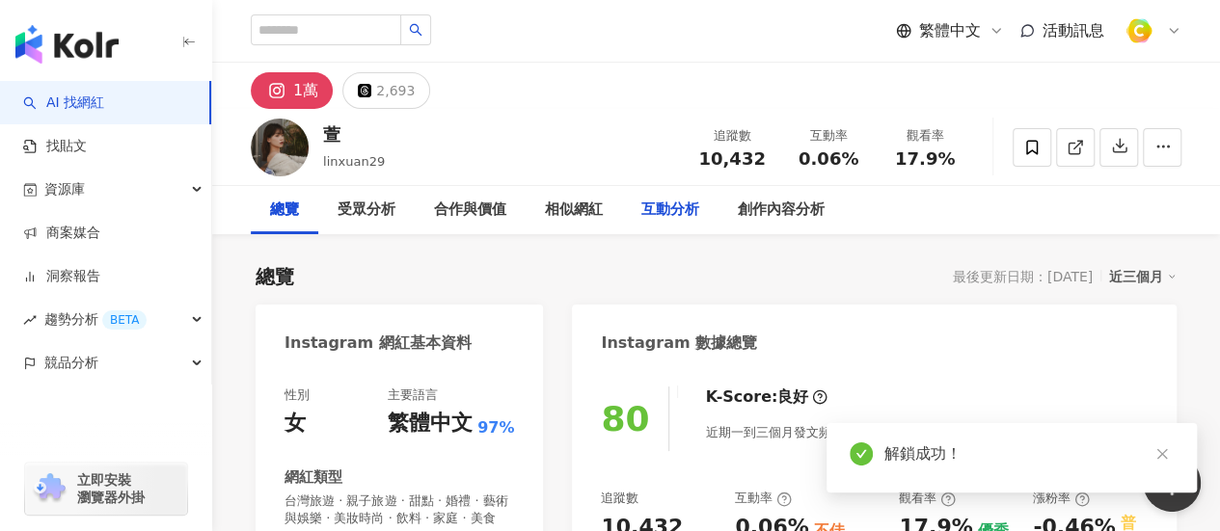
click at [690, 213] on div "互動分析" at bounding box center [670, 210] width 58 height 23
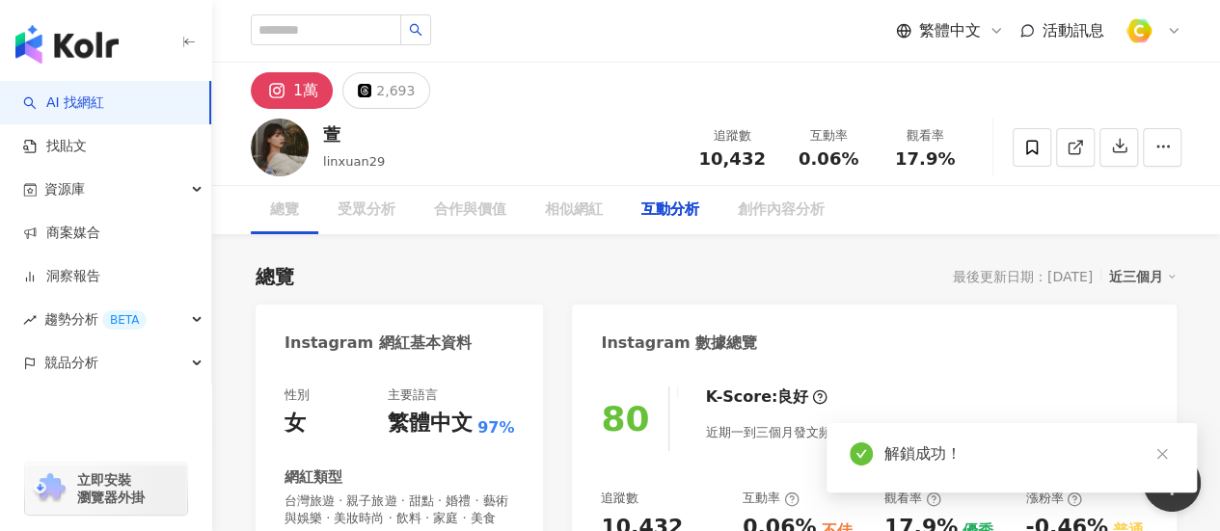
click at [690, 217] on div "互動分析" at bounding box center [670, 210] width 58 height 23
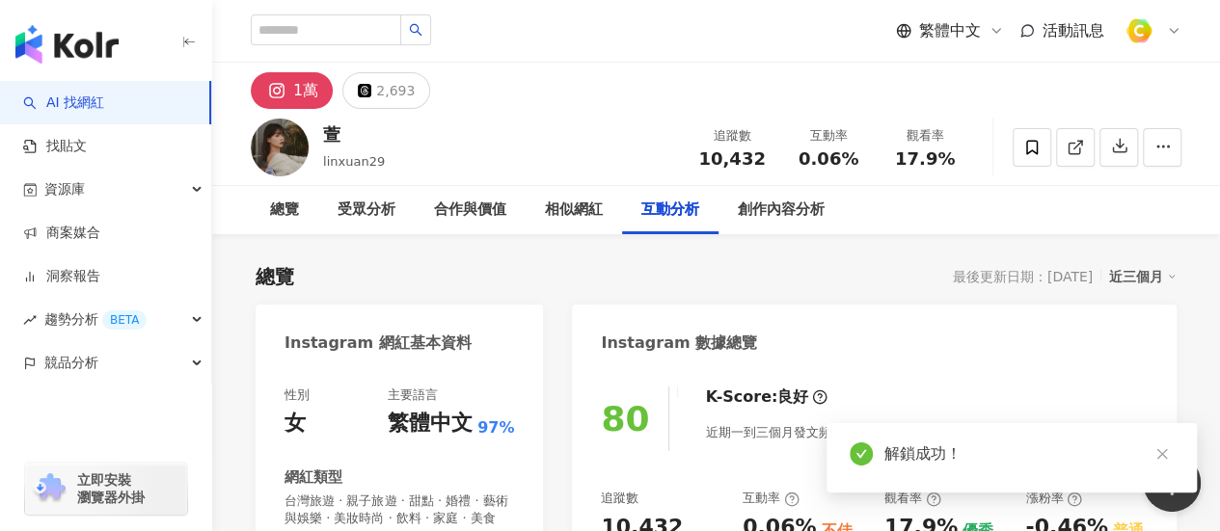
scroll to position [3820, 0]
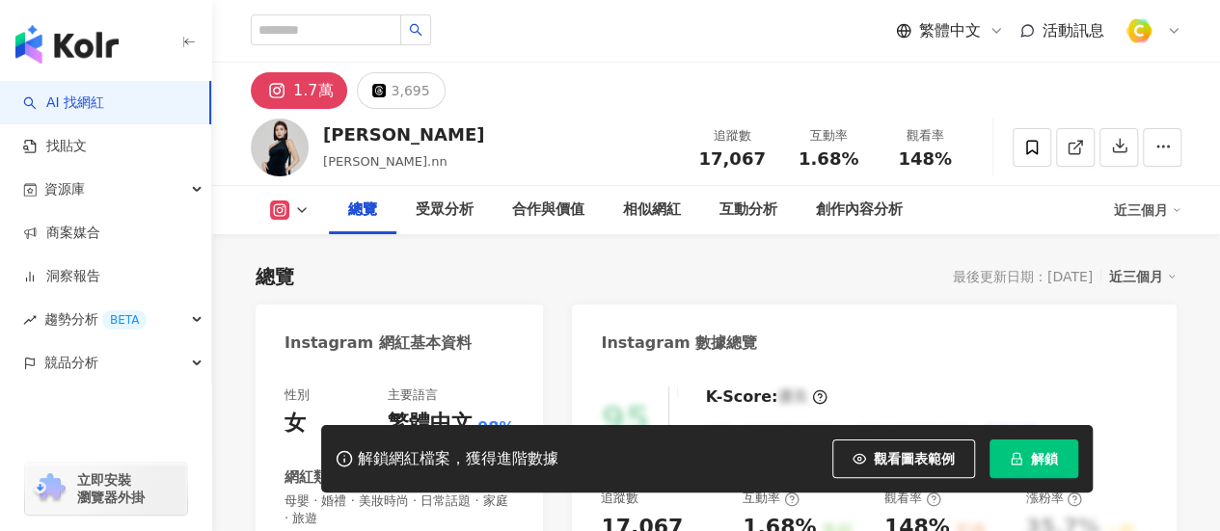
click at [1046, 469] on button "解鎖" at bounding box center [1033, 459] width 89 height 39
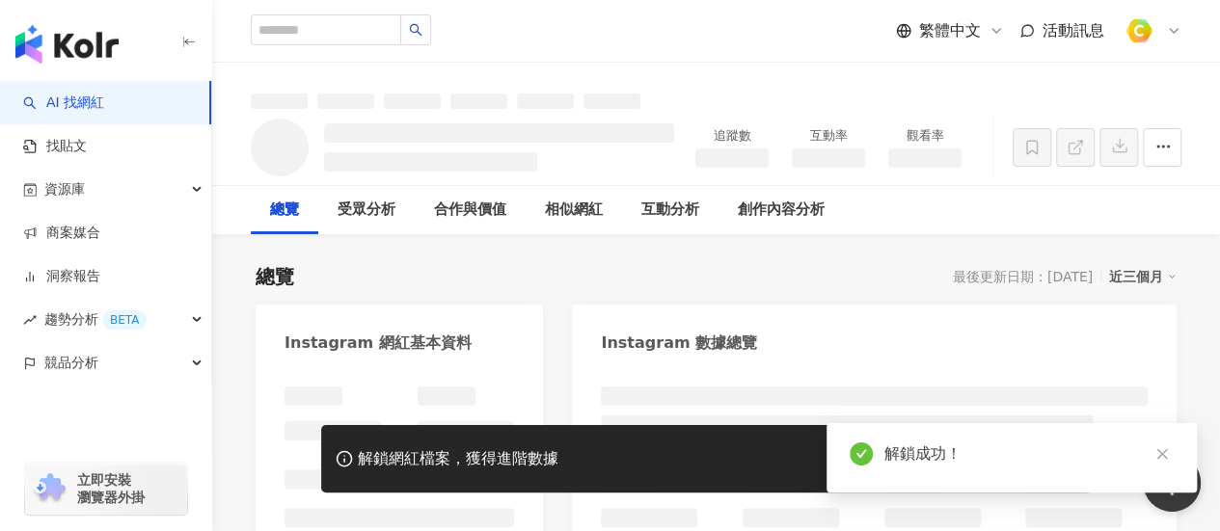
click at [595, 263] on div "總覽 最後更新日期：2025/9/10 近三個月" at bounding box center [715, 276] width 921 height 27
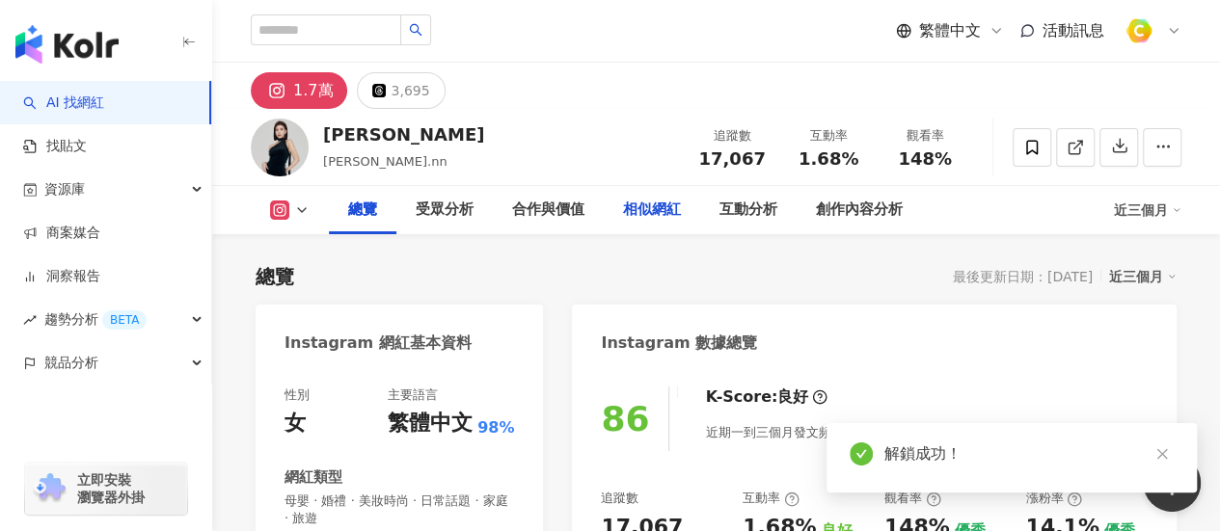
scroll to position [193, 0]
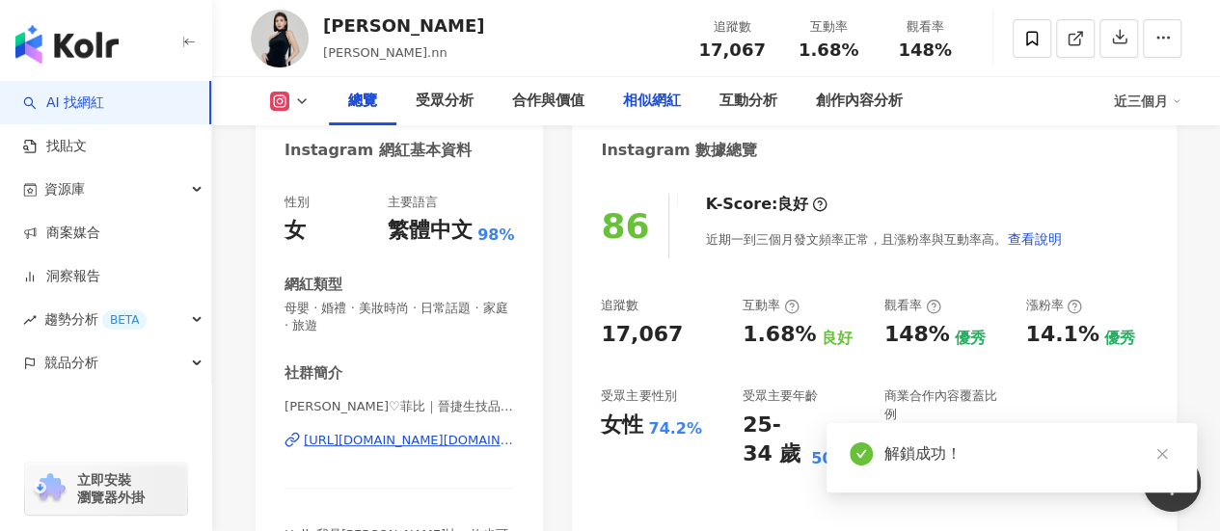
click at [688, 106] on div "相似網紅" at bounding box center [651, 101] width 96 height 48
click at [759, 107] on div "互動分析" at bounding box center [748, 101] width 58 height 23
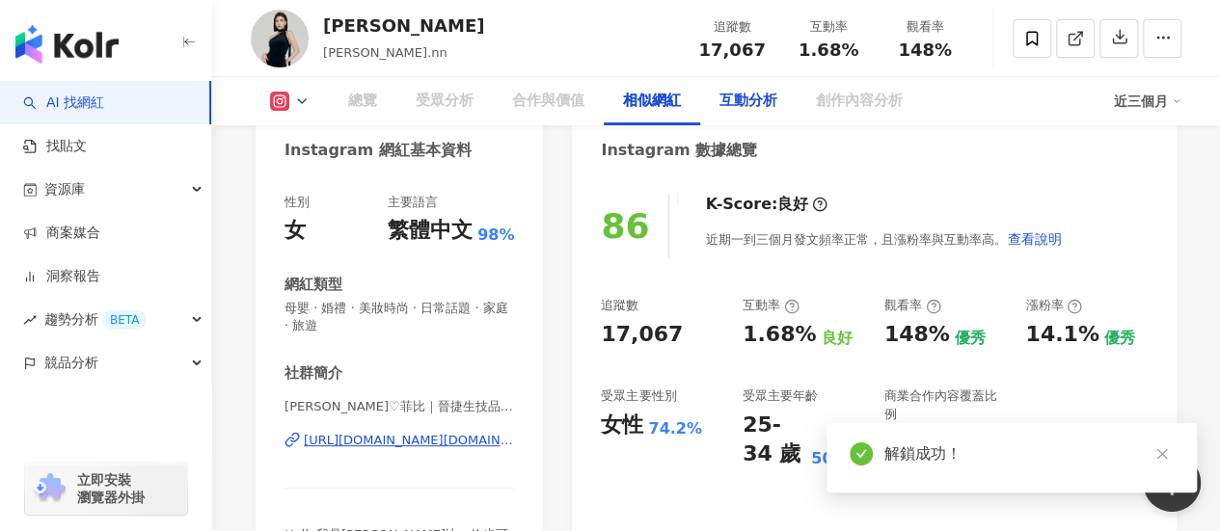
click at [759, 107] on div "互動分析" at bounding box center [748, 101] width 58 height 23
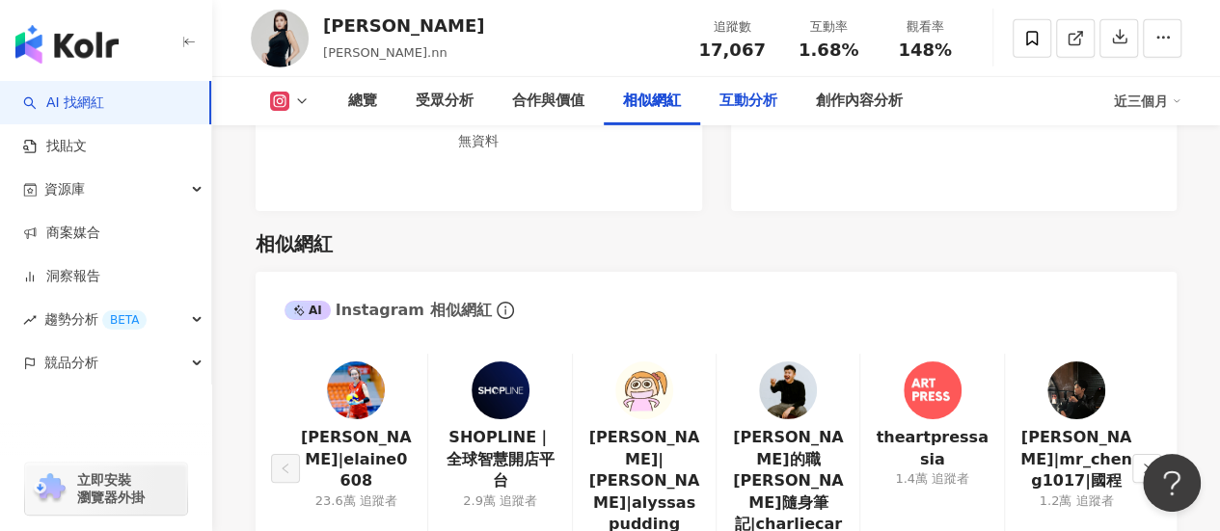
click at [744, 103] on div "互動分析" at bounding box center [748, 101] width 58 height 23
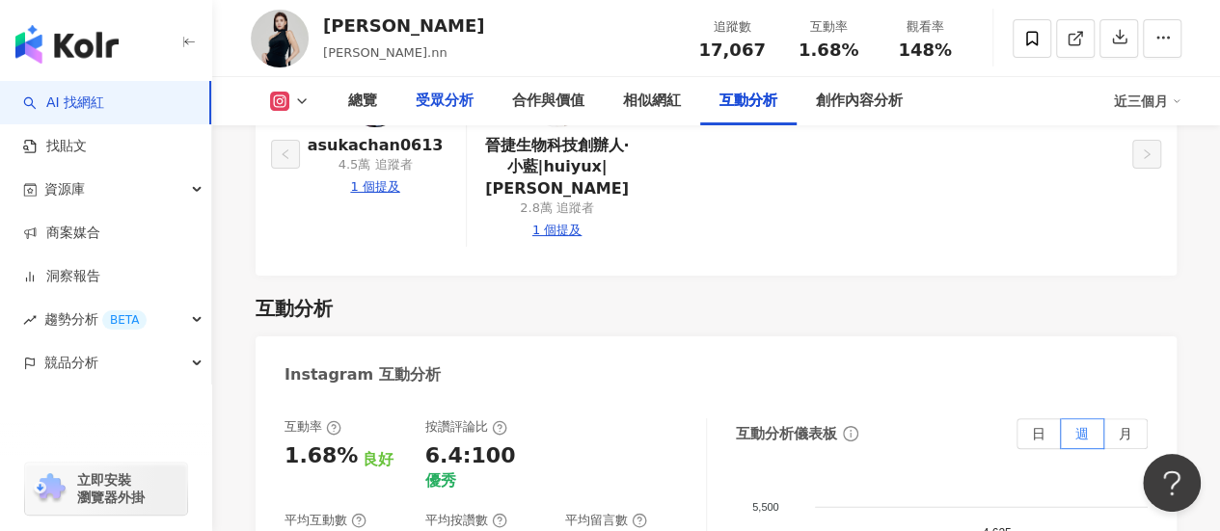
click at [440, 103] on div "受眾分析" at bounding box center [445, 101] width 58 height 23
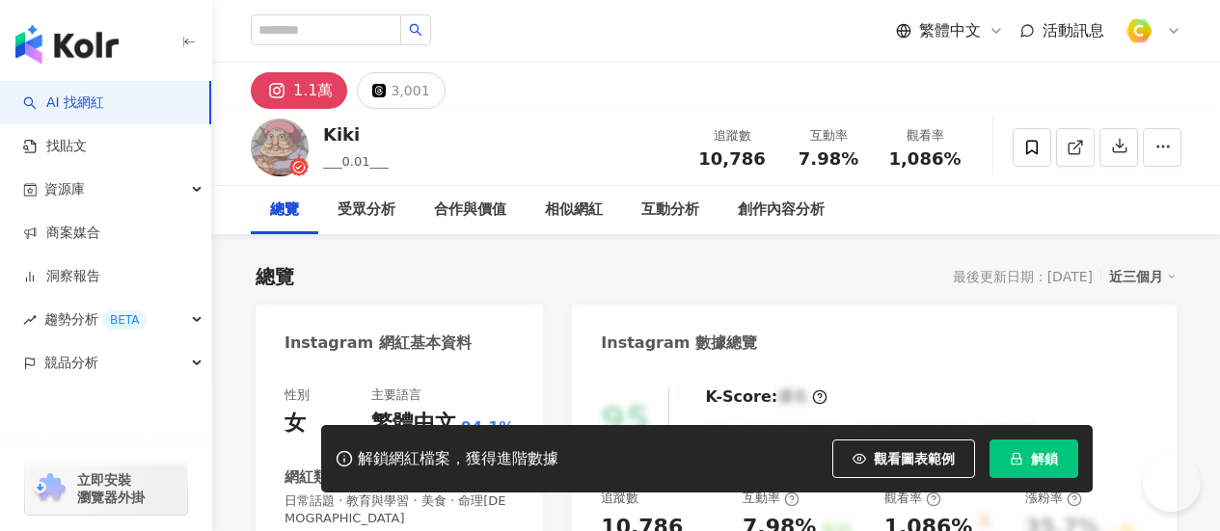
click at [1039, 461] on span "解鎖" at bounding box center [1044, 458] width 27 height 15
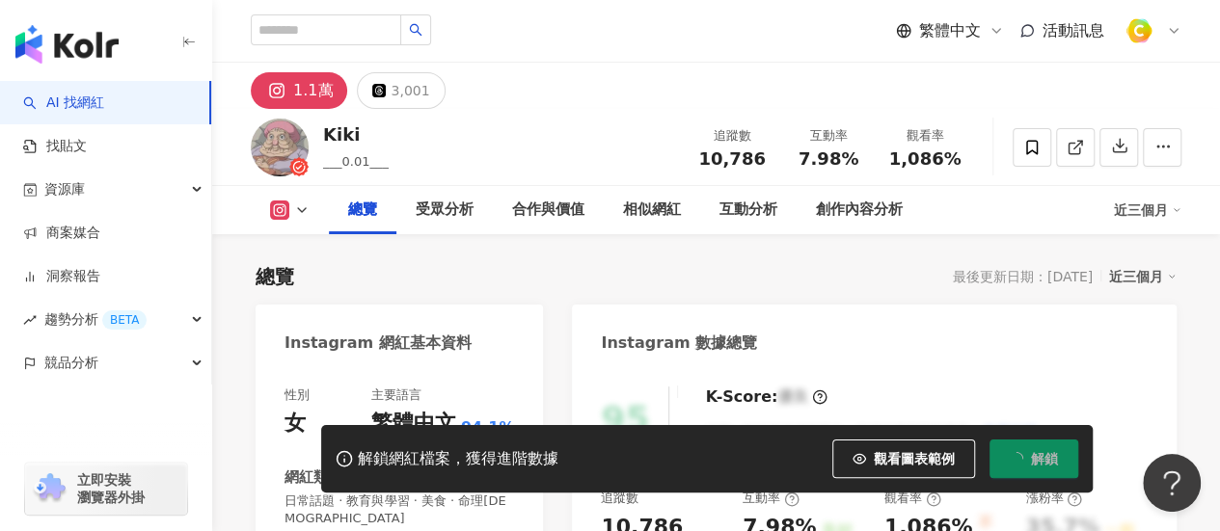
scroll to position [289, 0]
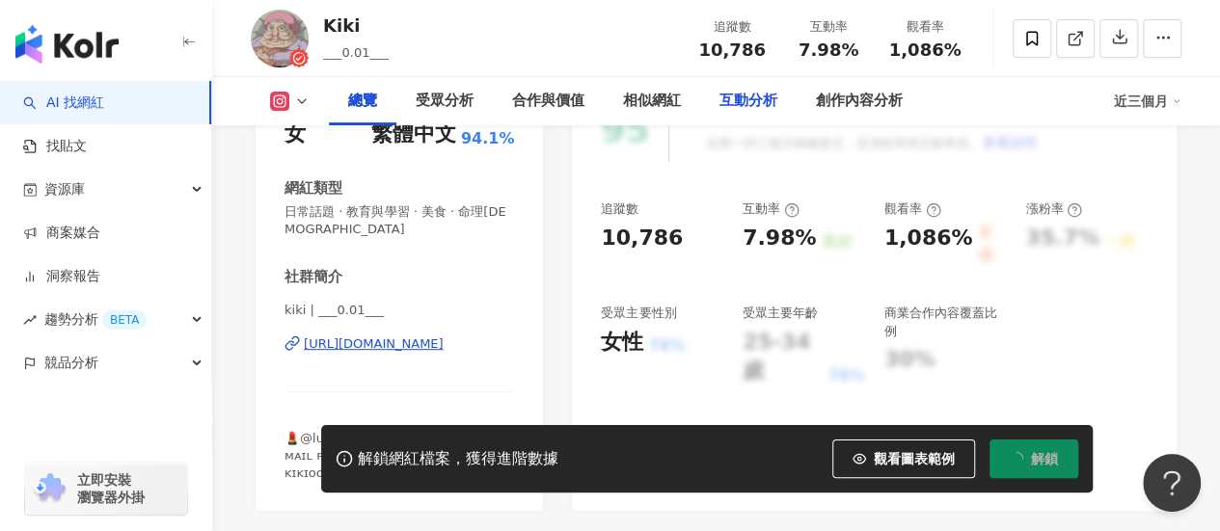
click at [754, 97] on div "互動分析" at bounding box center [748, 101] width 58 height 23
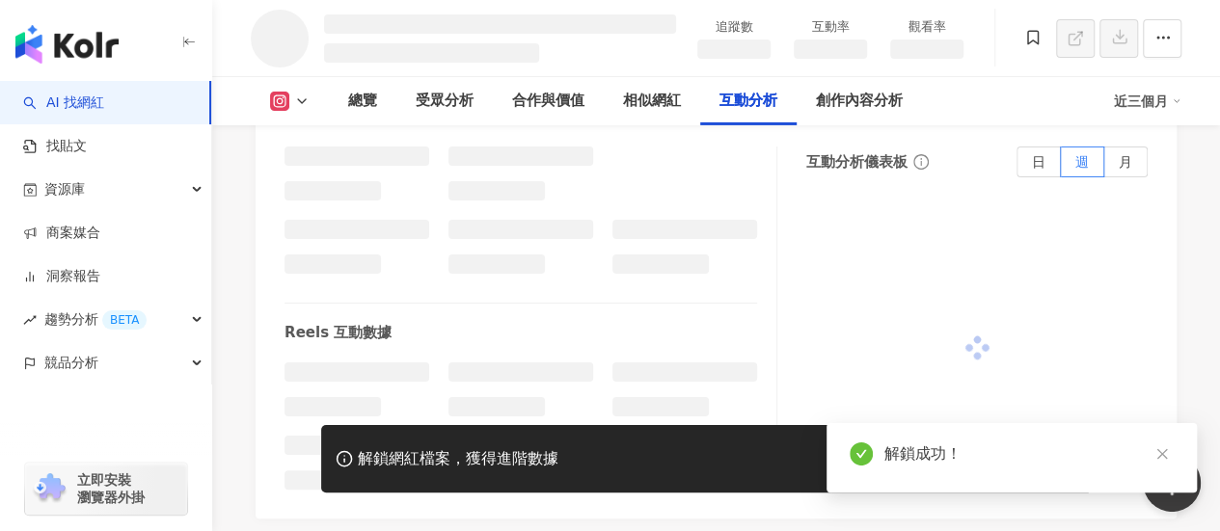
scroll to position [3248, 0]
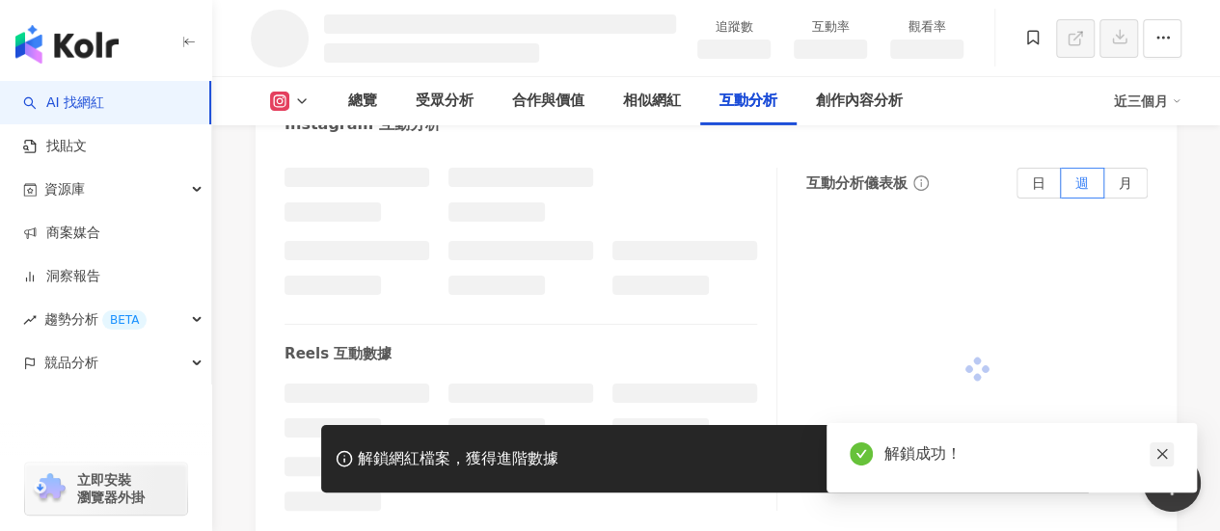
click at [1161, 457] on icon "close" at bounding box center [1161, 453] width 13 height 13
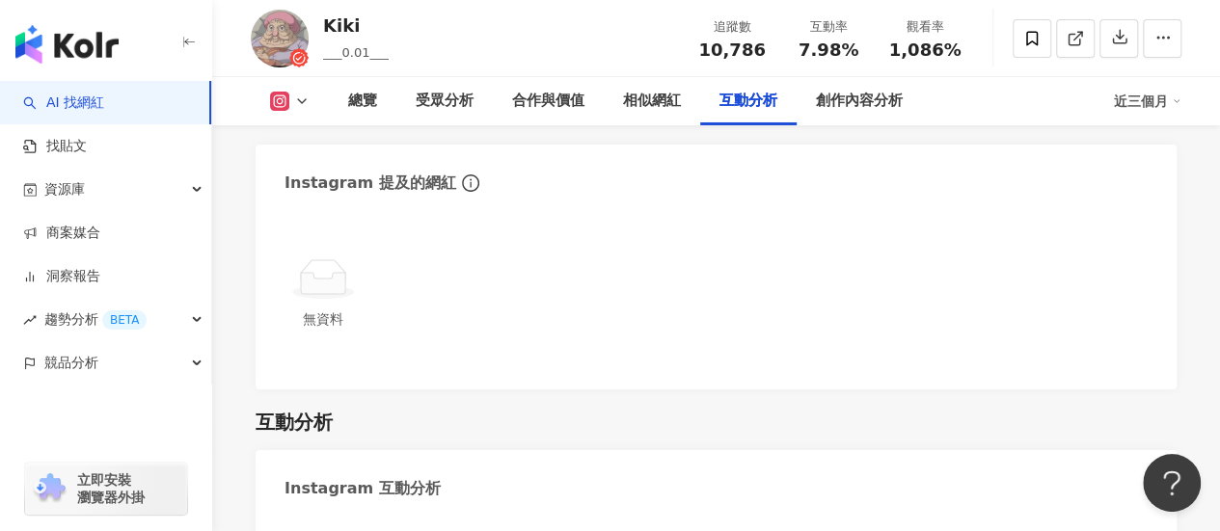
scroll to position [3791, 0]
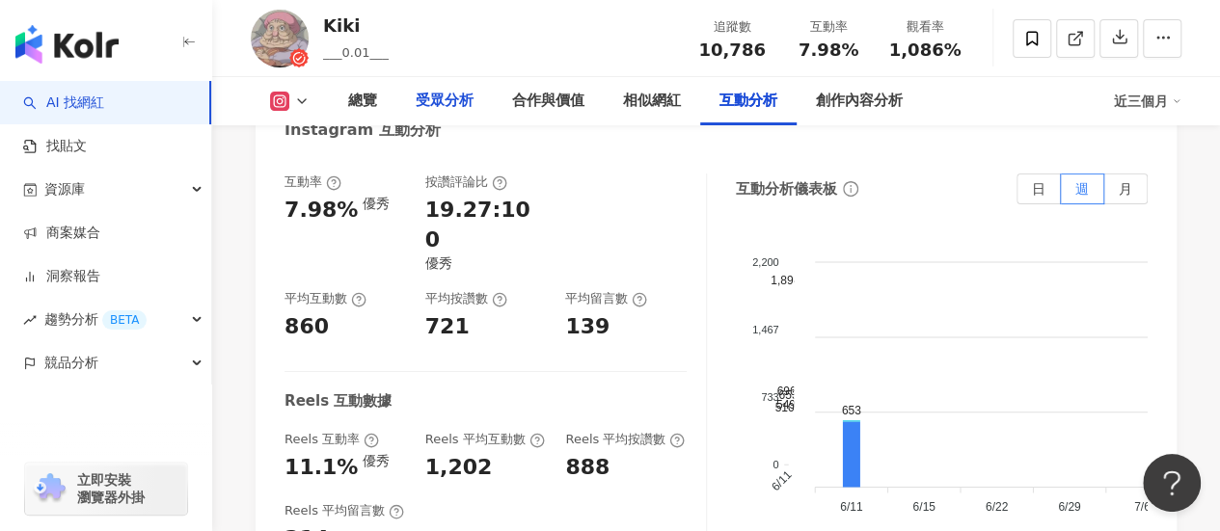
click at [457, 86] on div "受眾分析" at bounding box center [444, 101] width 96 height 48
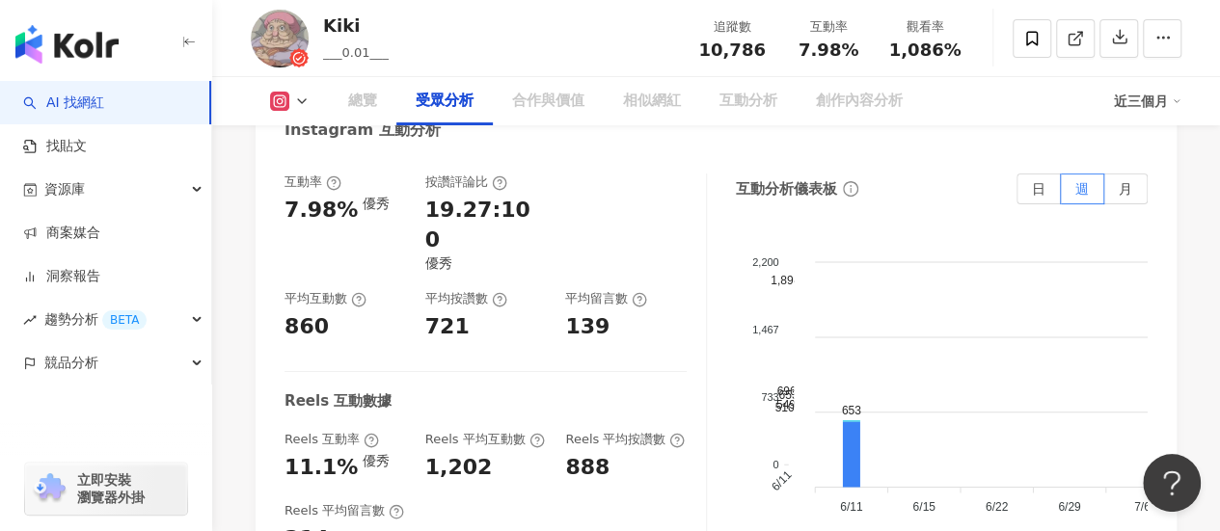
scroll to position [1694, 0]
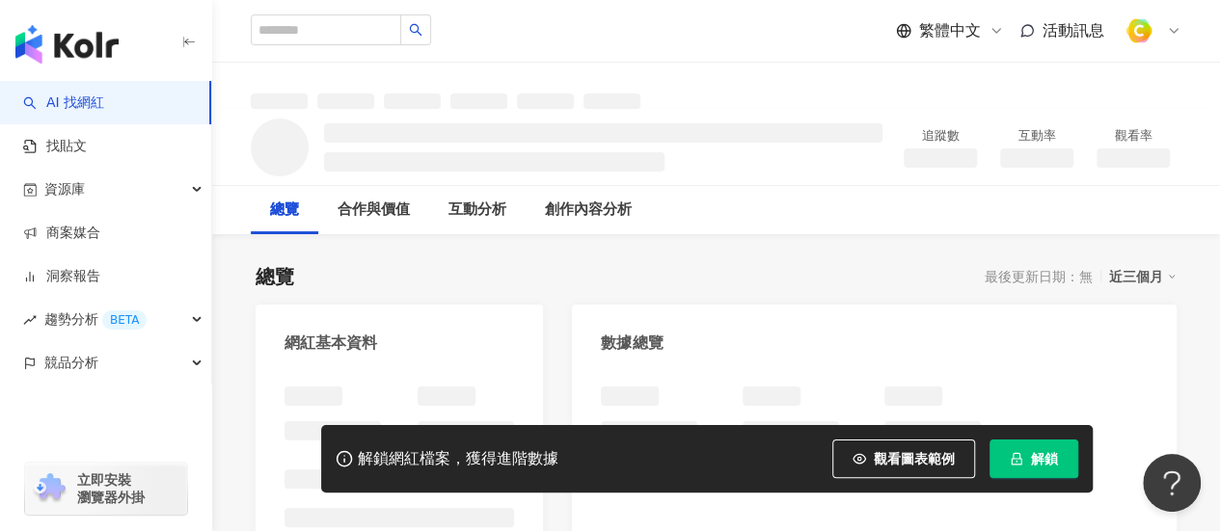
click at [1037, 462] on span "解鎖" at bounding box center [1044, 458] width 27 height 15
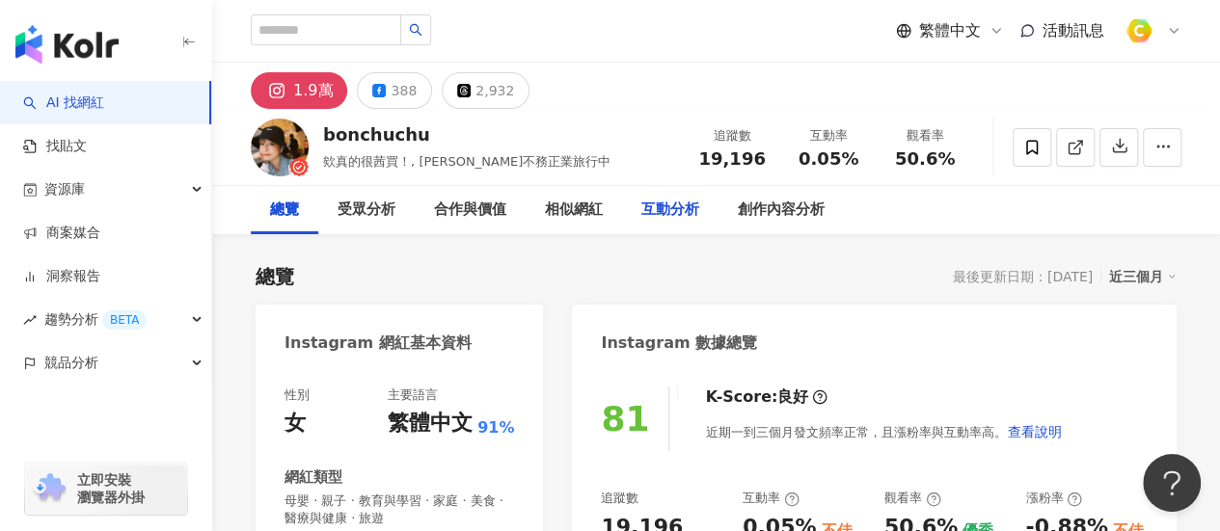
click at [656, 215] on div "互動分析" at bounding box center [670, 210] width 58 height 23
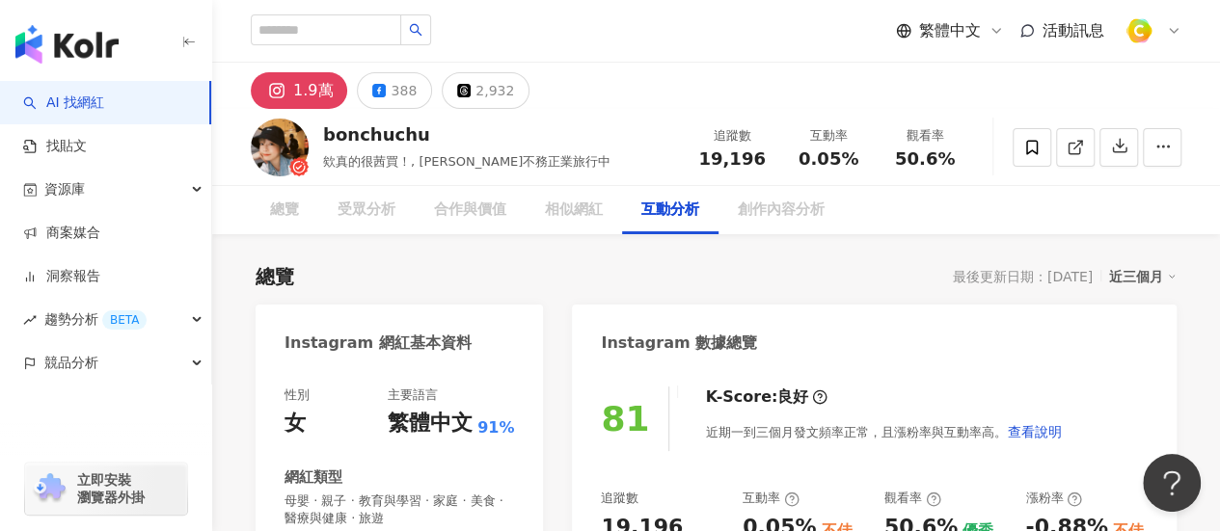
scroll to position [3777, 0]
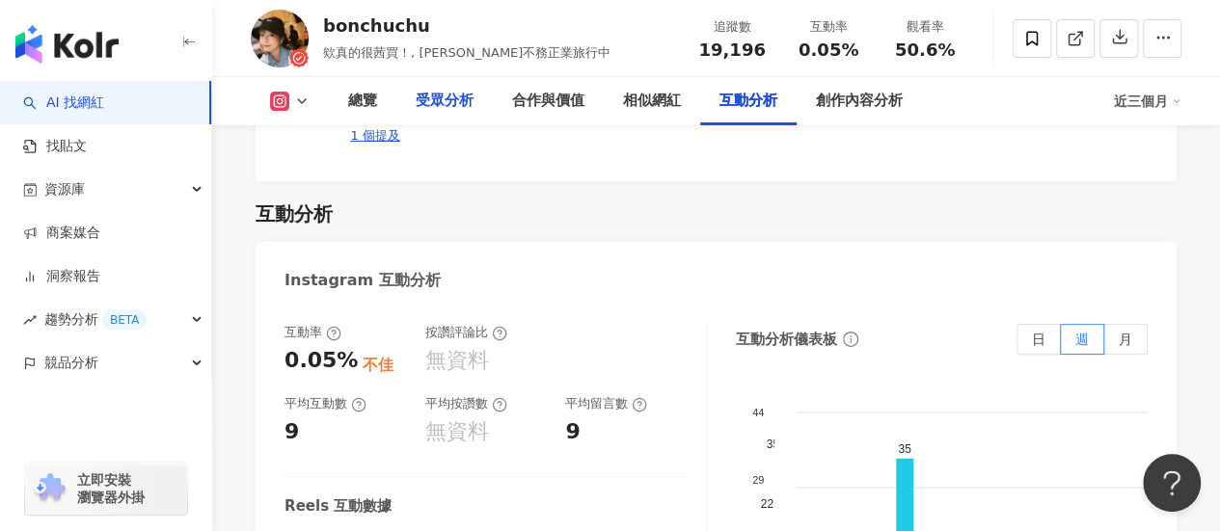
click at [416, 115] on div "受眾分析" at bounding box center [444, 101] width 96 height 48
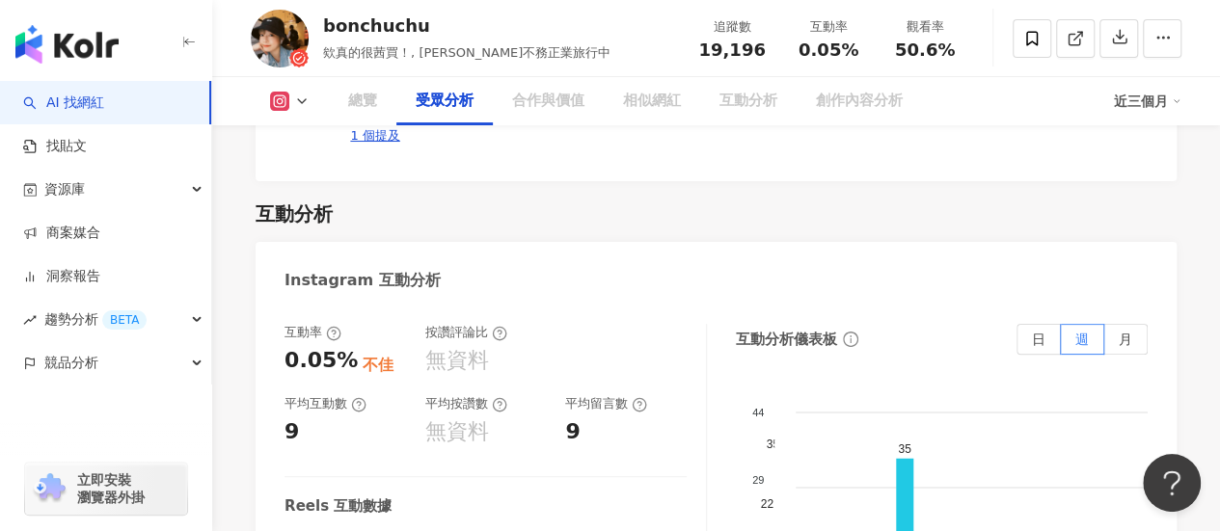
scroll to position [1711, 0]
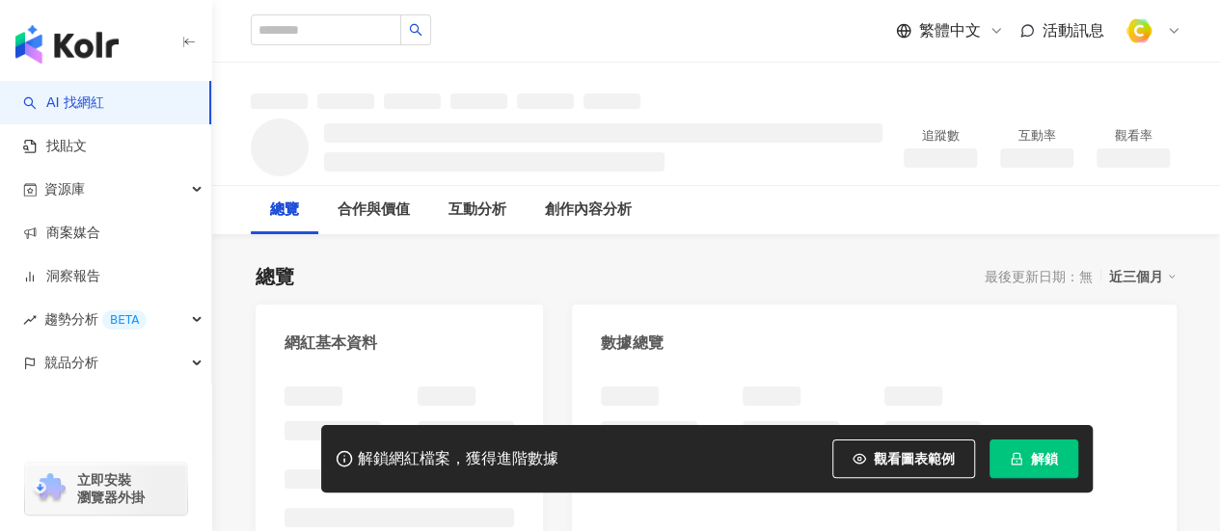
click at [1024, 462] on button "解鎖" at bounding box center [1033, 459] width 89 height 39
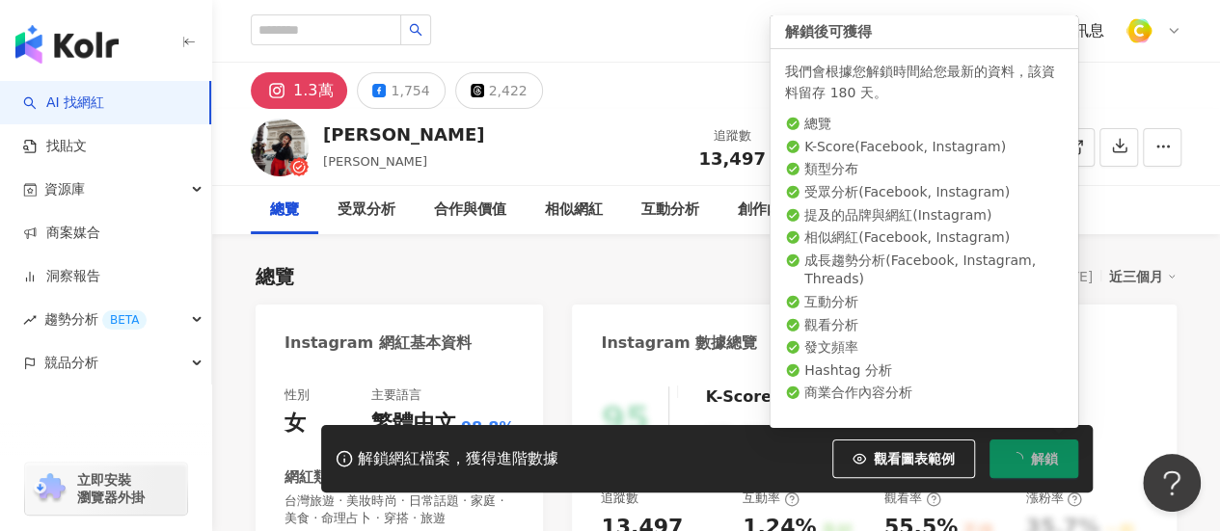
click at [1029, 458] on button "解鎖" at bounding box center [1033, 459] width 89 height 39
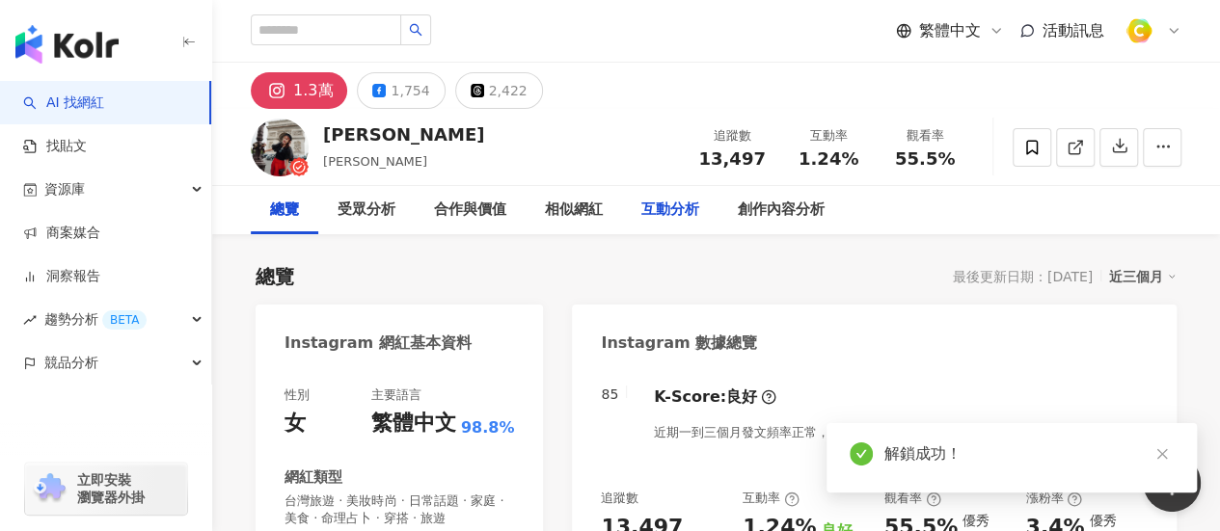
click at [669, 199] on div "互動分析" at bounding box center [670, 210] width 58 height 23
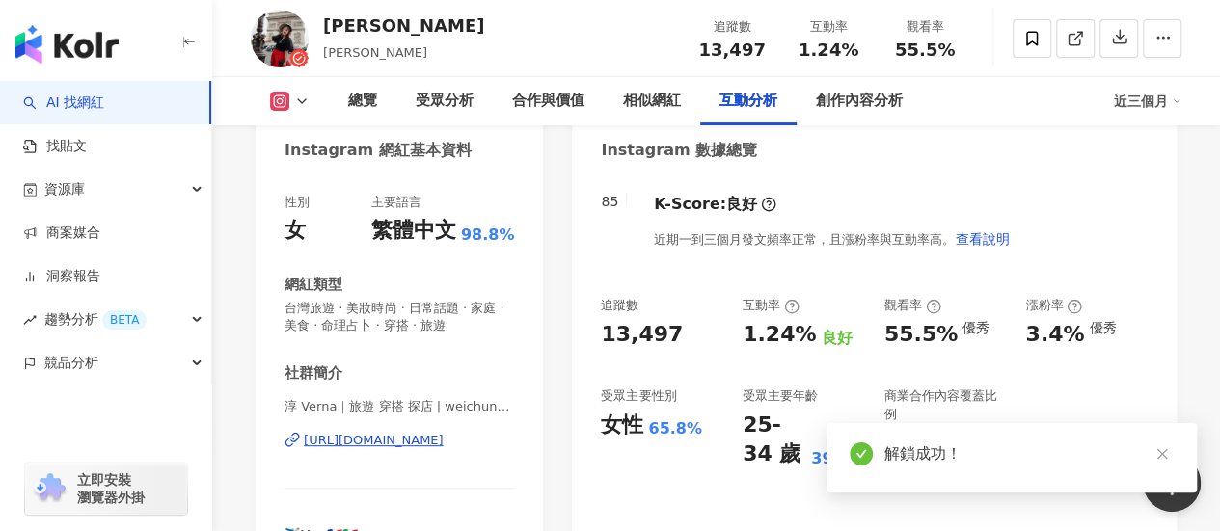
scroll to position [3958, 0]
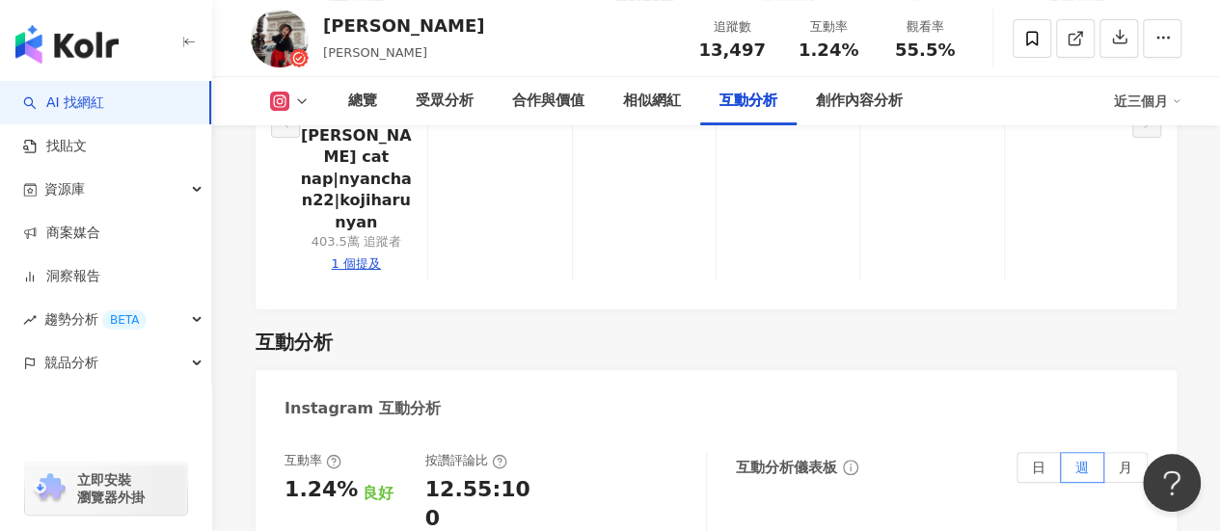
click at [456, 95] on div "受眾分析" at bounding box center [445, 101] width 58 height 23
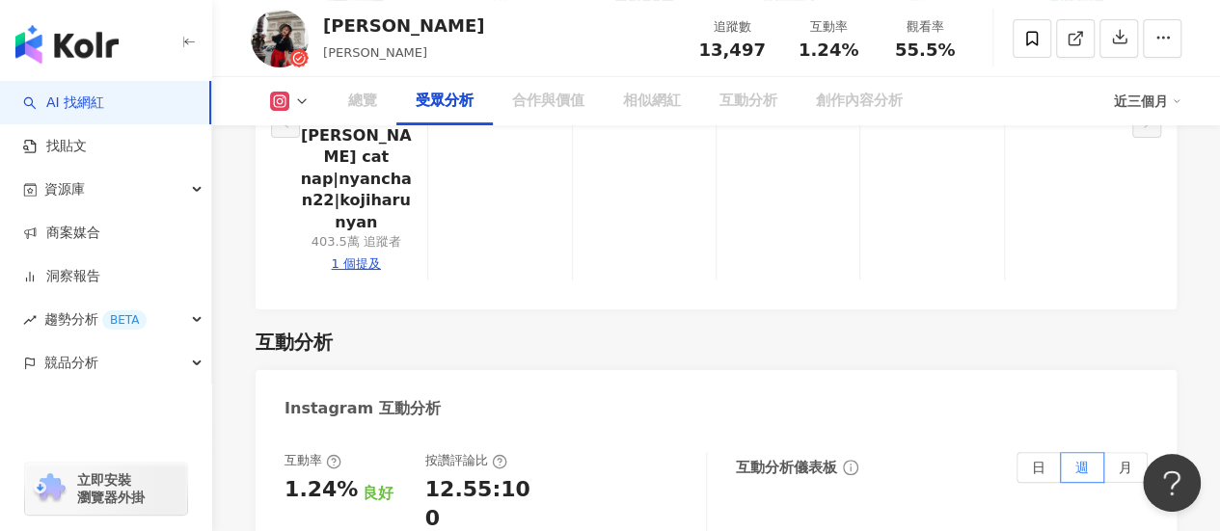
scroll to position [1729, 0]
